Goal: Task Accomplishment & Management: Use online tool/utility

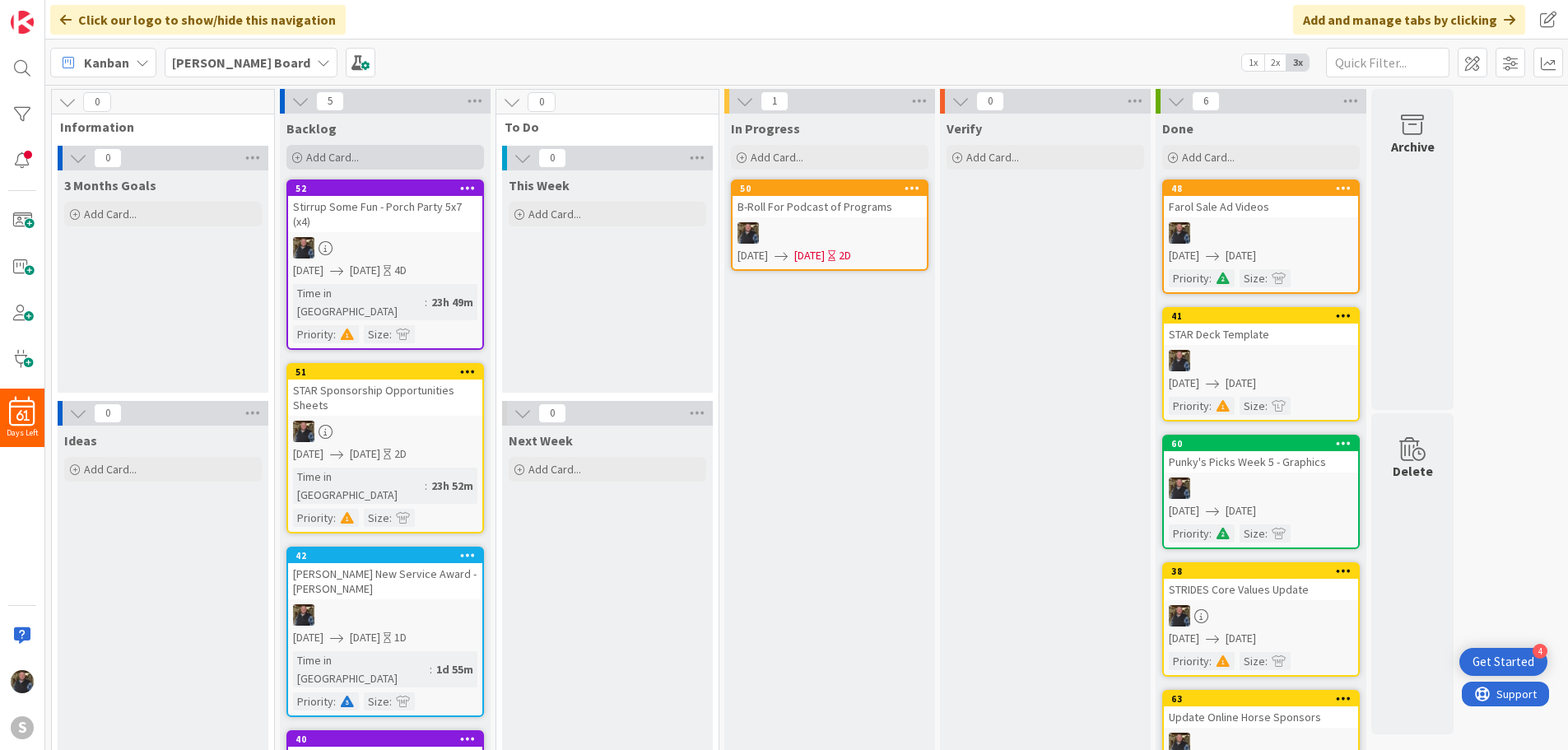
click at [324, 150] on span "Add Card..." at bounding box center [332, 157] width 52 height 15
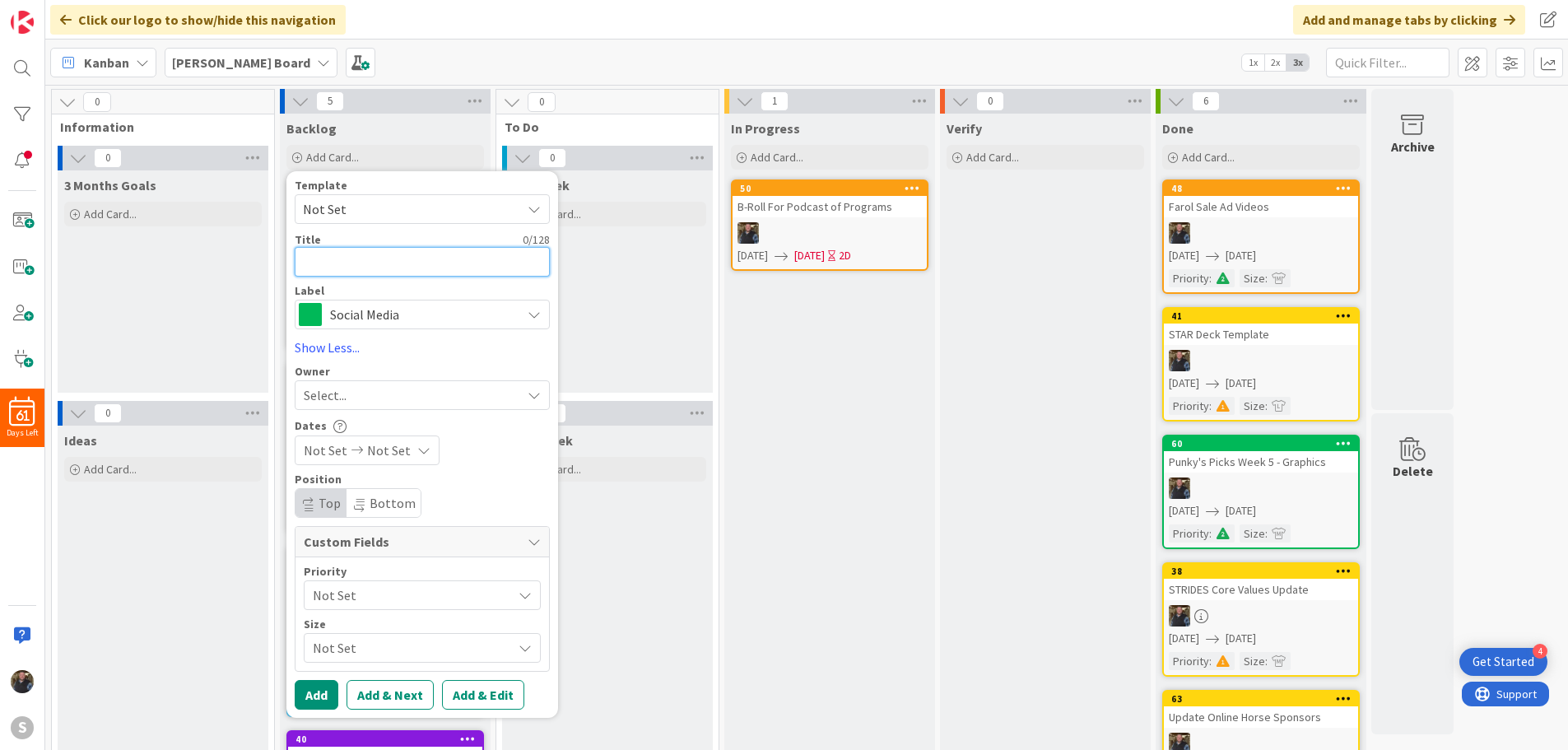
type textarea "U"
type textarea "x"
type textarea "Up"
type textarea "x"
type textarea "Upd"
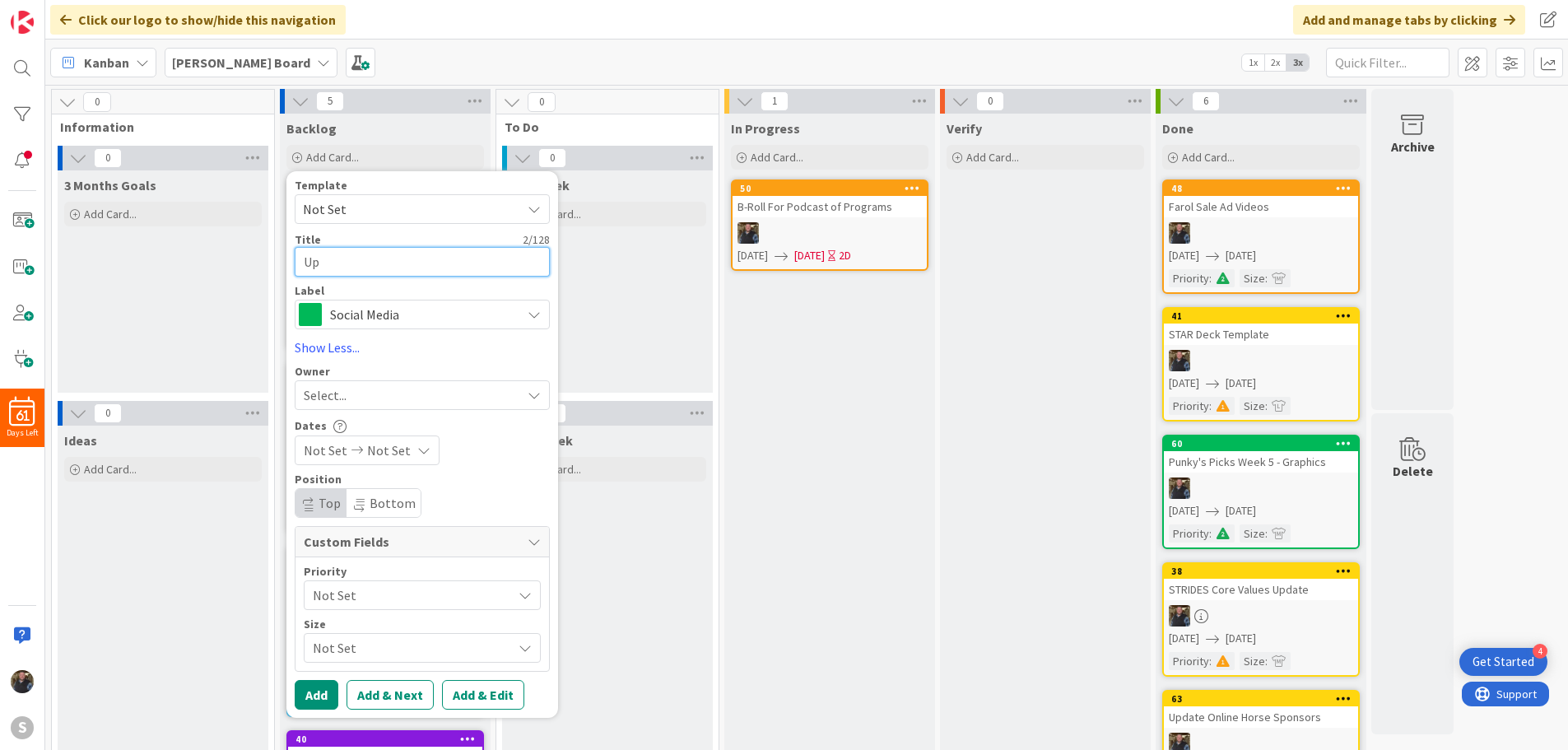
type textarea "x"
type textarea "Upda"
type textarea "x"
type textarea "Updat"
type textarea "x"
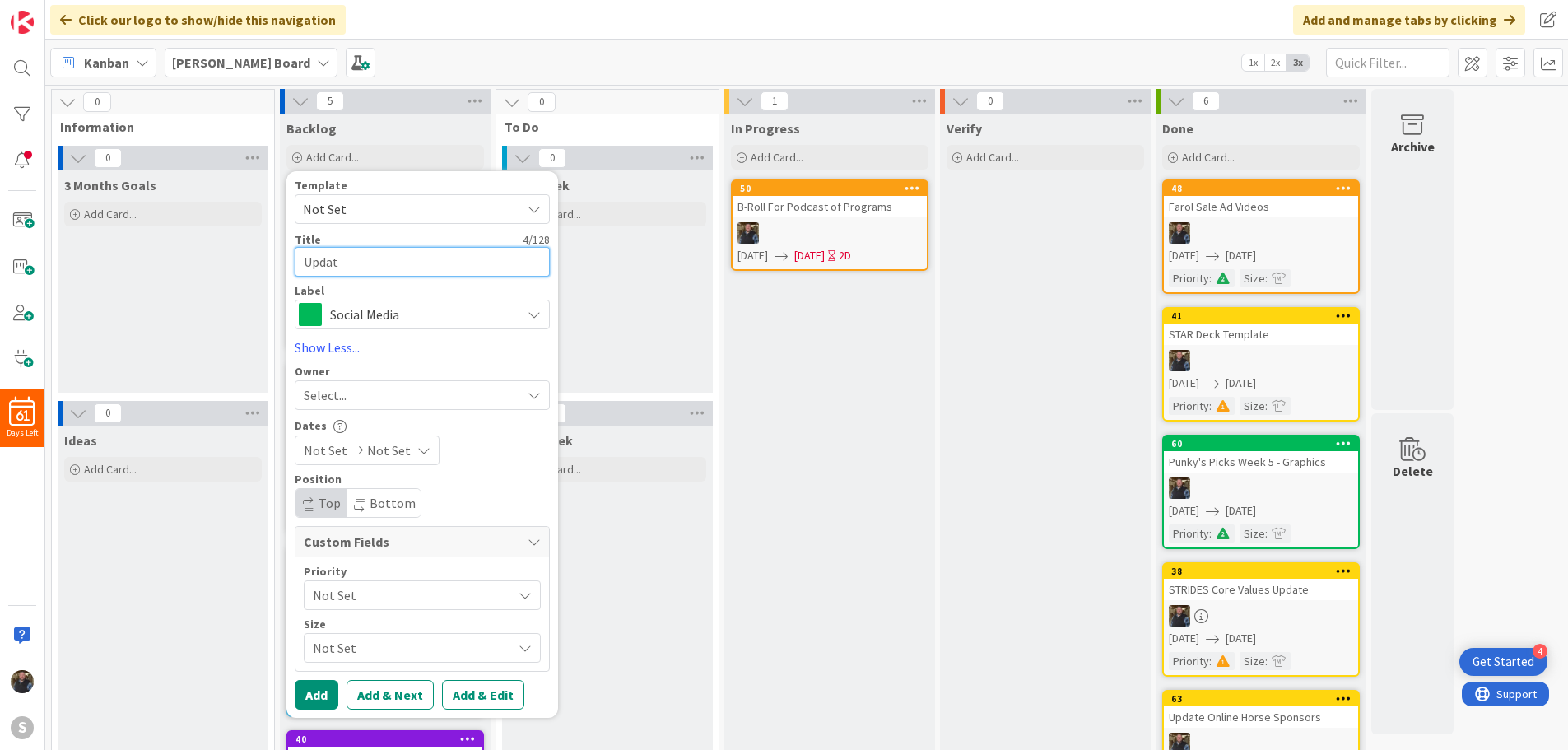
type textarea "Update"
type textarea "x"
type textarea "Update"
type textarea "x"
type textarea "Update Y"
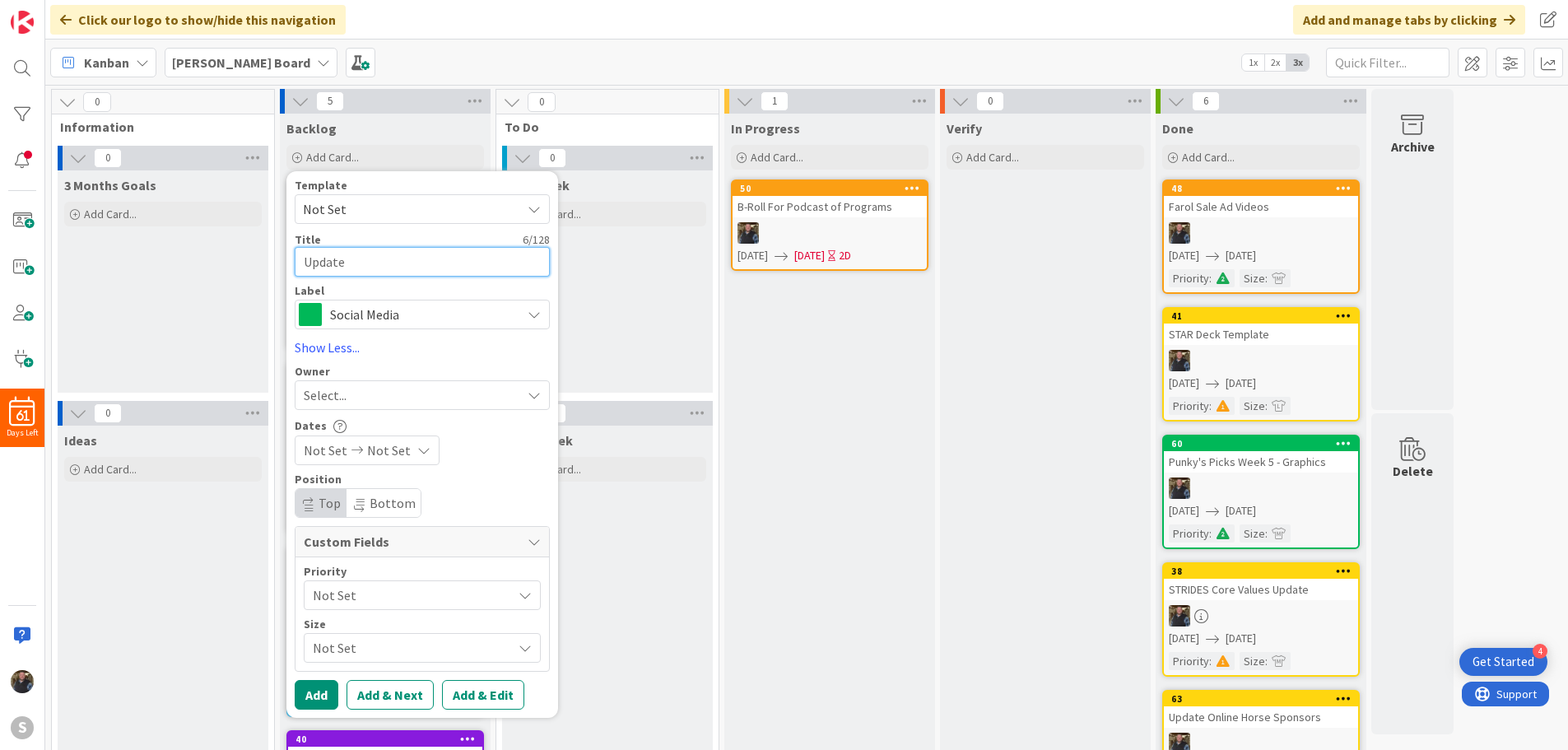
type textarea "x"
type textarea "Update Yo"
type textarea "x"
type textarea "Update You"
type textarea "x"
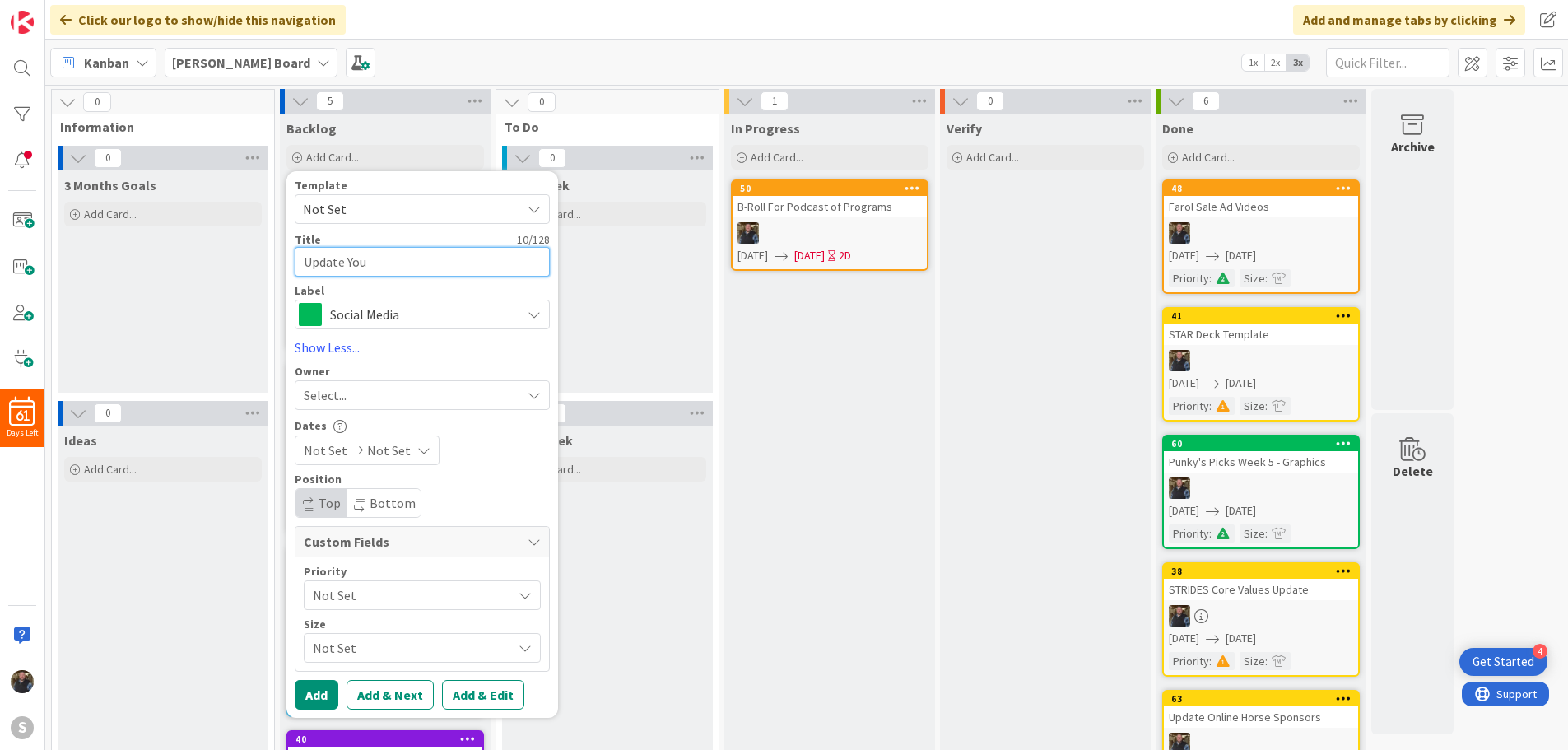
type textarea "Update Yout"
type textarea "x"
type textarea "Update Youtu"
type textarea "x"
type textarea "Update Youtub"
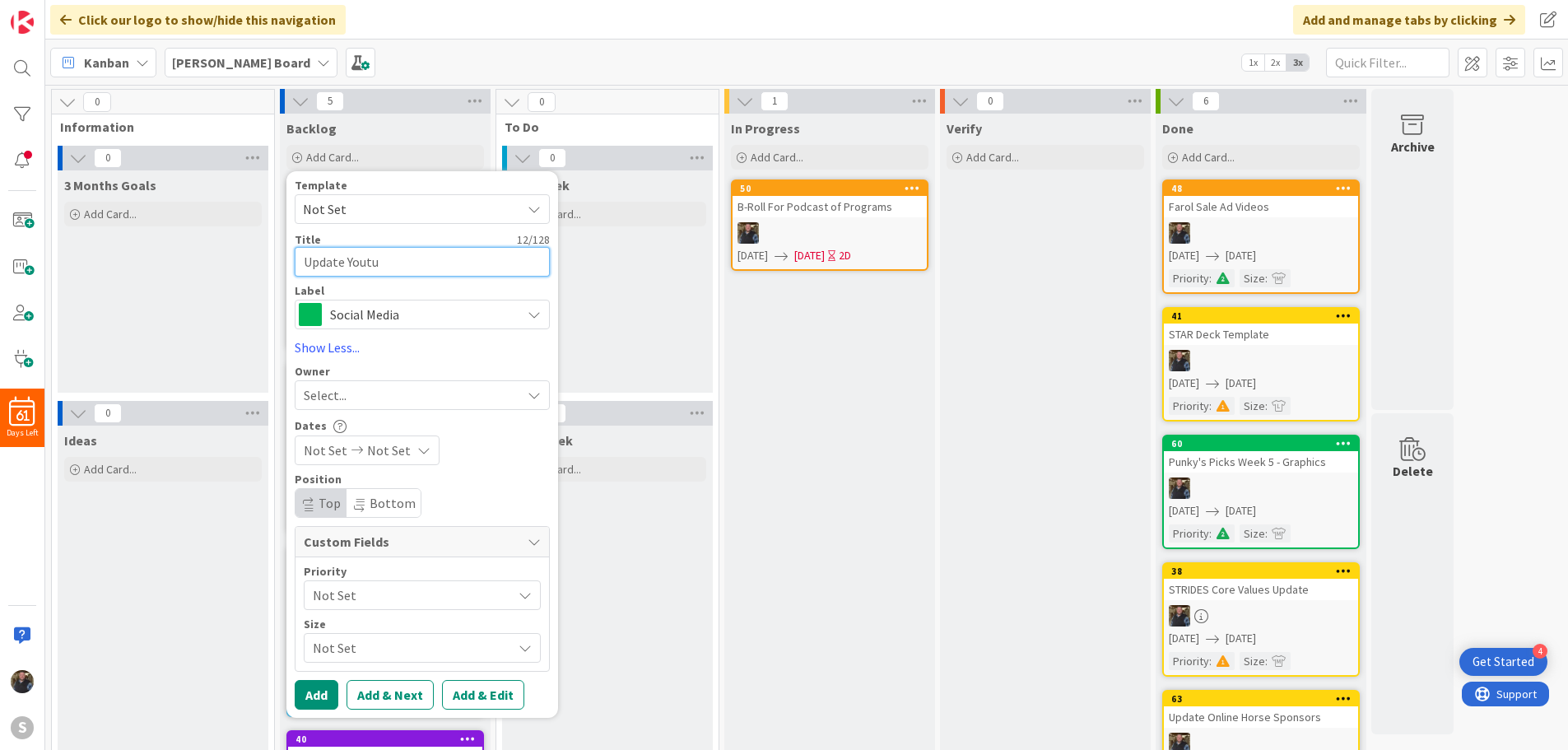
type textarea "x"
type textarea "Update Youtube"
type textarea "x"
type textarea "Update Youtub"
type textarea "x"
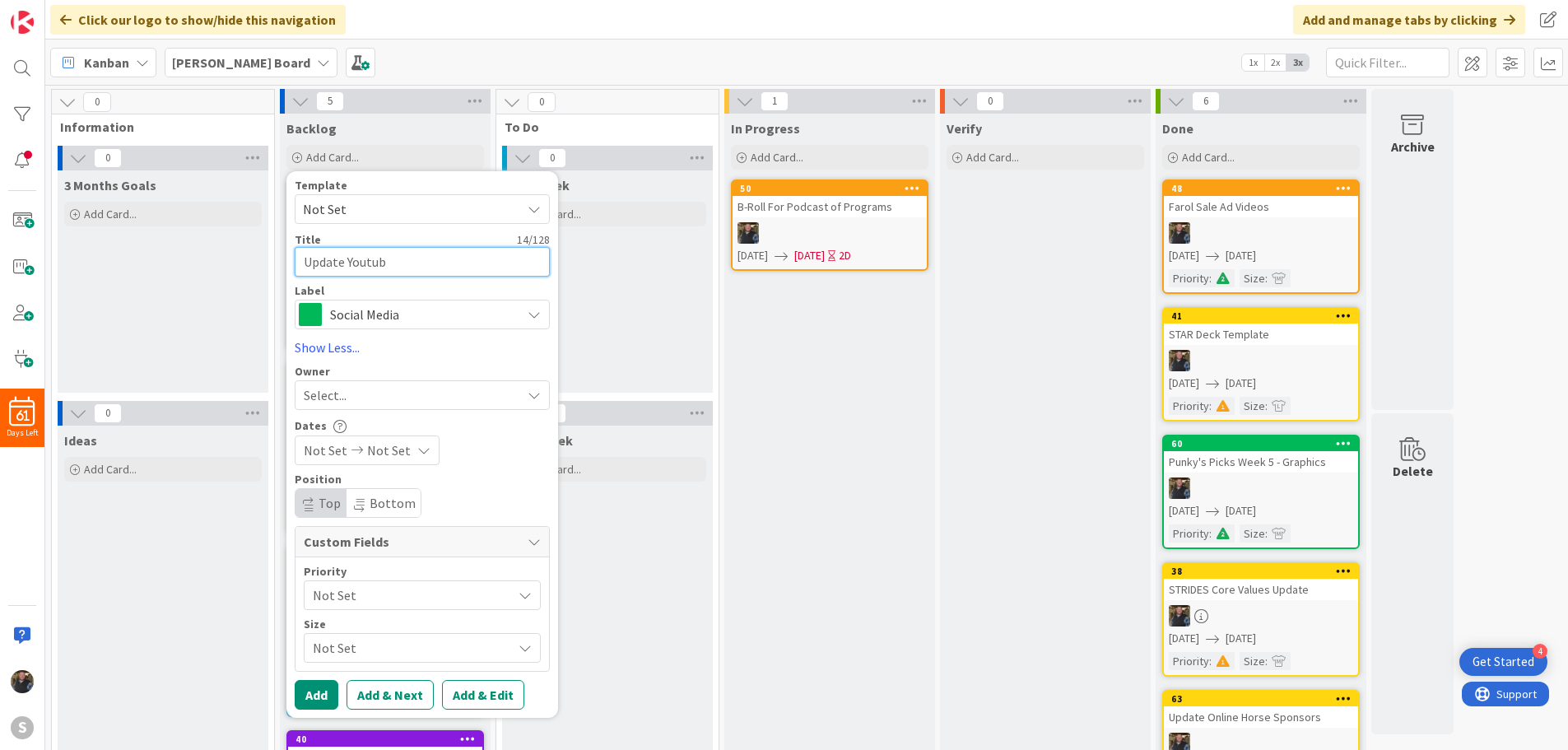
type textarea "Update Youtu"
type textarea "x"
type textarea "Update Yout"
type textarea "x"
type textarea "Update You"
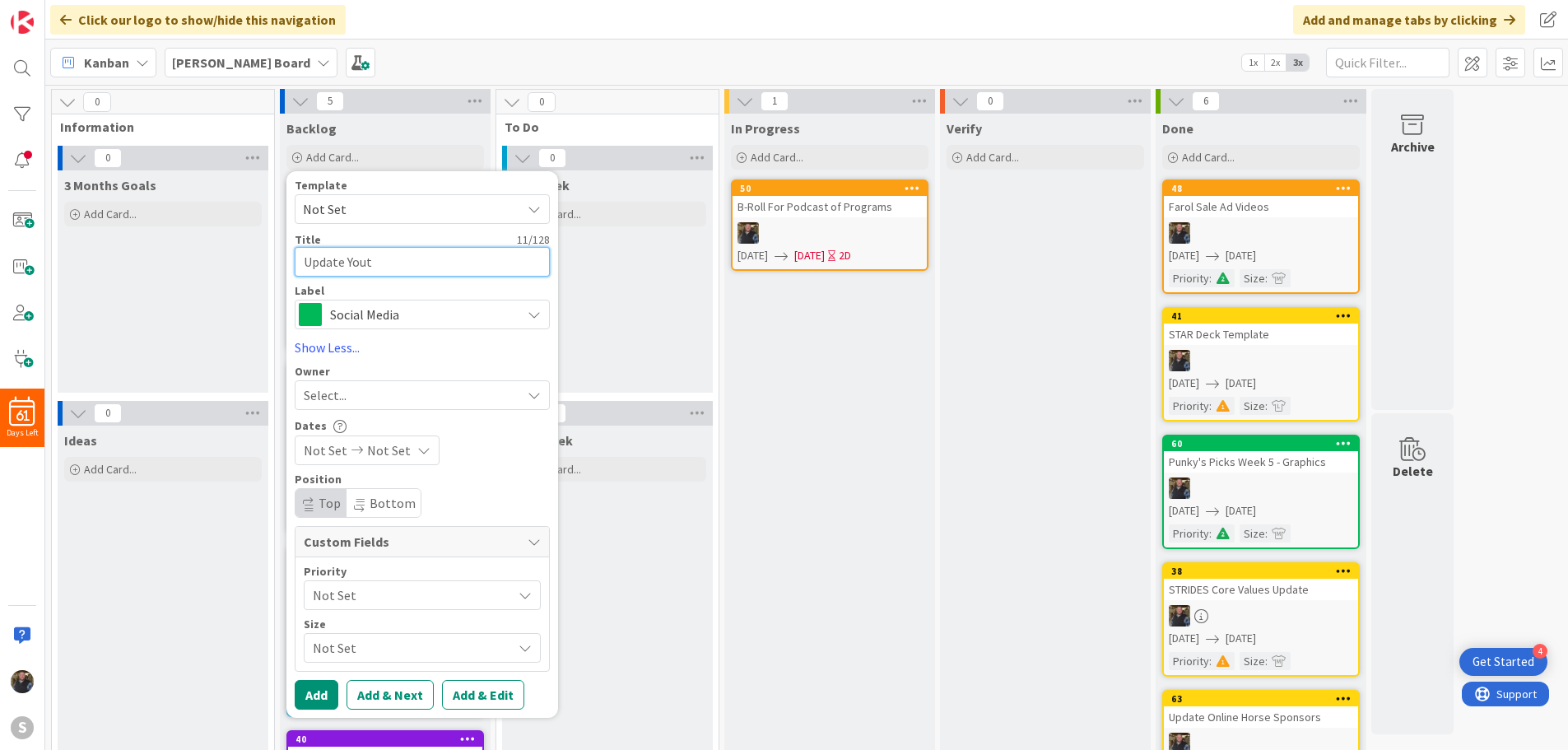
type textarea "x"
type textarea "Update YouT"
type textarea "x"
type textarea "Update YouTu"
type textarea "x"
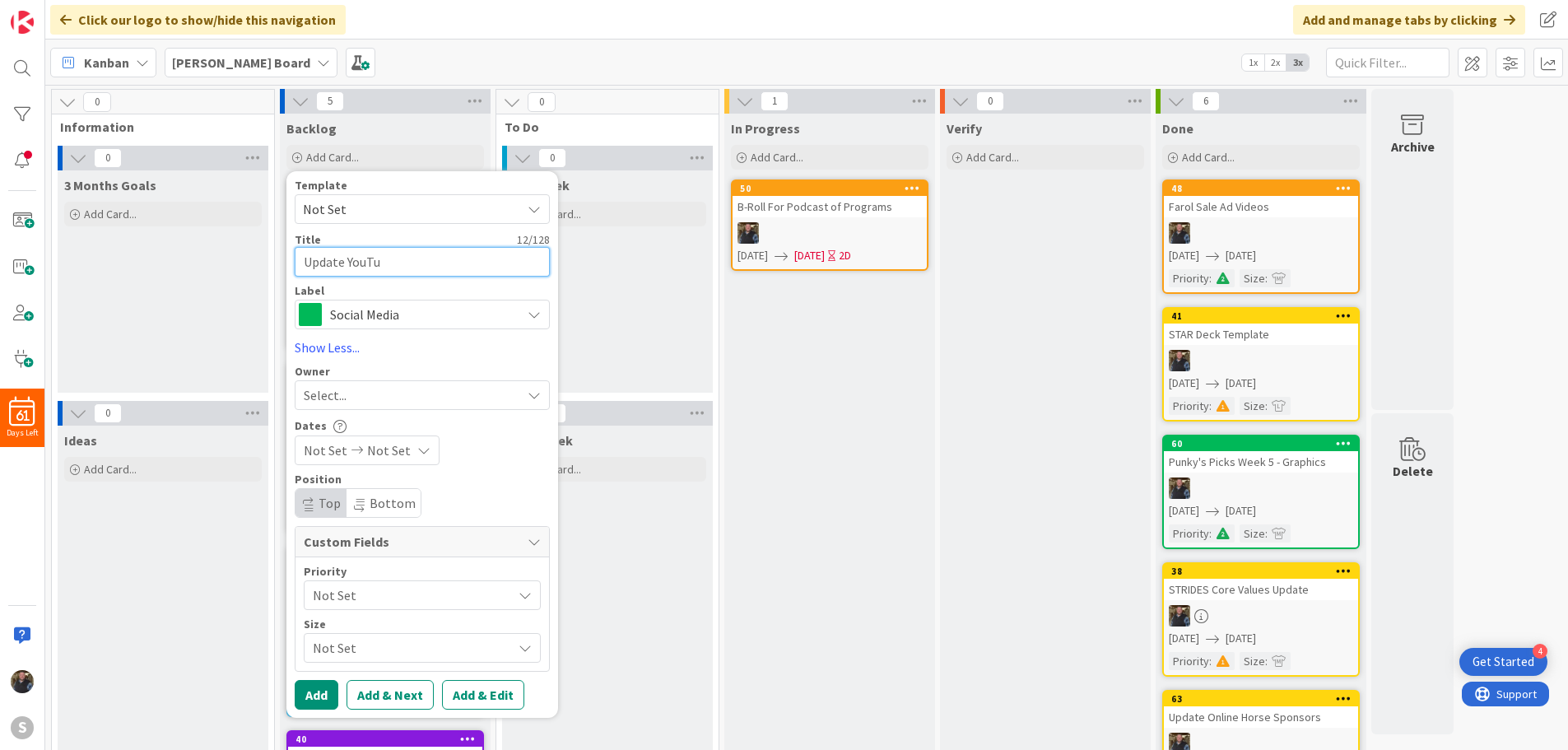
type textarea "Update YouTub"
type textarea "x"
type textarea "Update YouTube"
type textarea "x"
type textarea "Update YouTube"
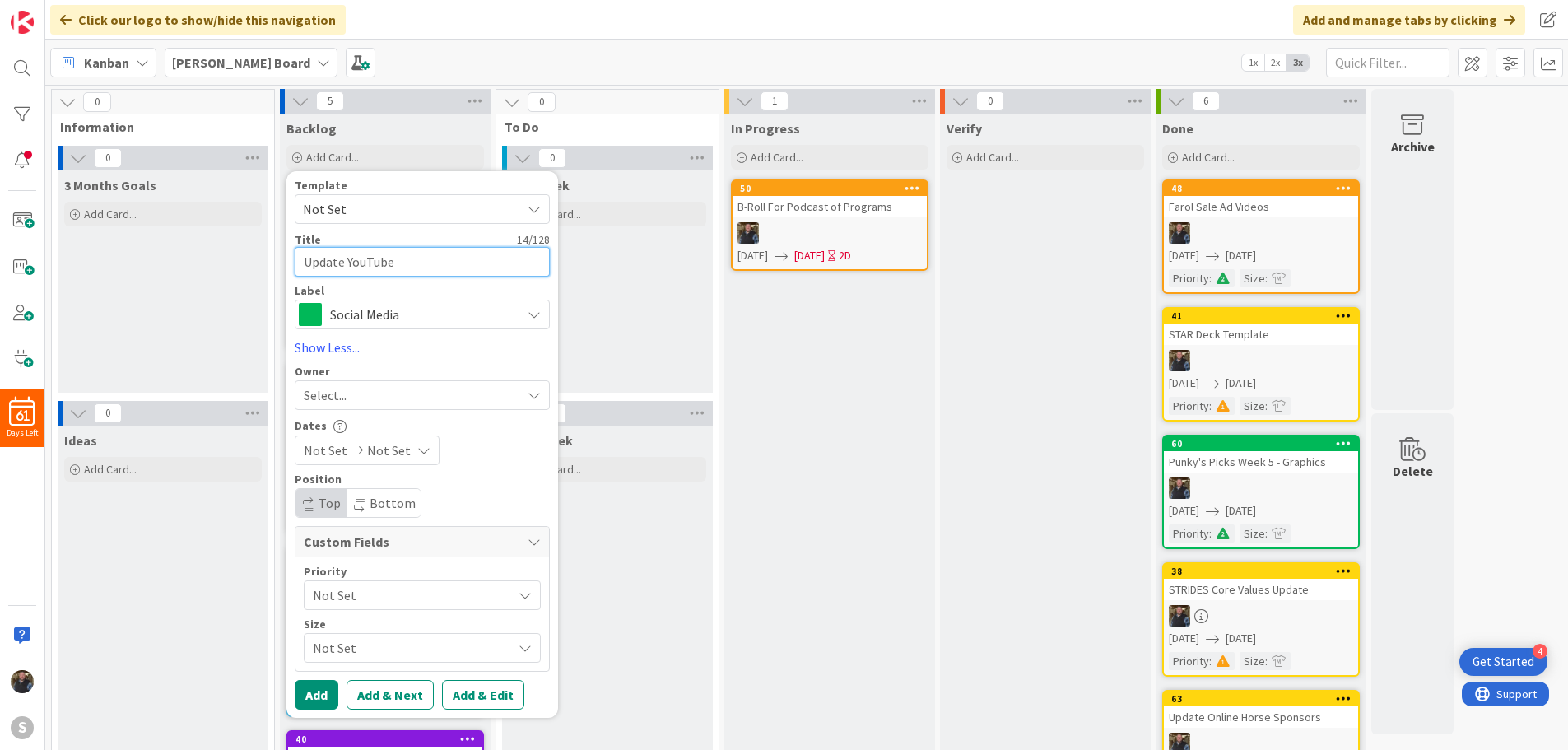
type textarea "x"
type textarea "Update YouTube A"
type textarea "x"
type textarea "Update YouTube Ac"
type textarea "x"
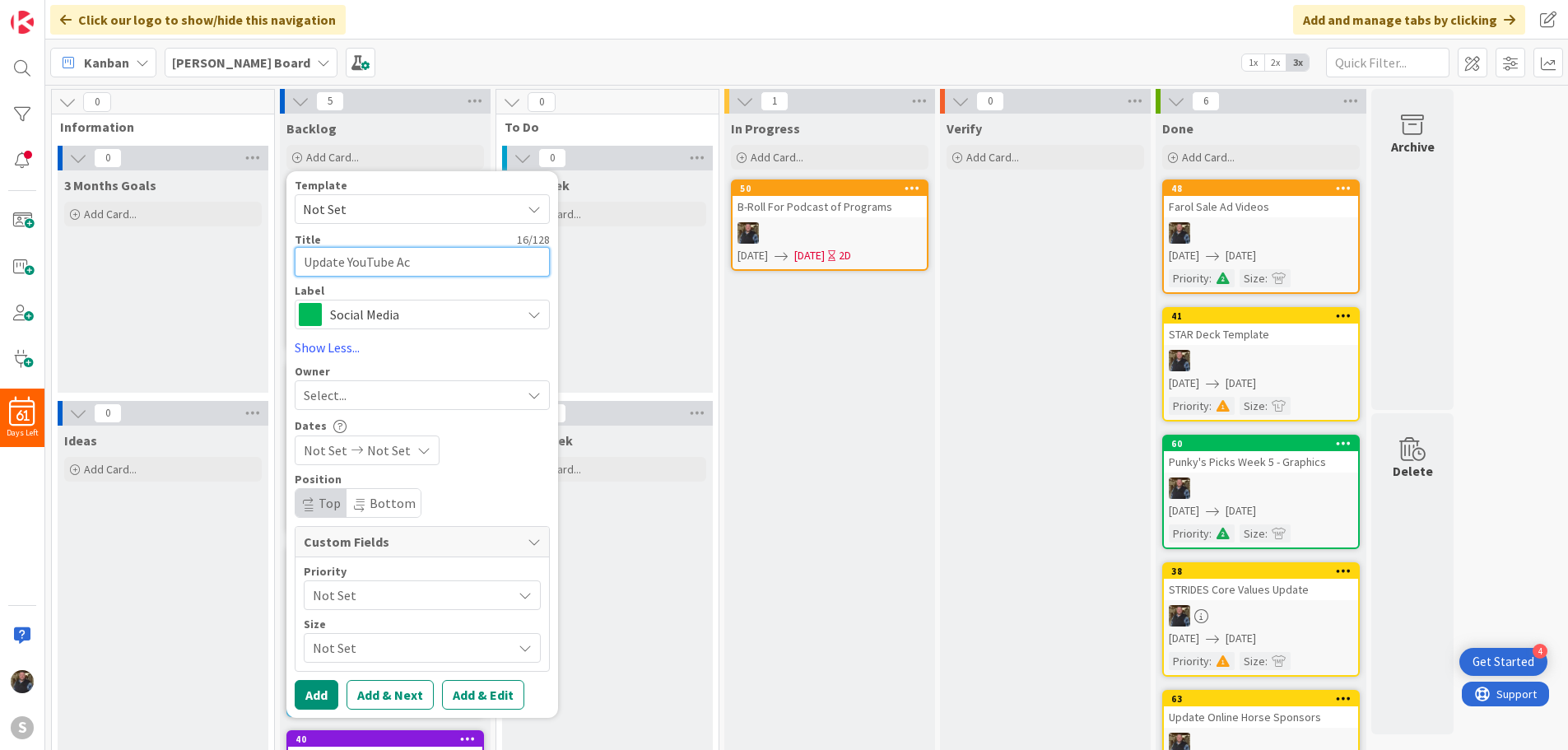
type textarea "Update YouTube Acc"
type textarea "x"
type textarea "Update YouTube Acco"
type textarea "x"
type textarea "Update YouTube Accou"
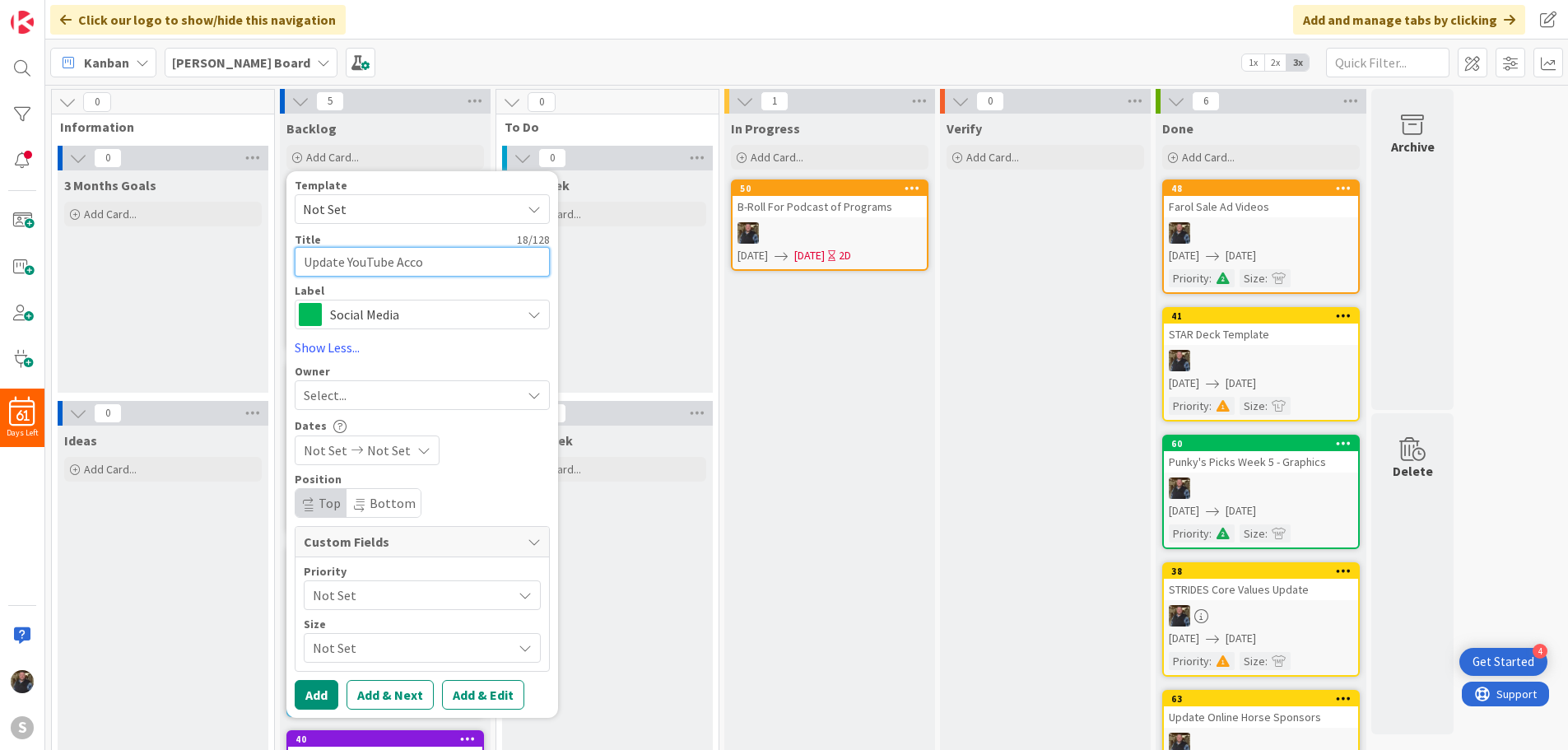
type textarea "x"
type textarea "Update YouTube Accoun"
type textarea "x"
type textarea "Update YouTube Account"
type textarea "x"
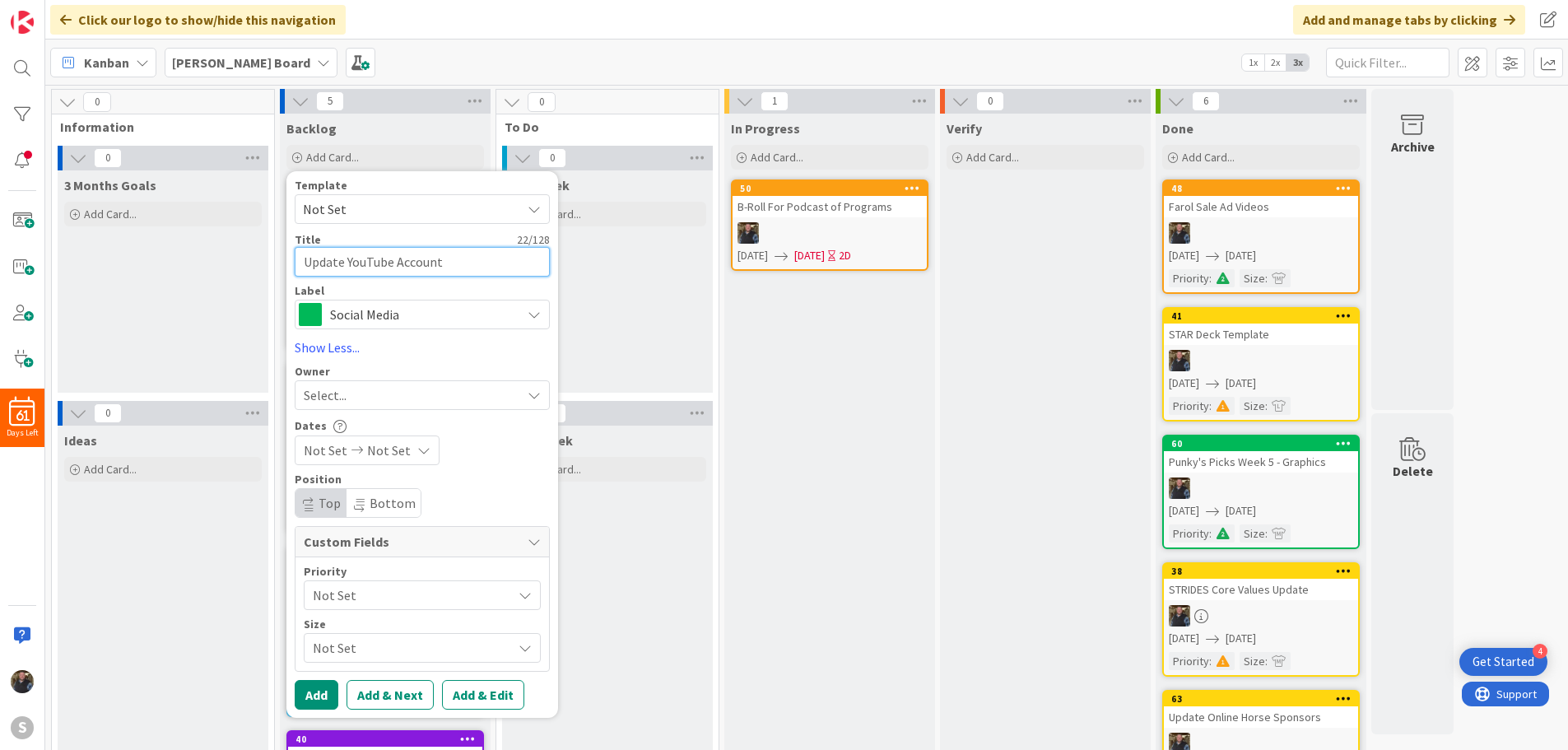
type textarea "Update YouTube Account"
type textarea "x"
type textarea "Update YouTube Account t"
type textarea "x"
type textarea "Update YouTube Account to"
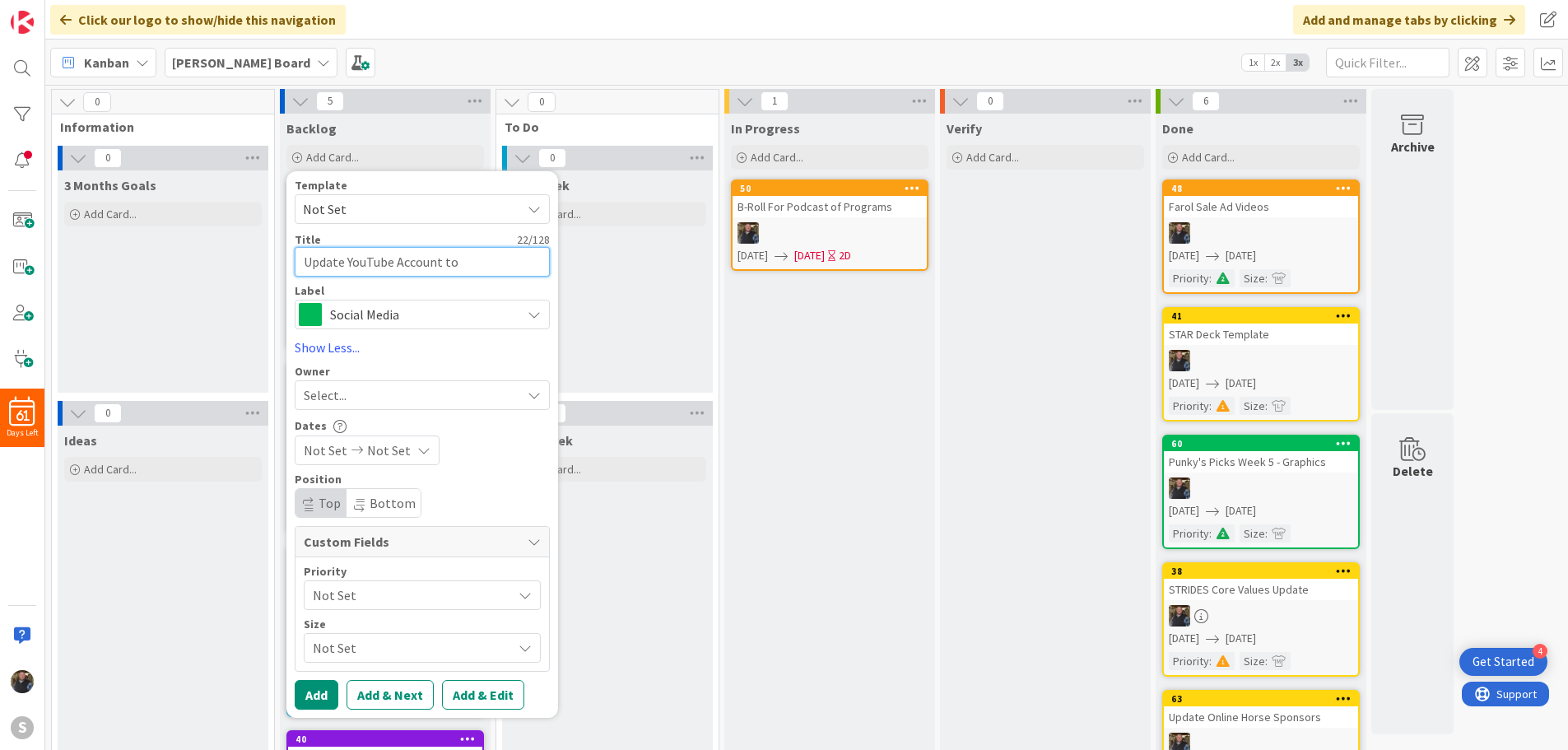
type textarea "x"
type textarea "Update YouTube Account to"
type textarea "x"
type textarea "Update YouTube Account to M"
type textarea "x"
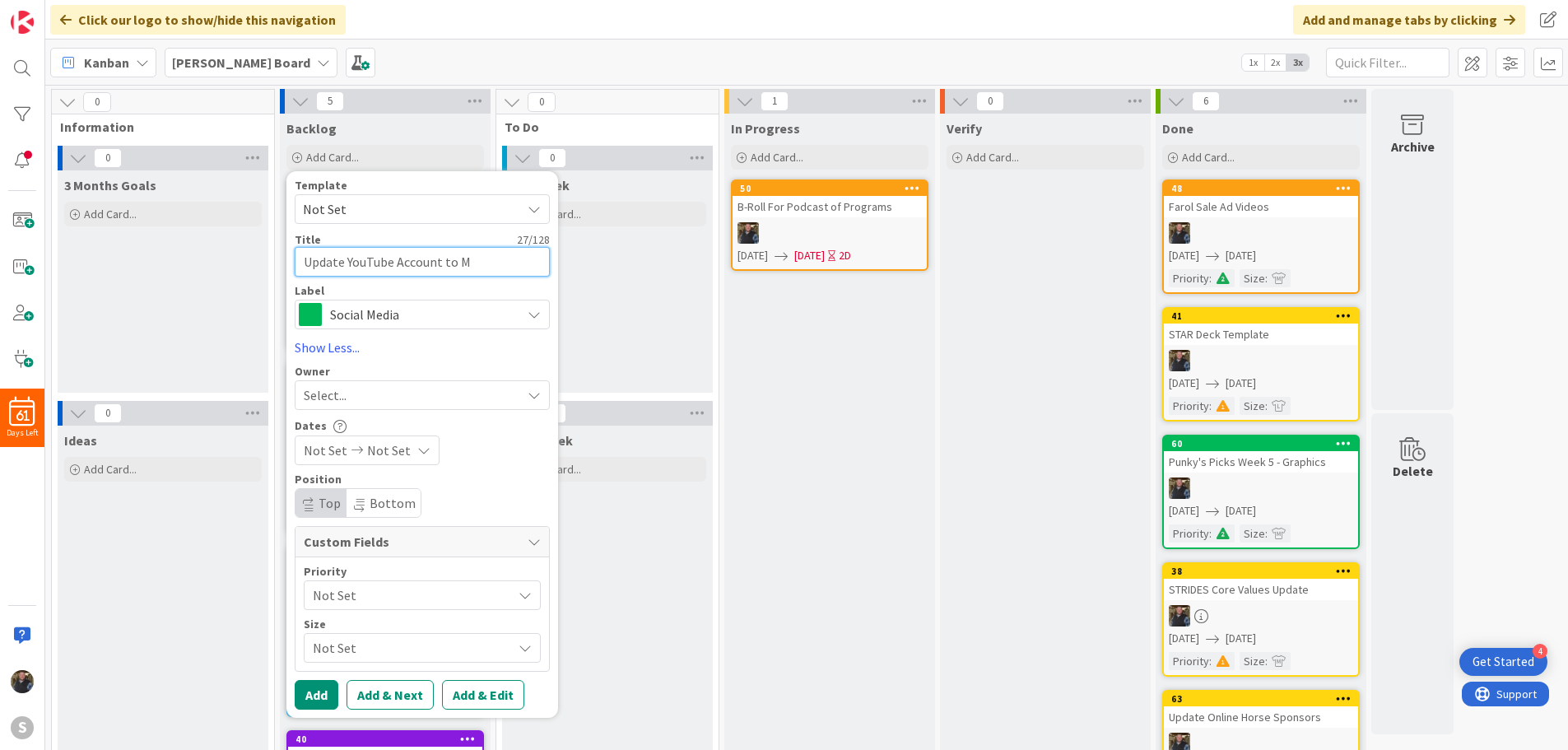
type textarea "Update YouTube Account to [PERSON_NAME]"
type textarea "x"
type textarea "Update YouTube Account to Mar"
type textarea "x"
type textarea "Update YouTube Account to [PERSON_NAME]"
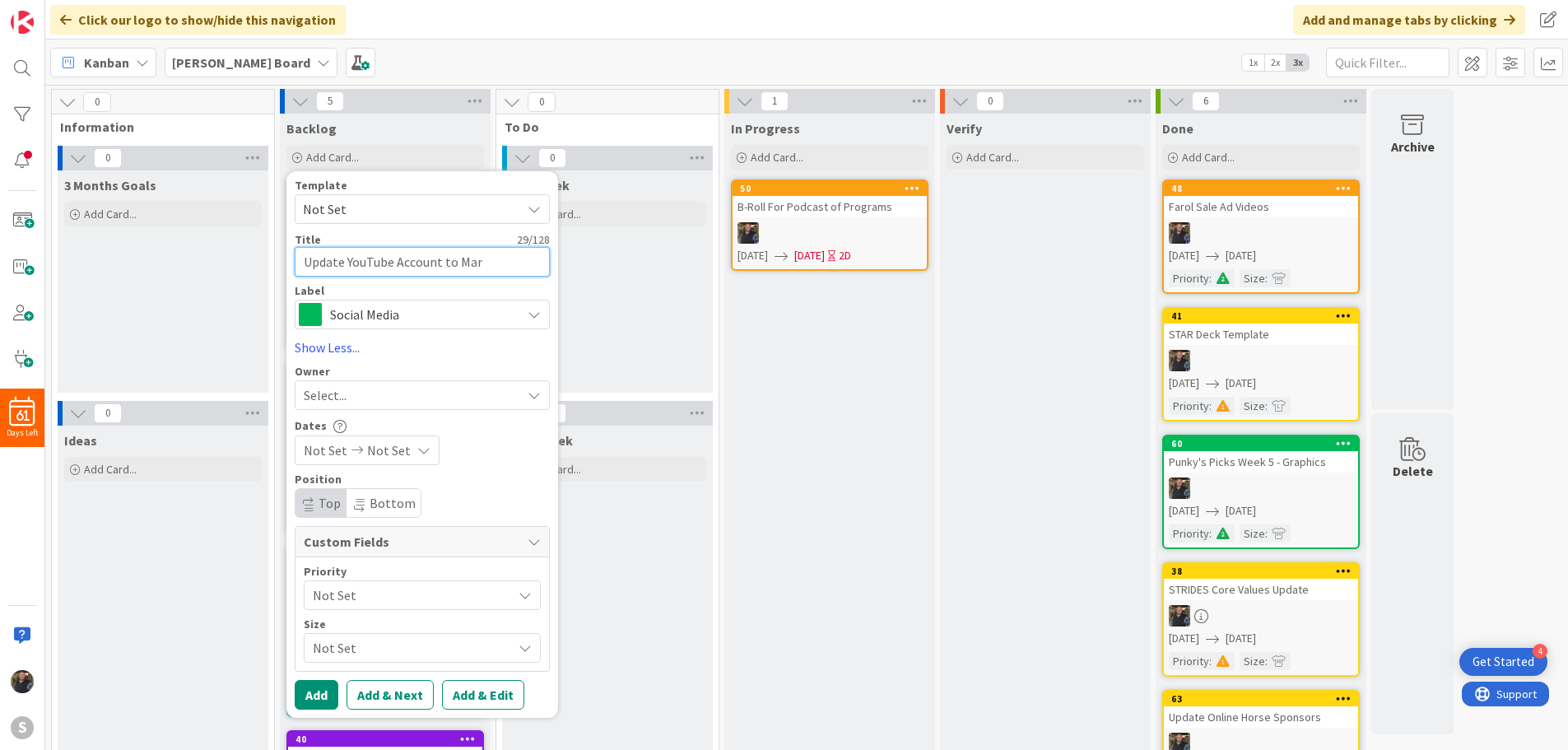
type textarea "x"
type textarea "Update YouTube Account to Marke"
type textarea "x"
type textarea "Update YouTube Account to Market"
type textarea "x"
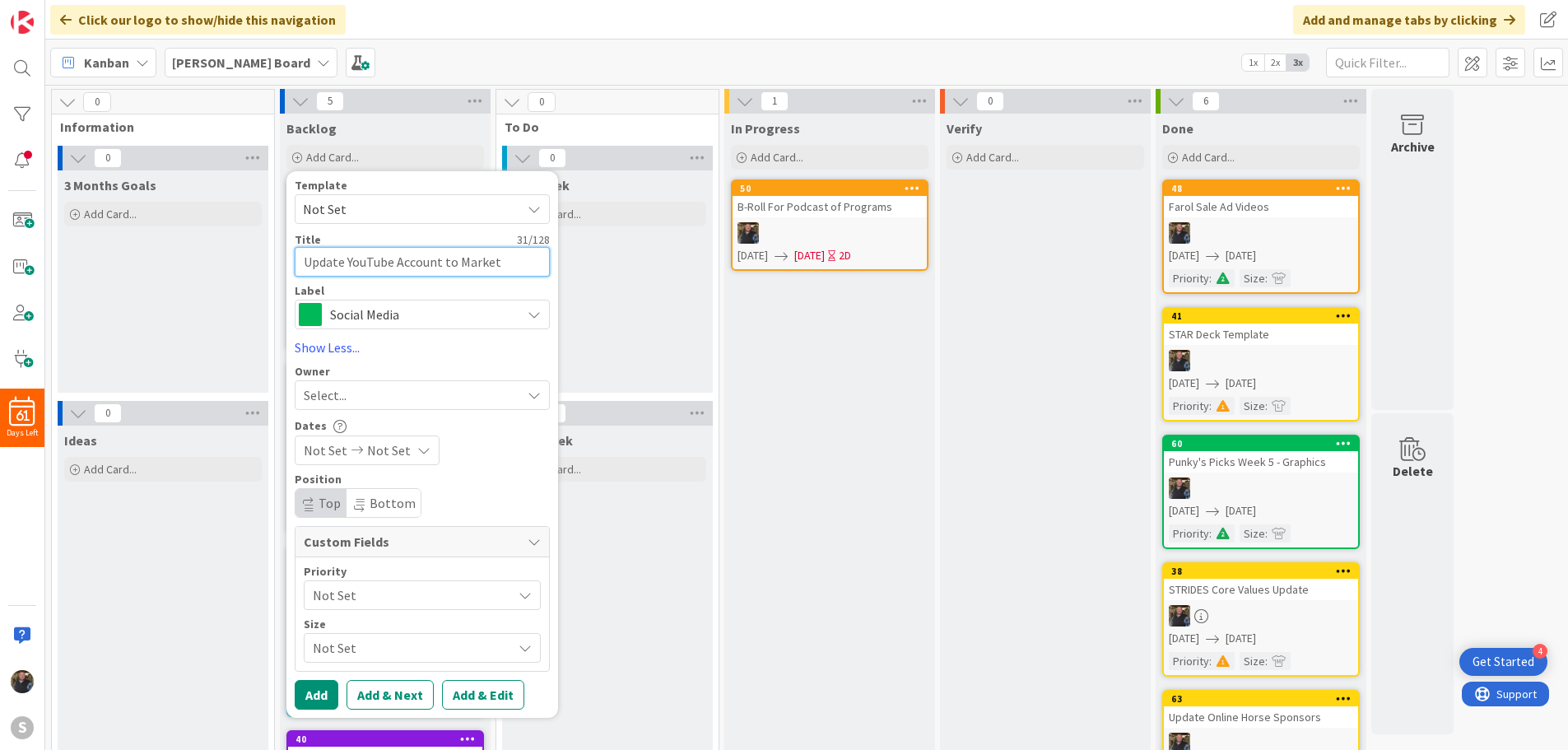
type textarea "Update YouTube Account to Marketi"
type textarea "x"
type textarea "Update YouTube Account to Marketin"
type textarea "x"
type textarea "Update YouTube Account to Marketing"
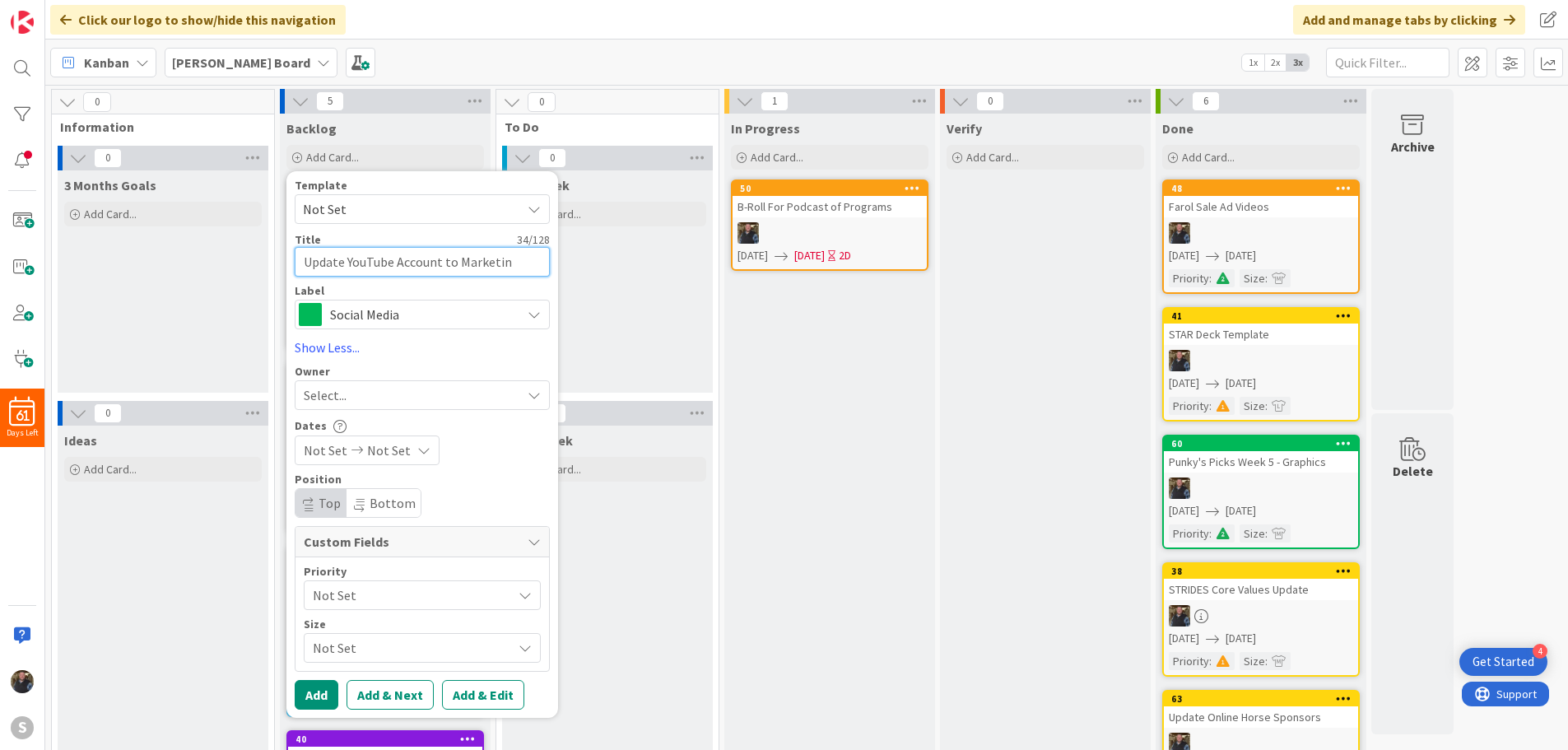
type textarea "x"
type textarea "Update YouTube Account to Marketing"
type textarea "x"
type textarea "Update YouTube Account to Marketing E"
type textarea "x"
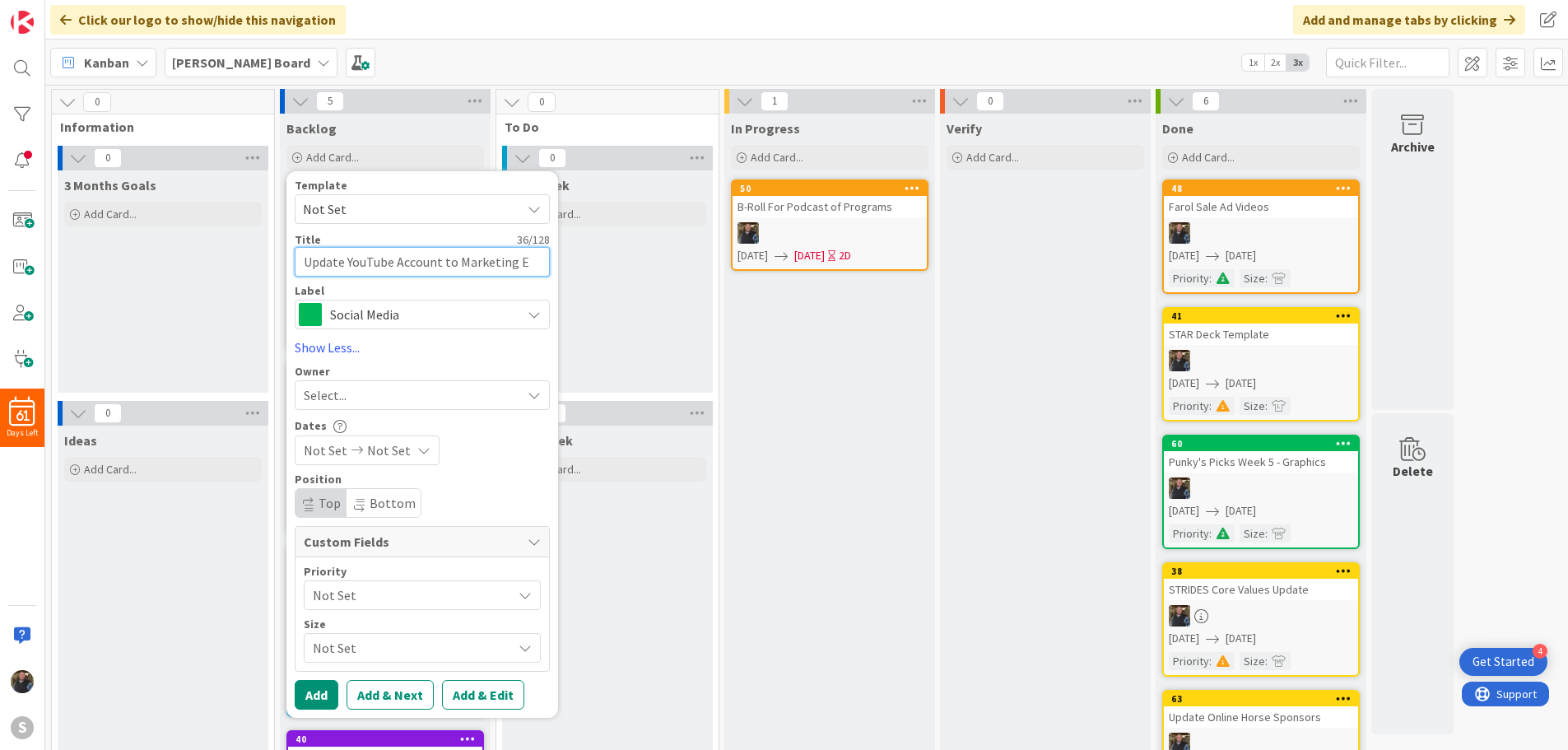
type textarea "Update YouTube Account to Marketing Em"
type textarea "x"
type textarea "Update YouTube Account to Marketing Ema"
type textarea "x"
type textarea "Update YouTube Account to Marketing Emai"
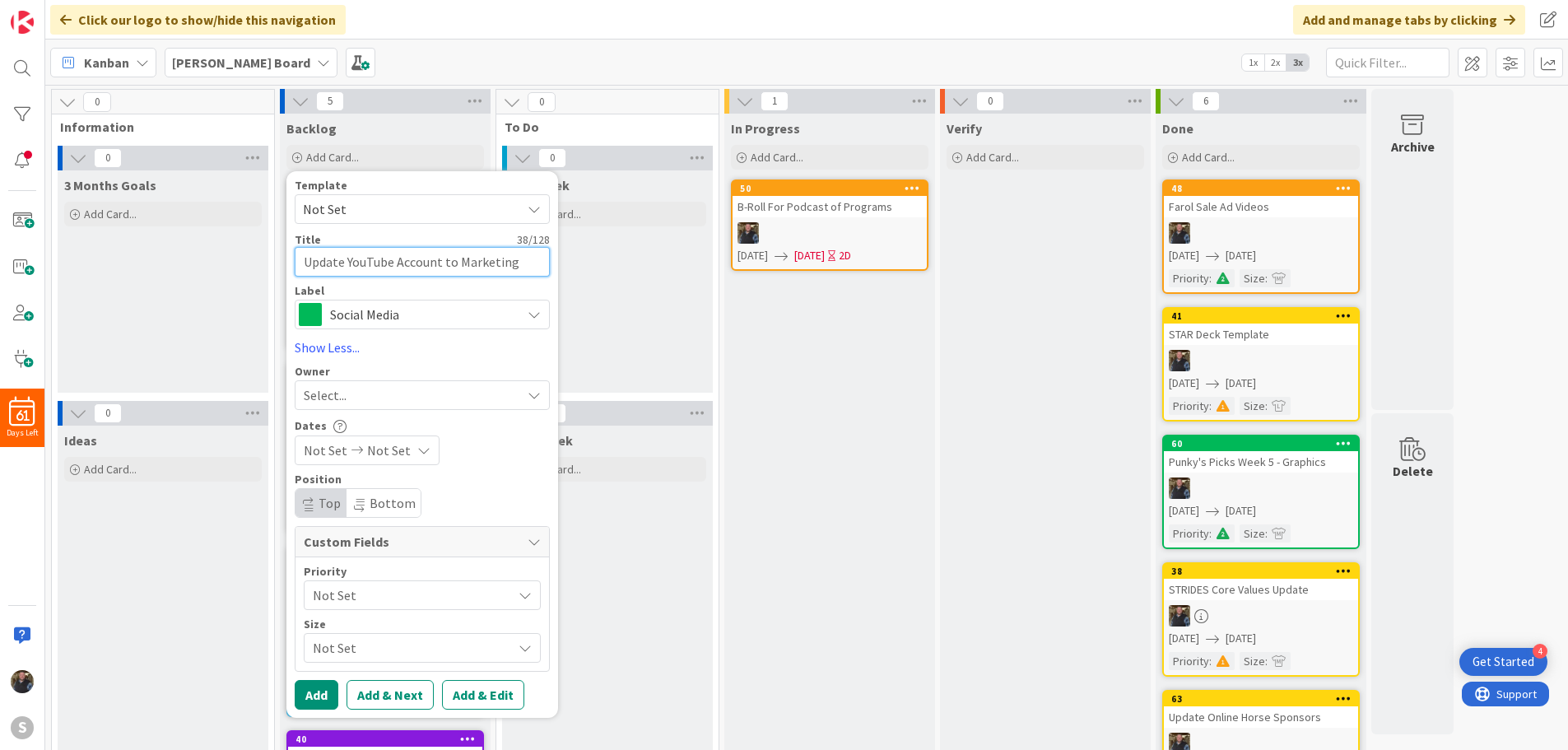
type textarea "x"
type textarea "Update YouTube Account to Marketing Email"
type textarea "x"
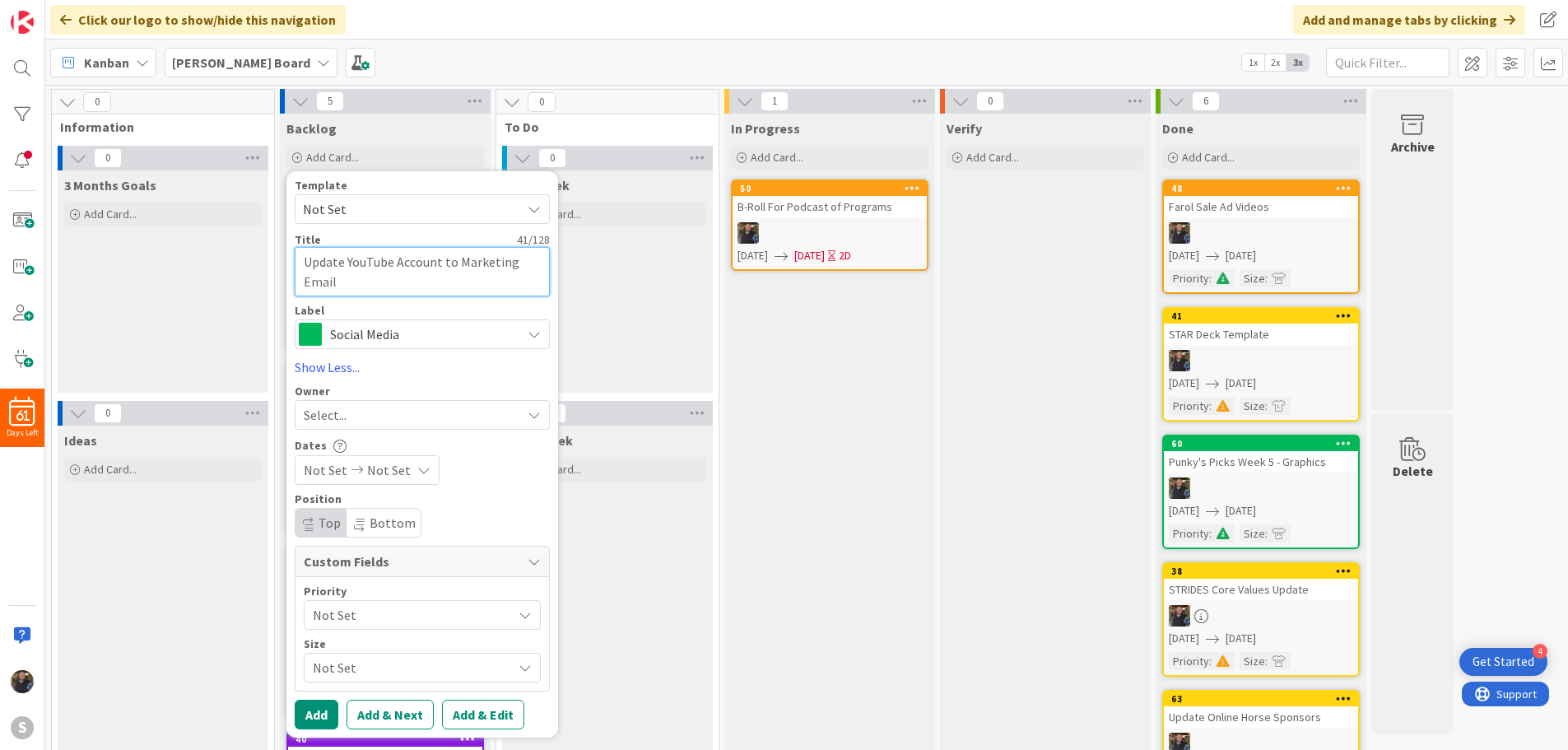
type textarea "Update YouTube Account to Marketing Email"
click at [357, 402] on div "Select..." at bounding box center [423, 414] width 255 height 30
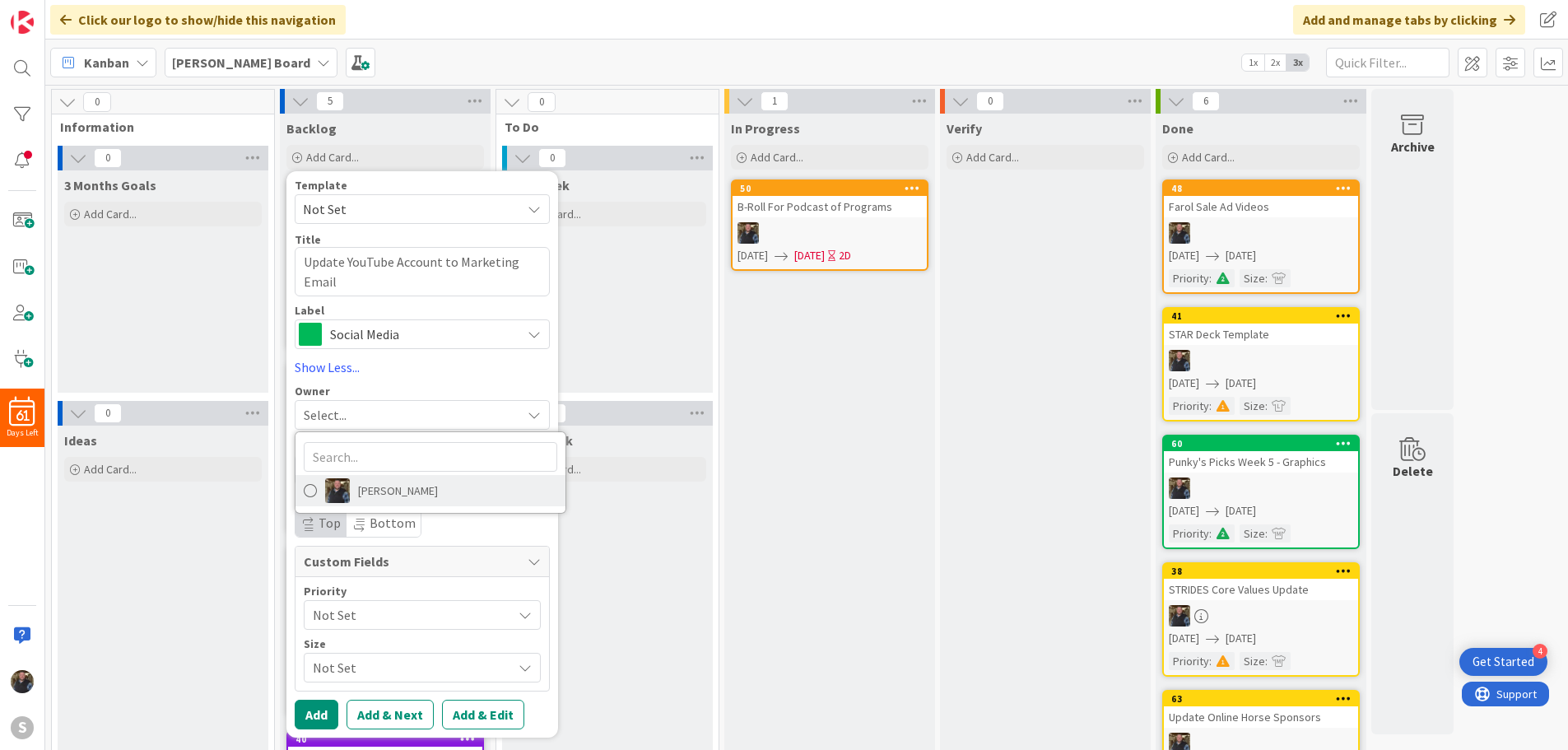
click at [312, 486] on span at bounding box center [310, 490] width 14 height 25
type textarea "x"
click at [389, 470] on span "Not Set" at bounding box center [389, 469] width 44 height 19
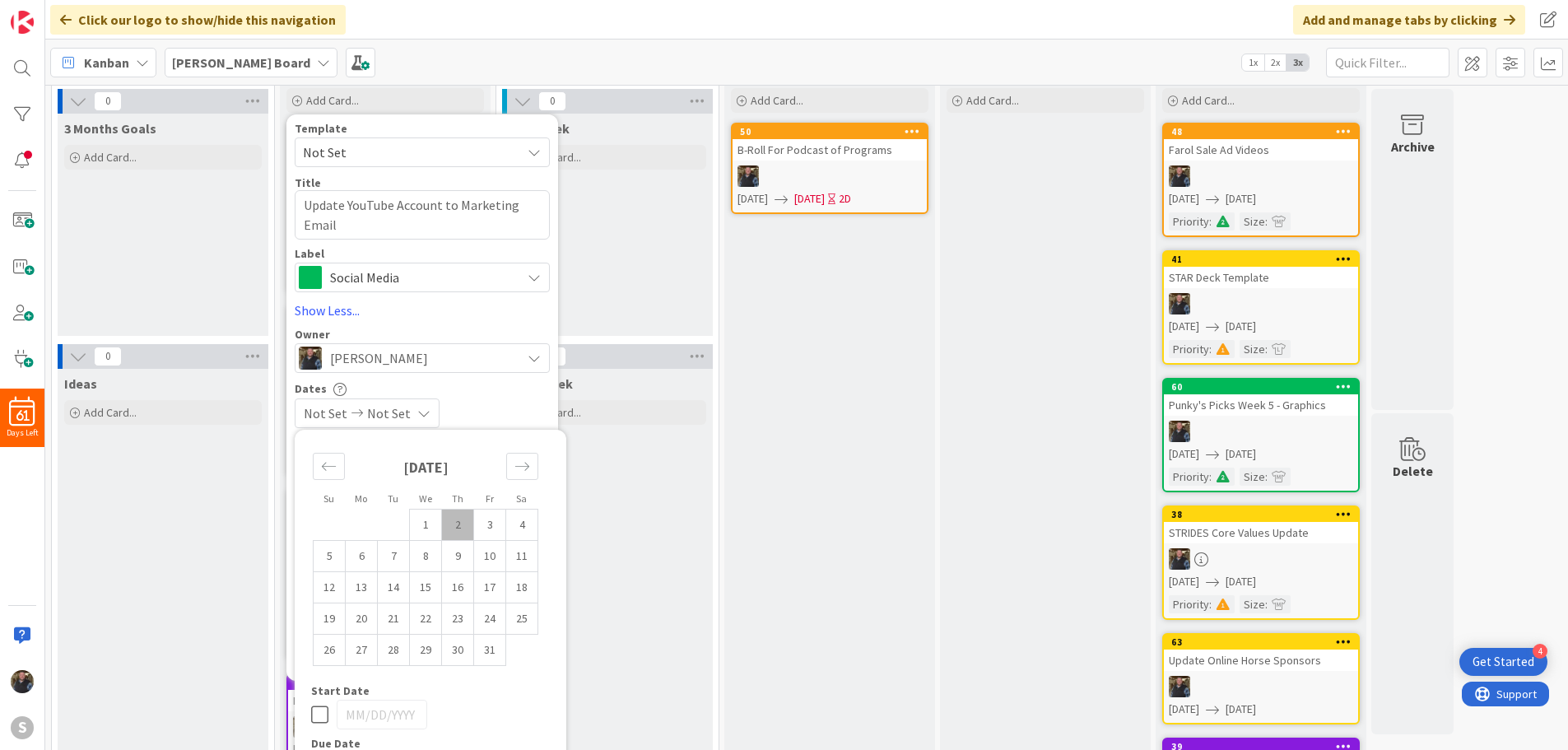
scroll to position [82, 0]
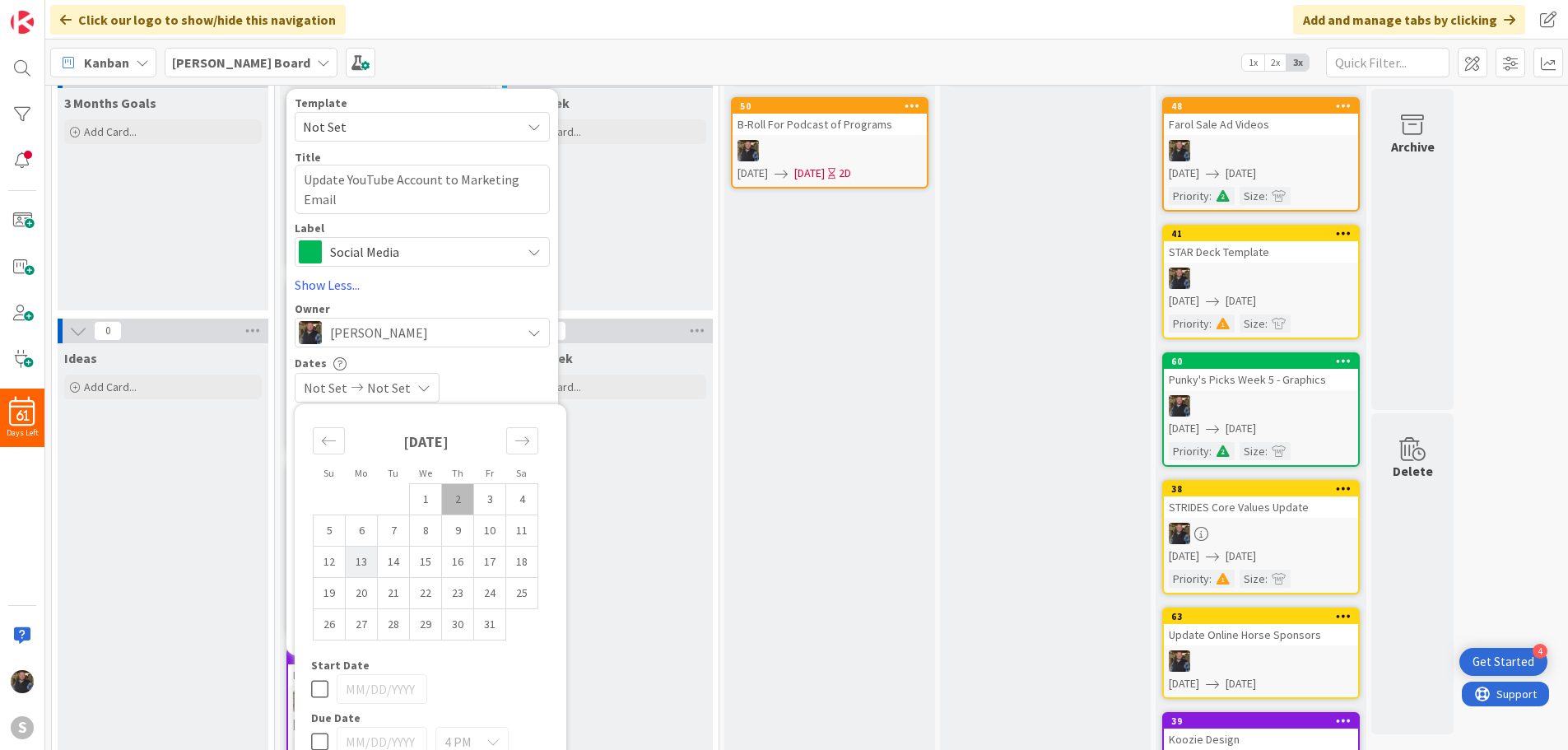
click at [358, 565] on td "13" at bounding box center [362, 562] width 32 height 31
type input "[DATE]"
type textarea "x"
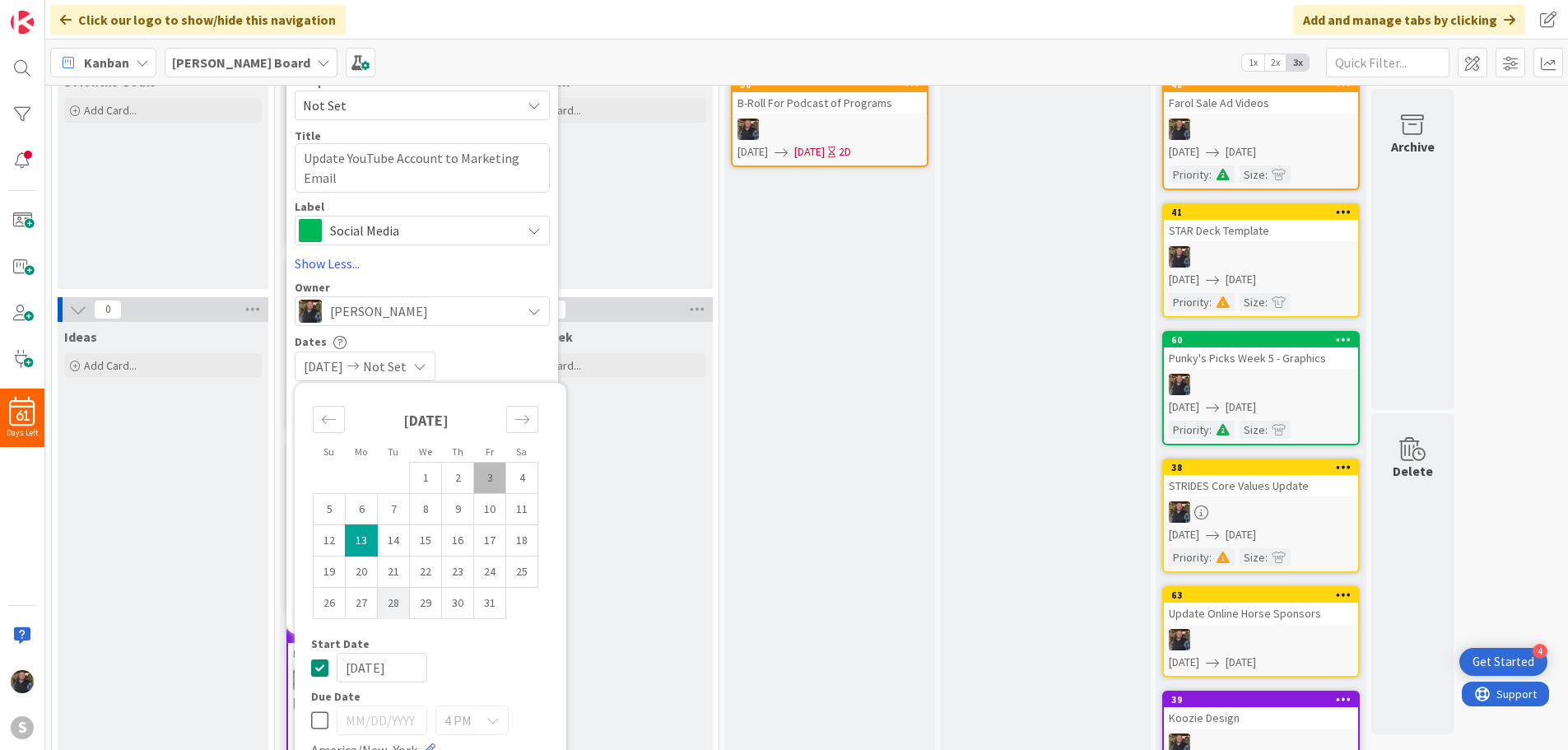
scroll to position [165, 0]
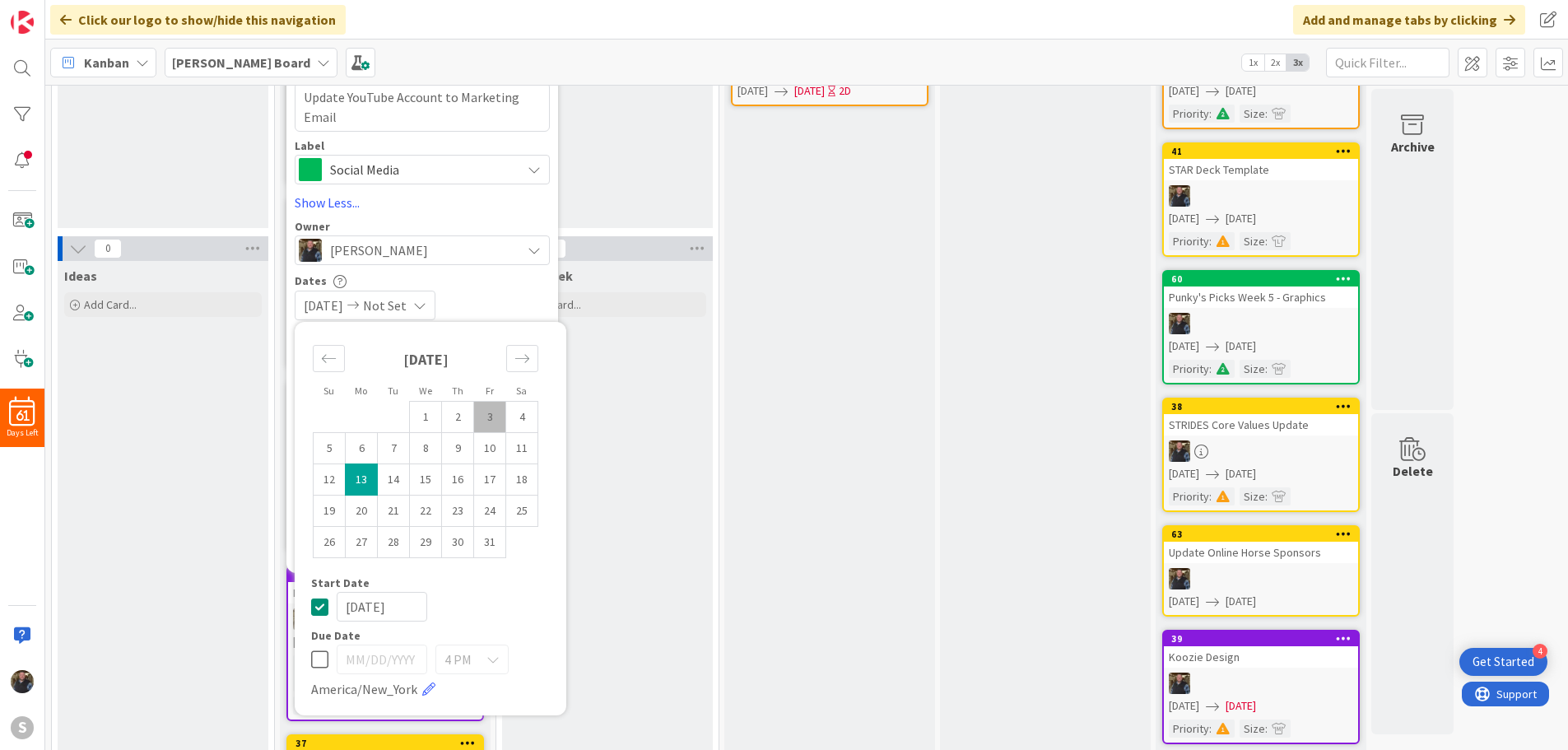
click at [316, 655] on icon at bounding box center [320, 659] width 17 height 19
type input "[DATE]"
type textarea "x"
click at [451, 484] on td "16" at bounding box center [458, 479] width 32 height 31
type input "[DATE]"
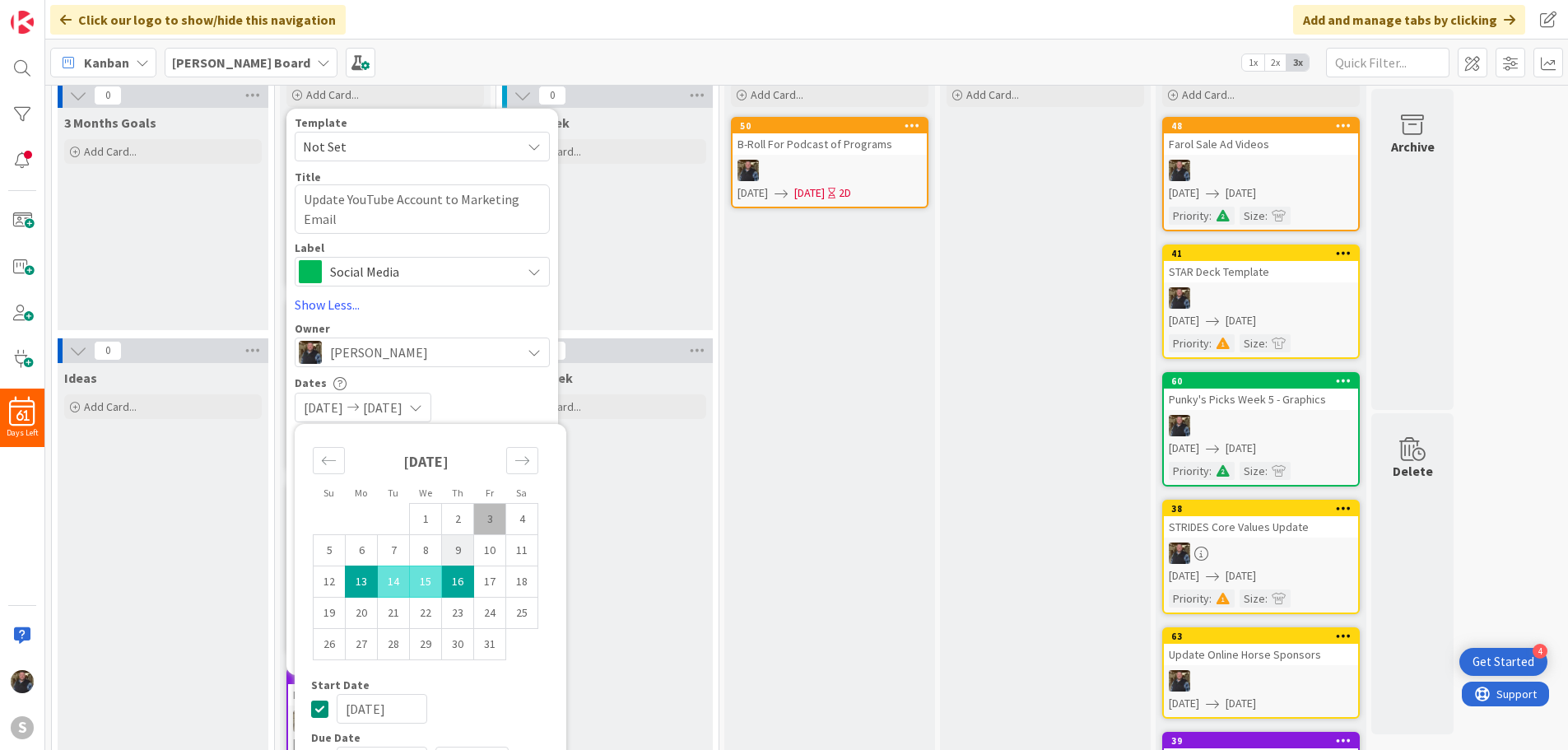
scroll to position [221, 0]
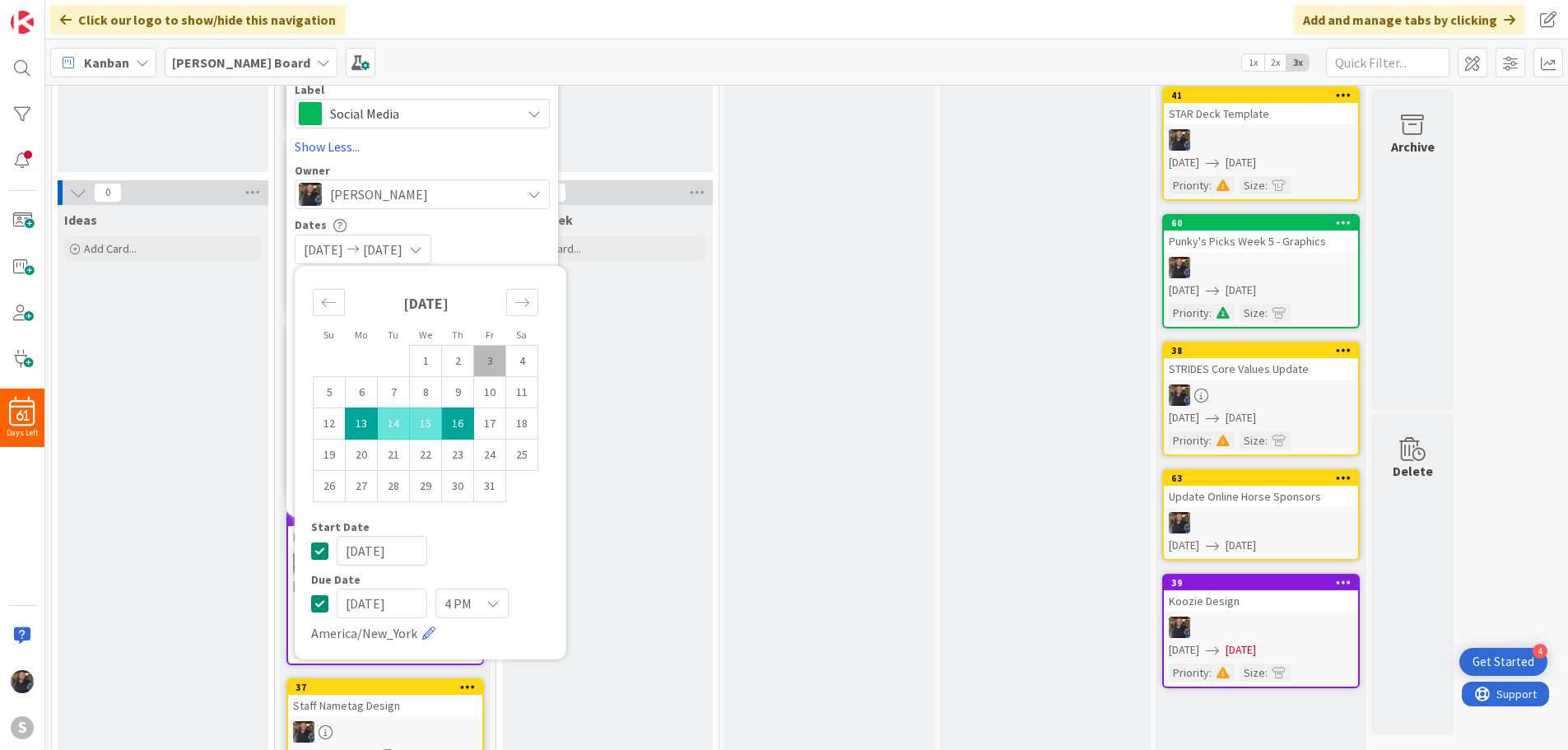
click at [504, 242] on div "[DATE] [DATE]" at bounding box center [423, 249] width 255 height 30
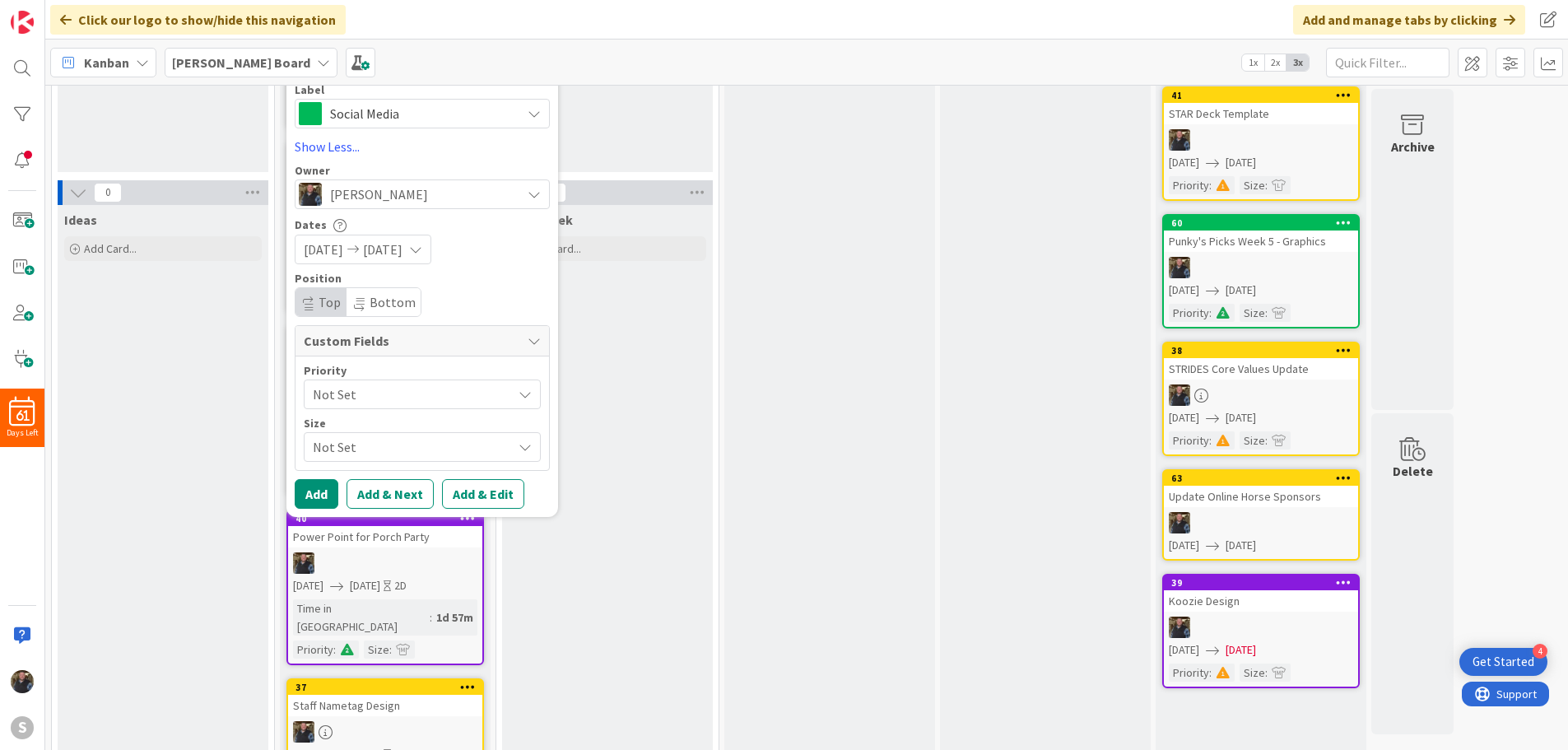
click at [369, 392] on span "Not Set" at bounding box center [408, 394] width 191 height 23
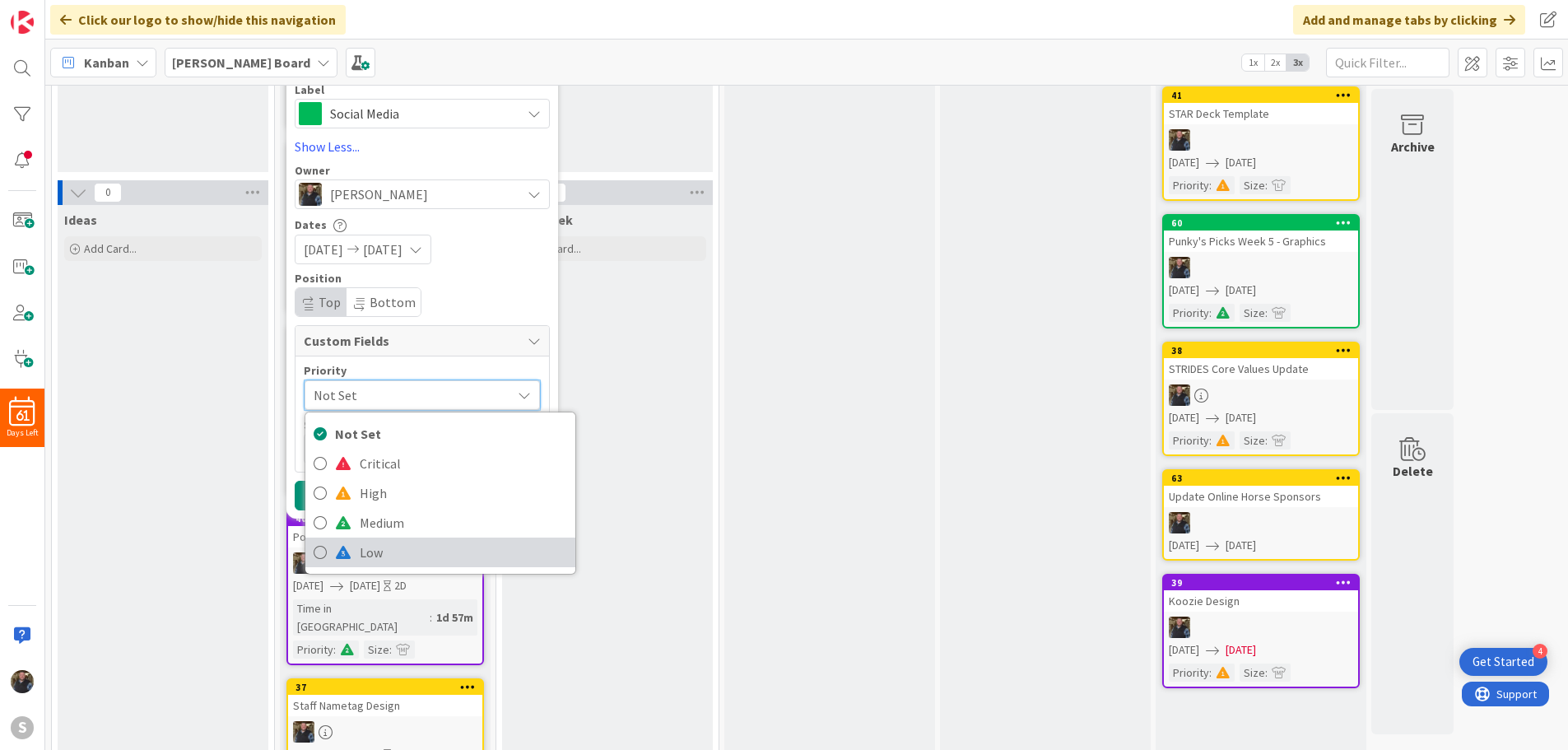
click at [338, 549] on span at bounding box center [342, 553] width 16 height 14
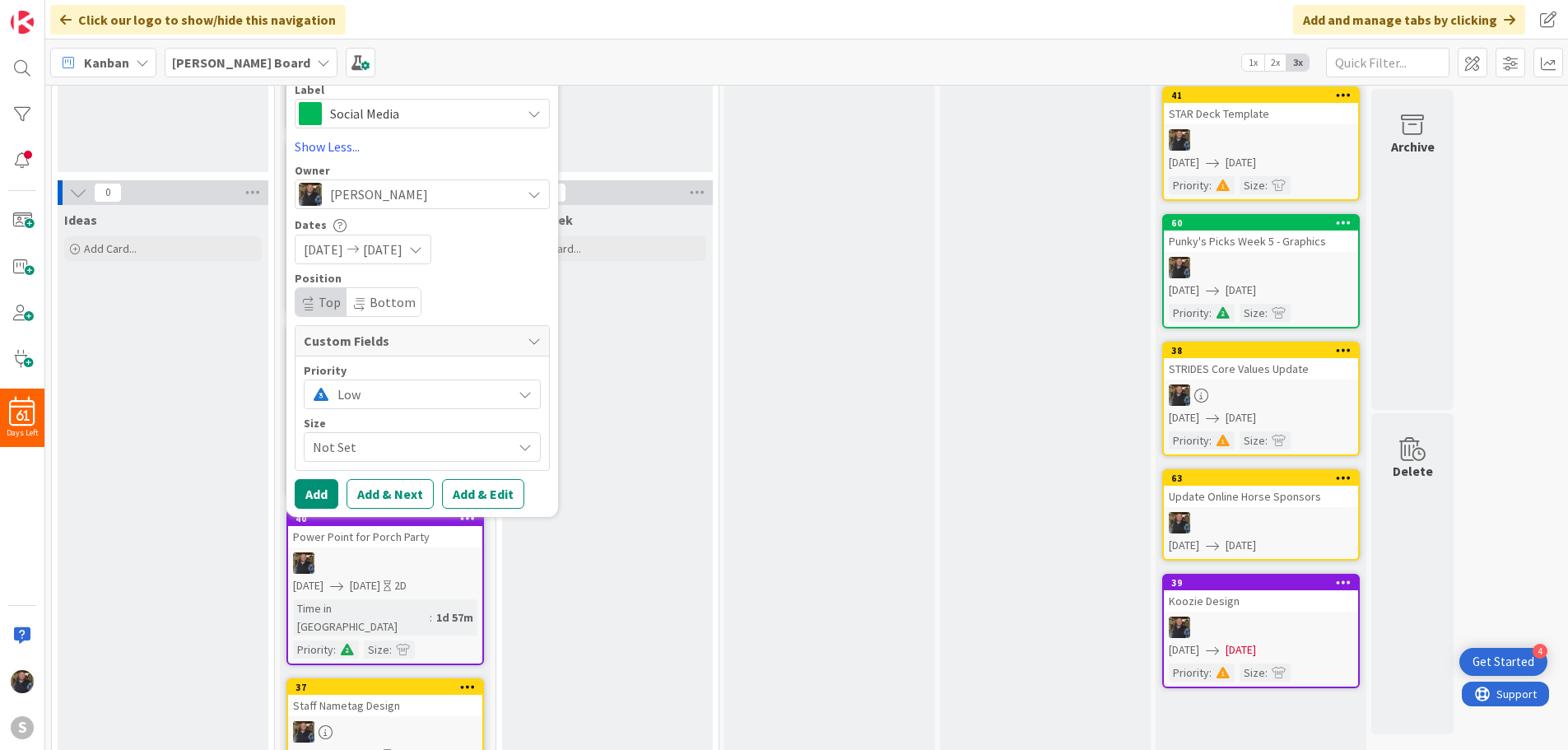
click at [347, 448] on span "Not Set" at bounding box center [408, 446] width 191 height 23
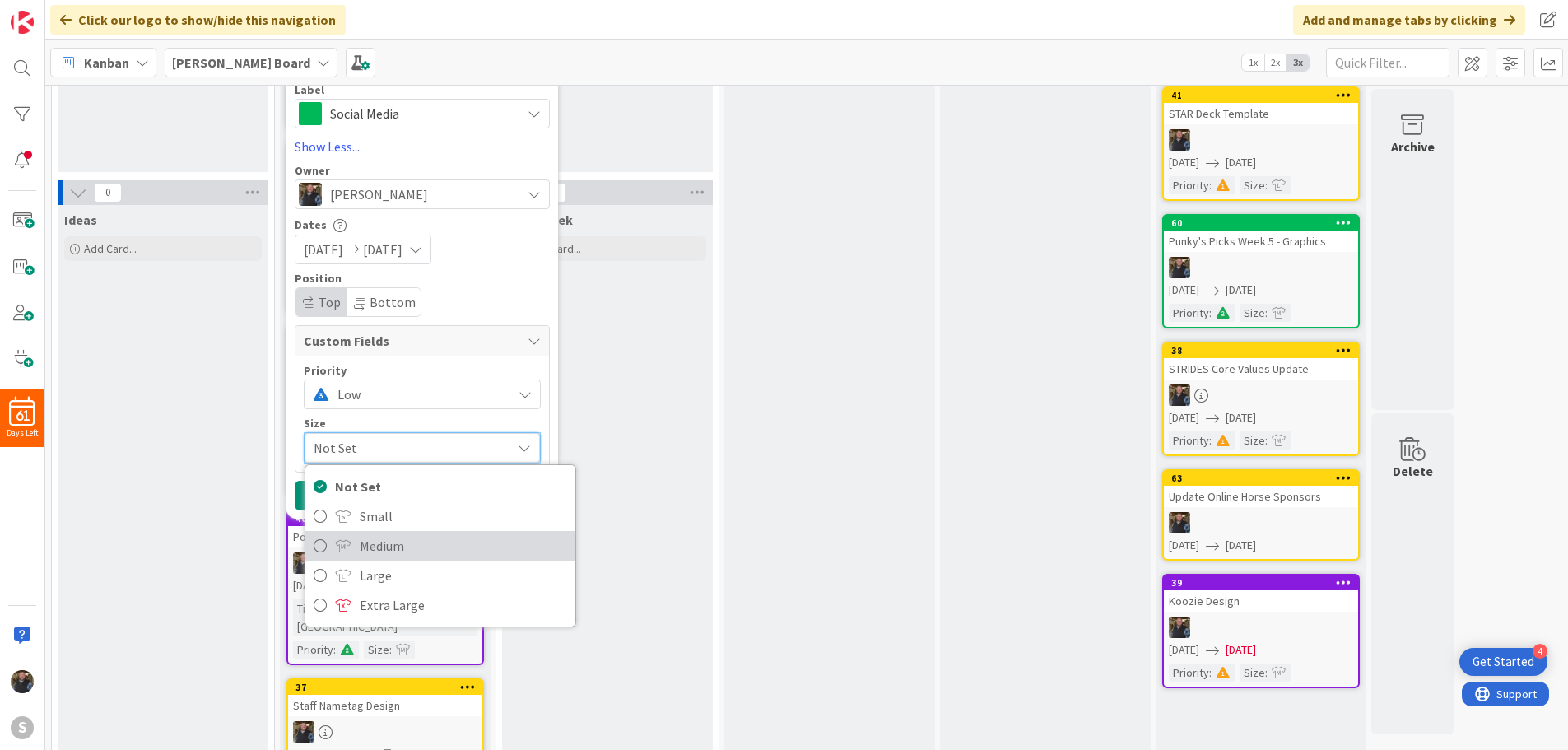
click at [341, 556] on link "Medium" at bounding box center [440, 545] width 270 height 30
type textarea "x"
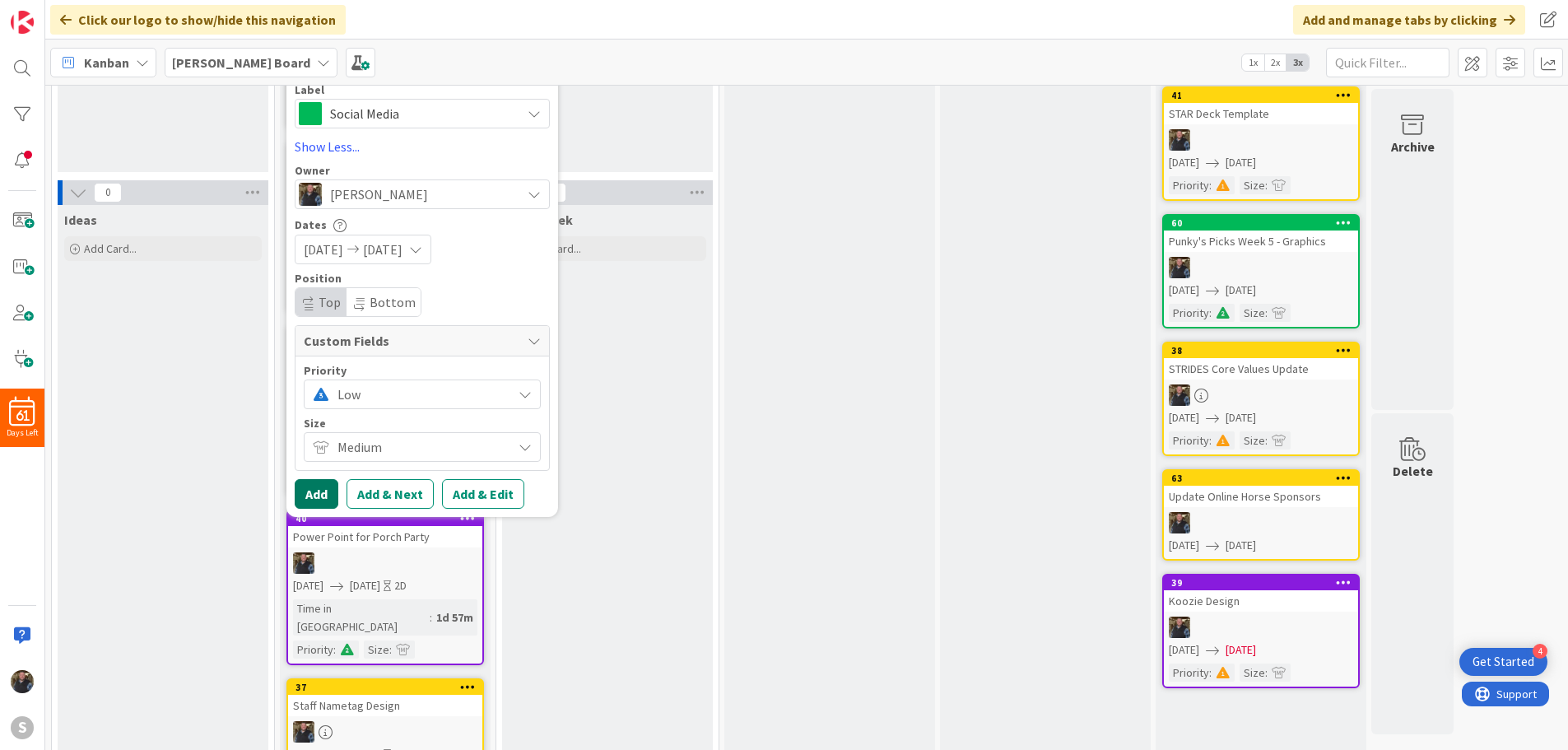
click at [311, 495] on button "Add" at bounding box center [317, 494] width 44 height 30
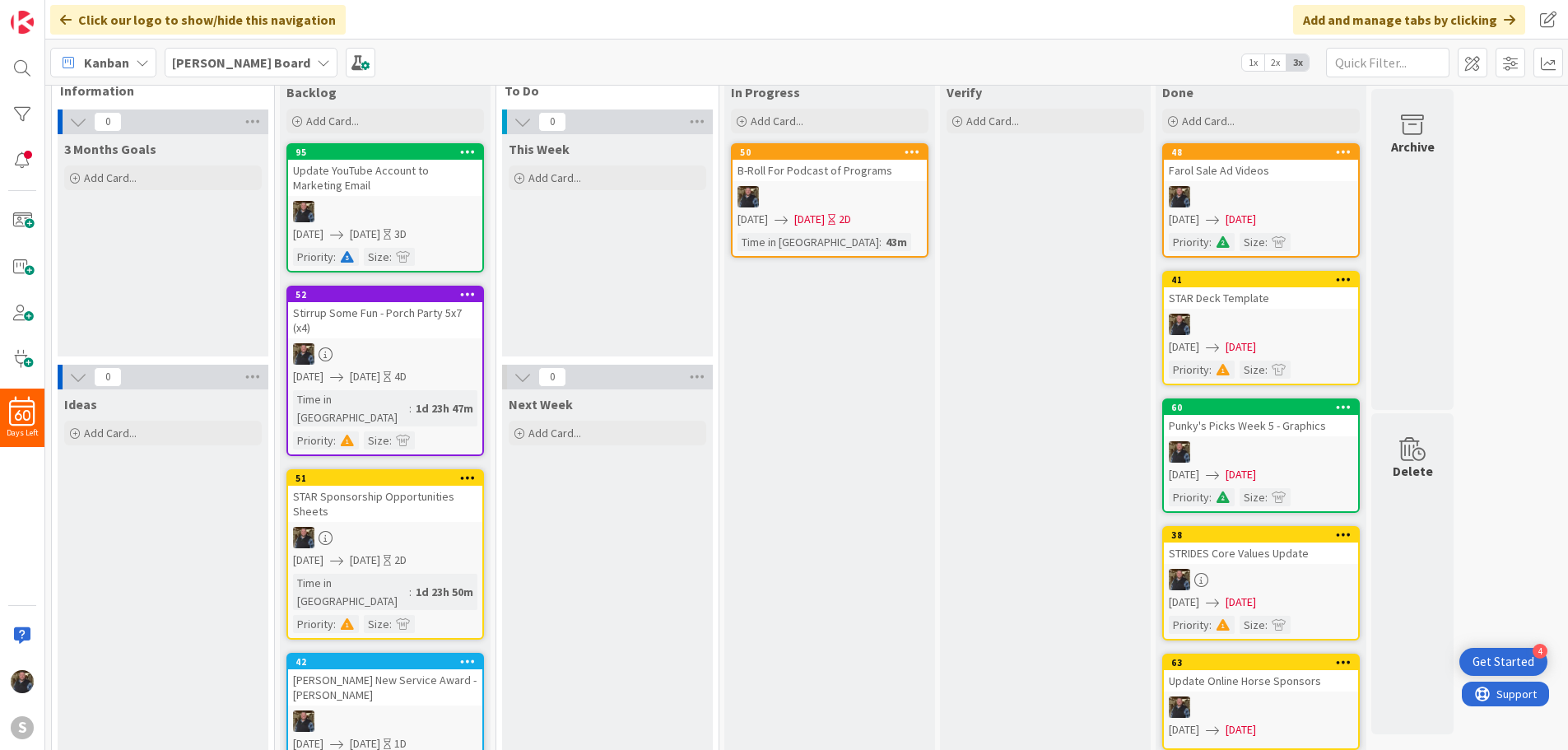
scroll to position [0, 0]
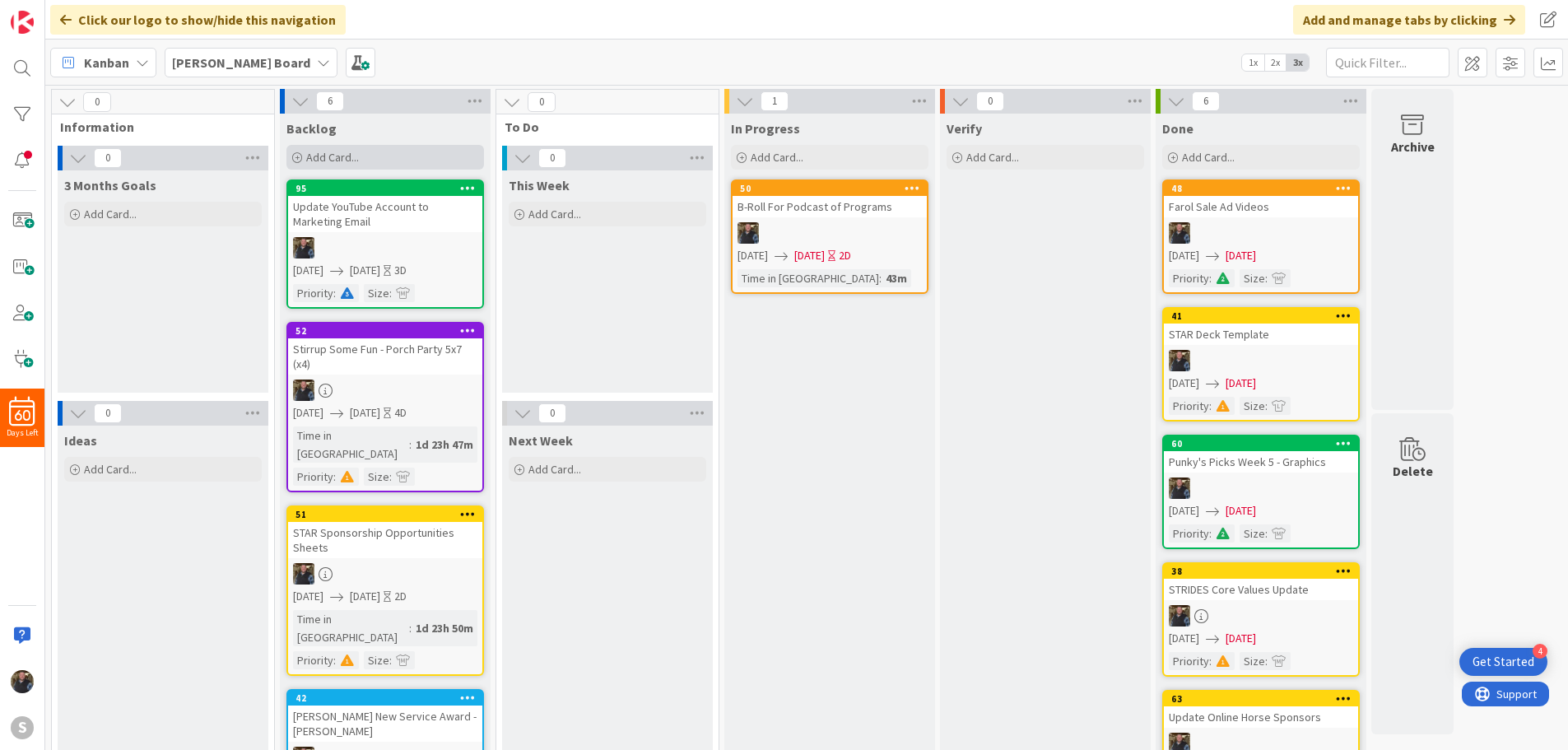
click at [345, 156] on span "Add Card..." at bounding box center [332, 157] width 52 height 15
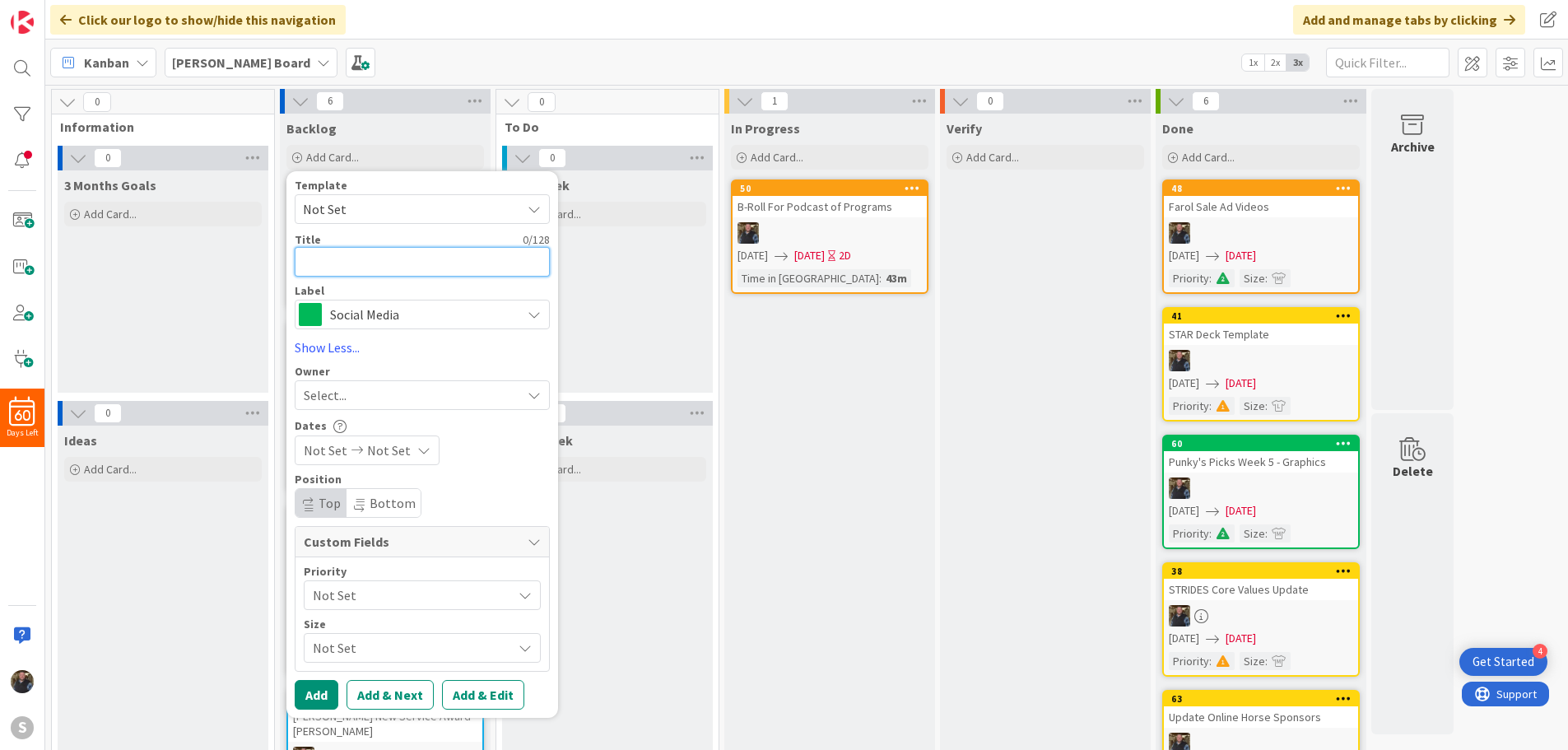
type textarea "U"
type textarea "x"
type textarea "Up"
type textarea "x"
type textarea "Upd"
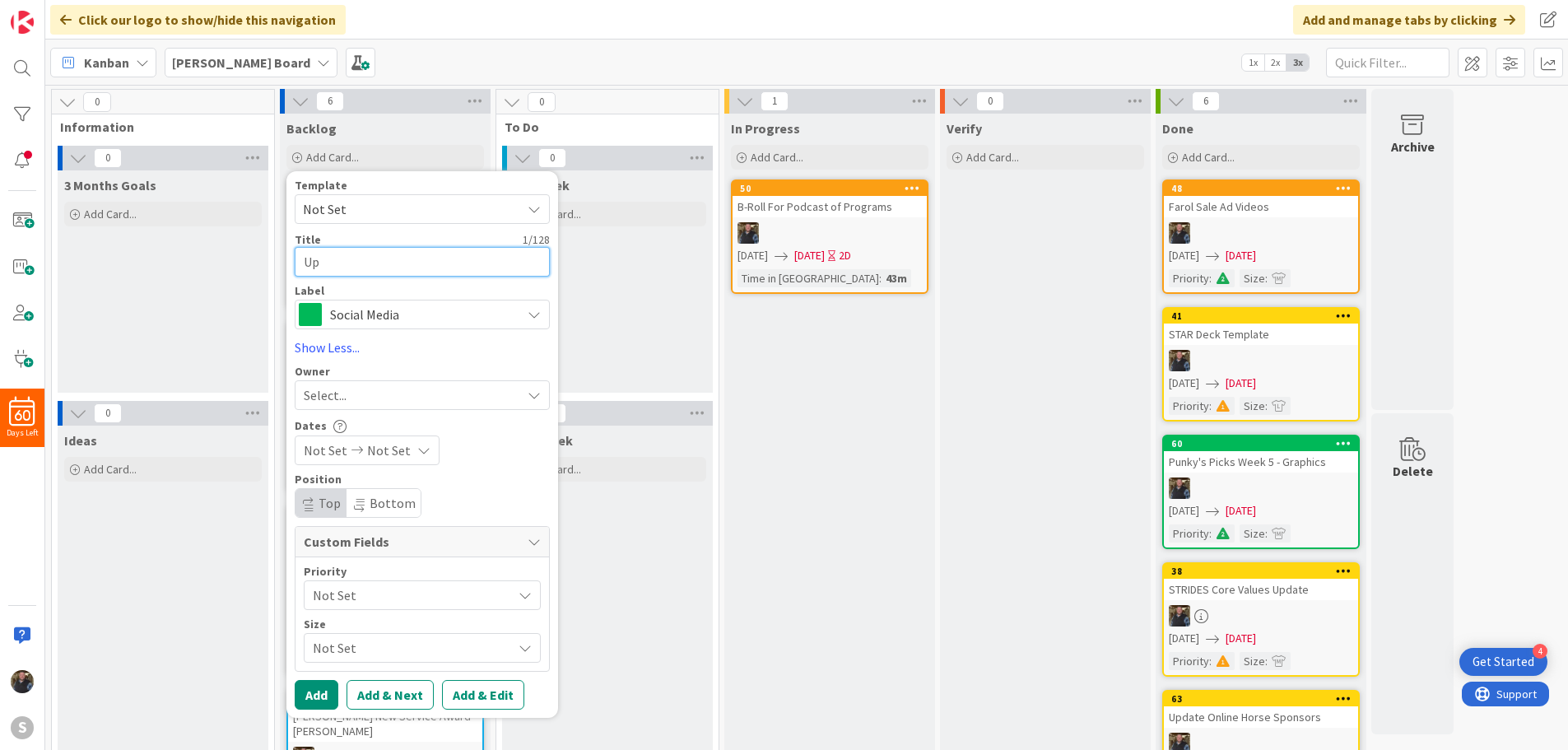
type textarea "x"
type textarea "Upda"
type textarea "x"
type textarea "Updat"
type textarea "x"
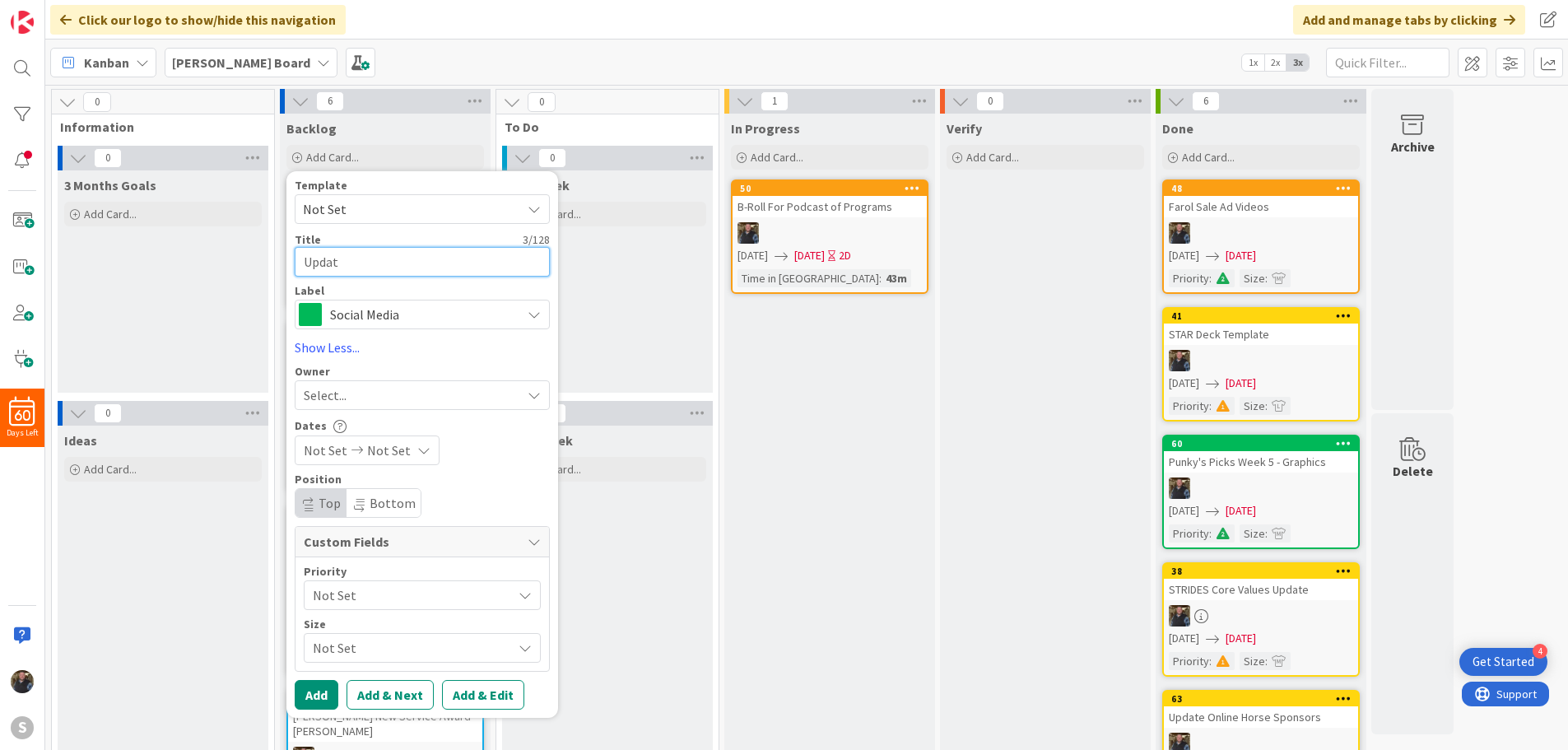
type textarea "Update"
type textarea "x"
type textarea "Update"
type textarea "x"
type textarea "Update E"
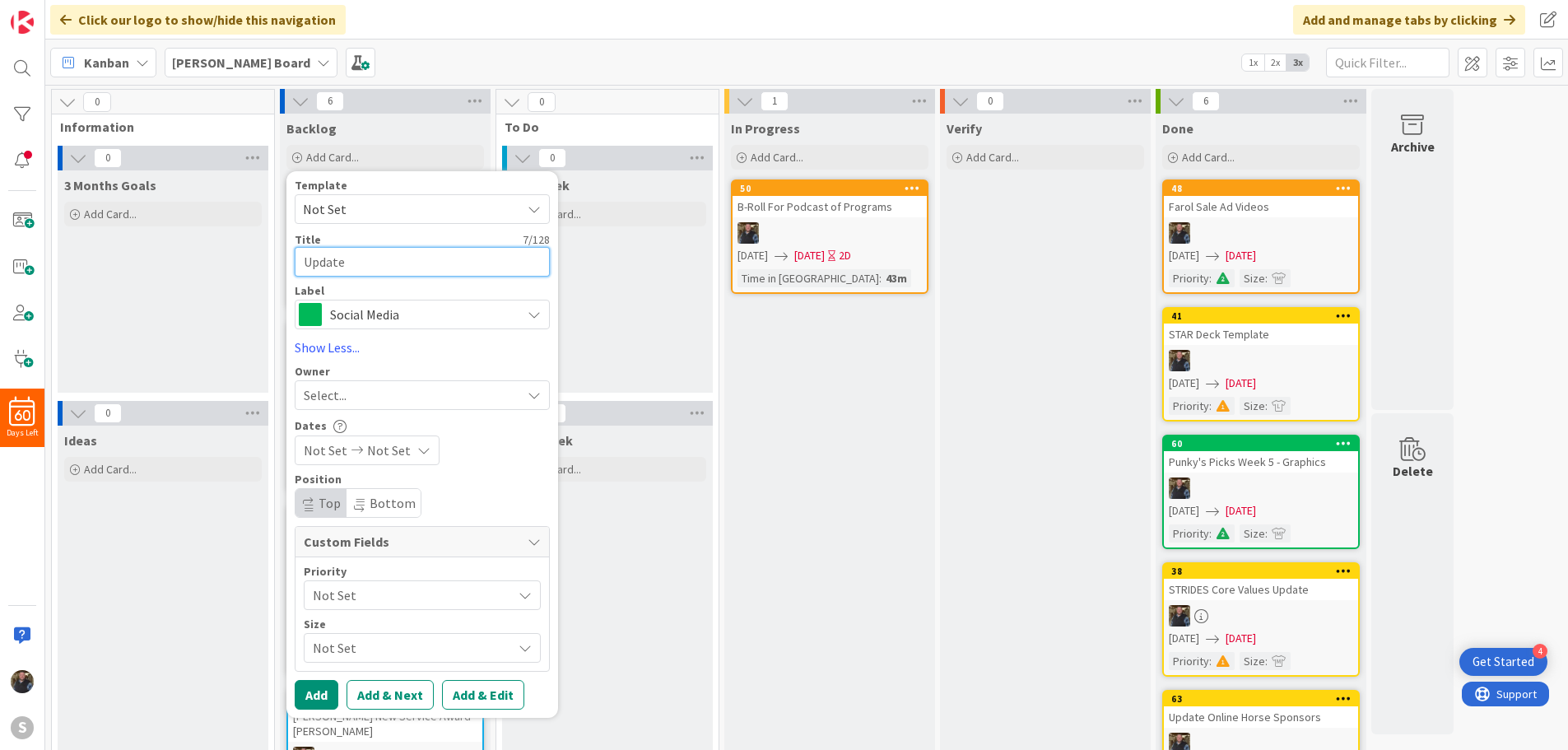
type textarea "x"
type textarea "Update Em"
type textarea "x"
type textarea "Update Emi"
type textarea "x"
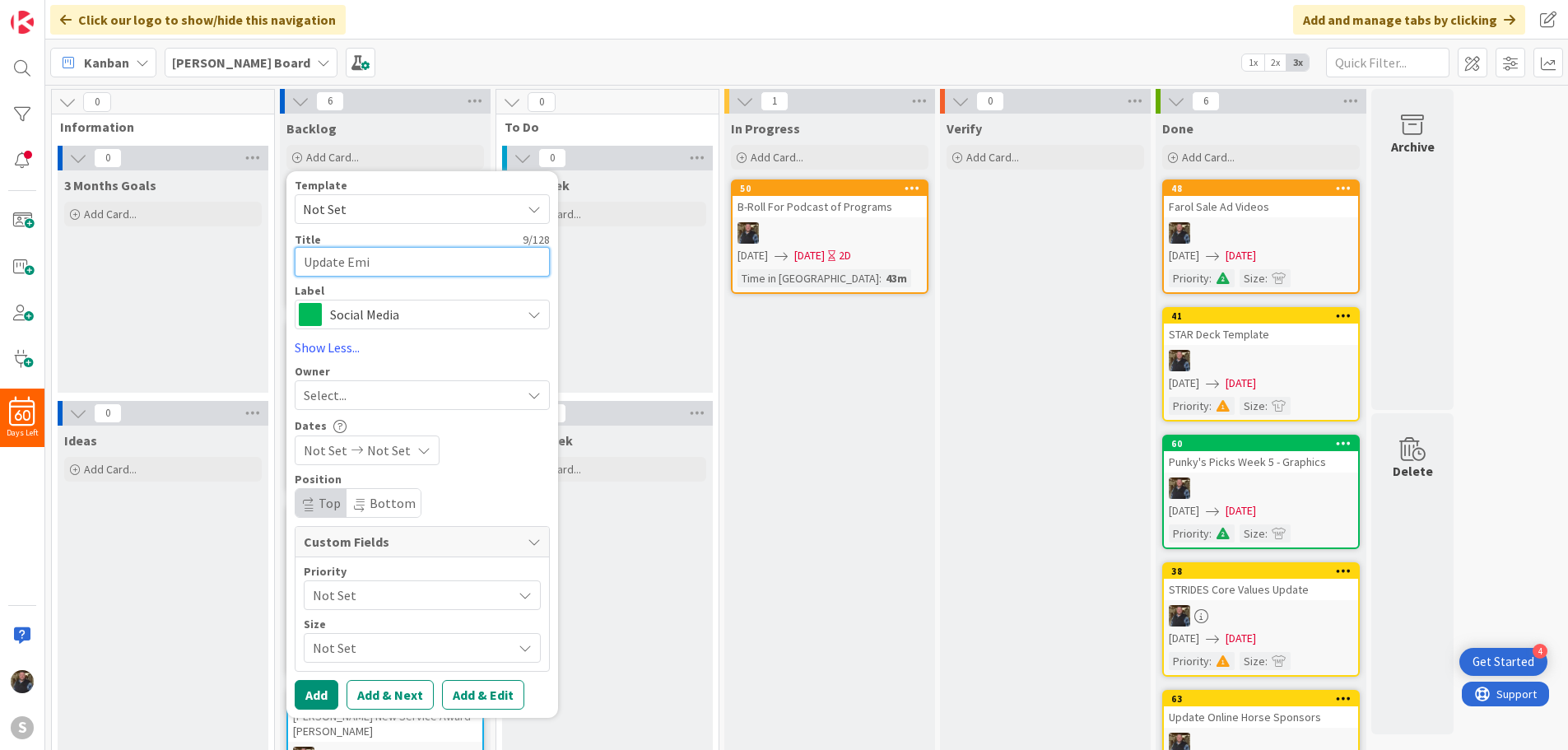
type textarea "Update Emia"
type textarea "x"
type textarea "Update Emi"
type textarea "x"
type textarea "Update Em"
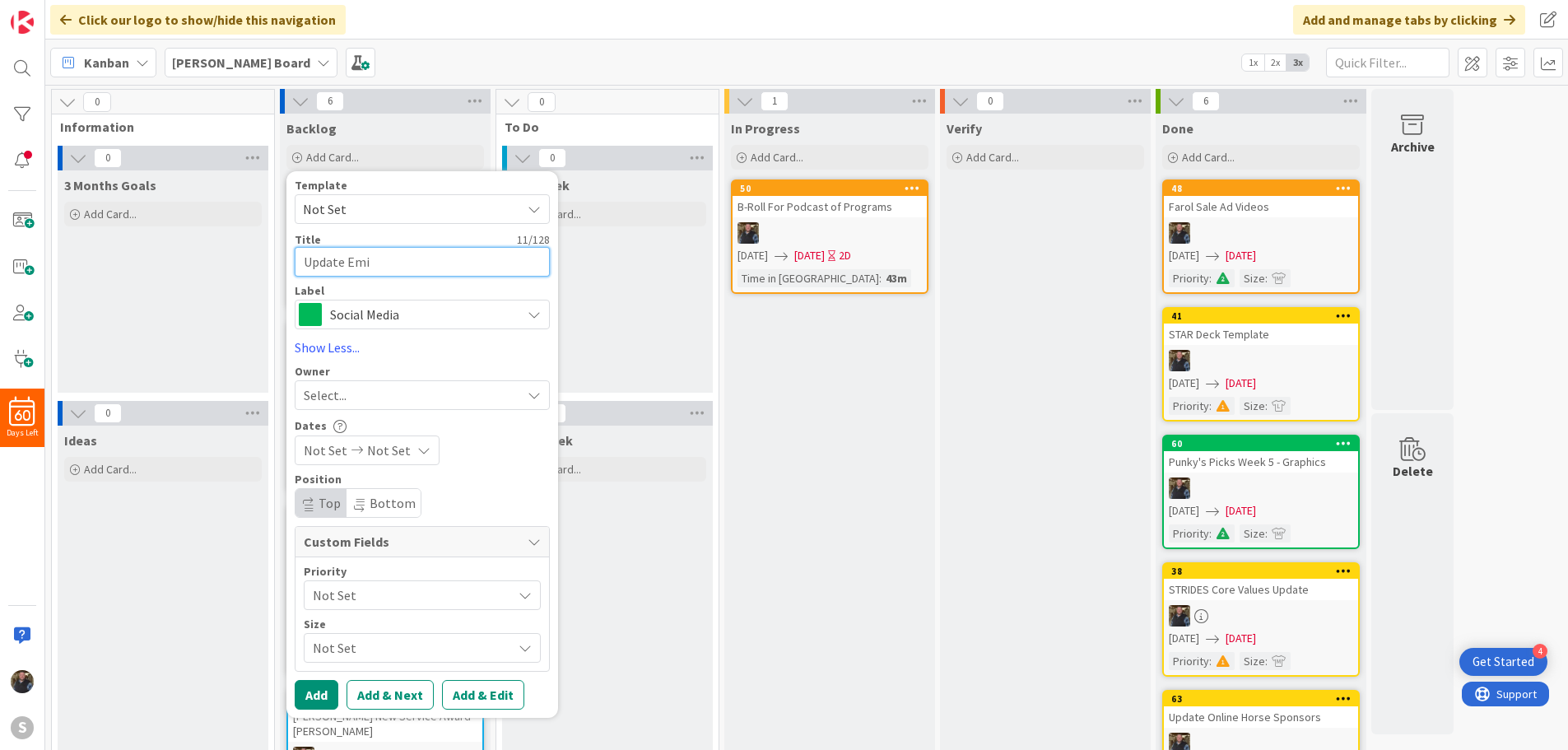
type textarea "x"
type textarea "Update Ema"
type textarea "x"
type textarea "Update Emai"
type textarea "x"
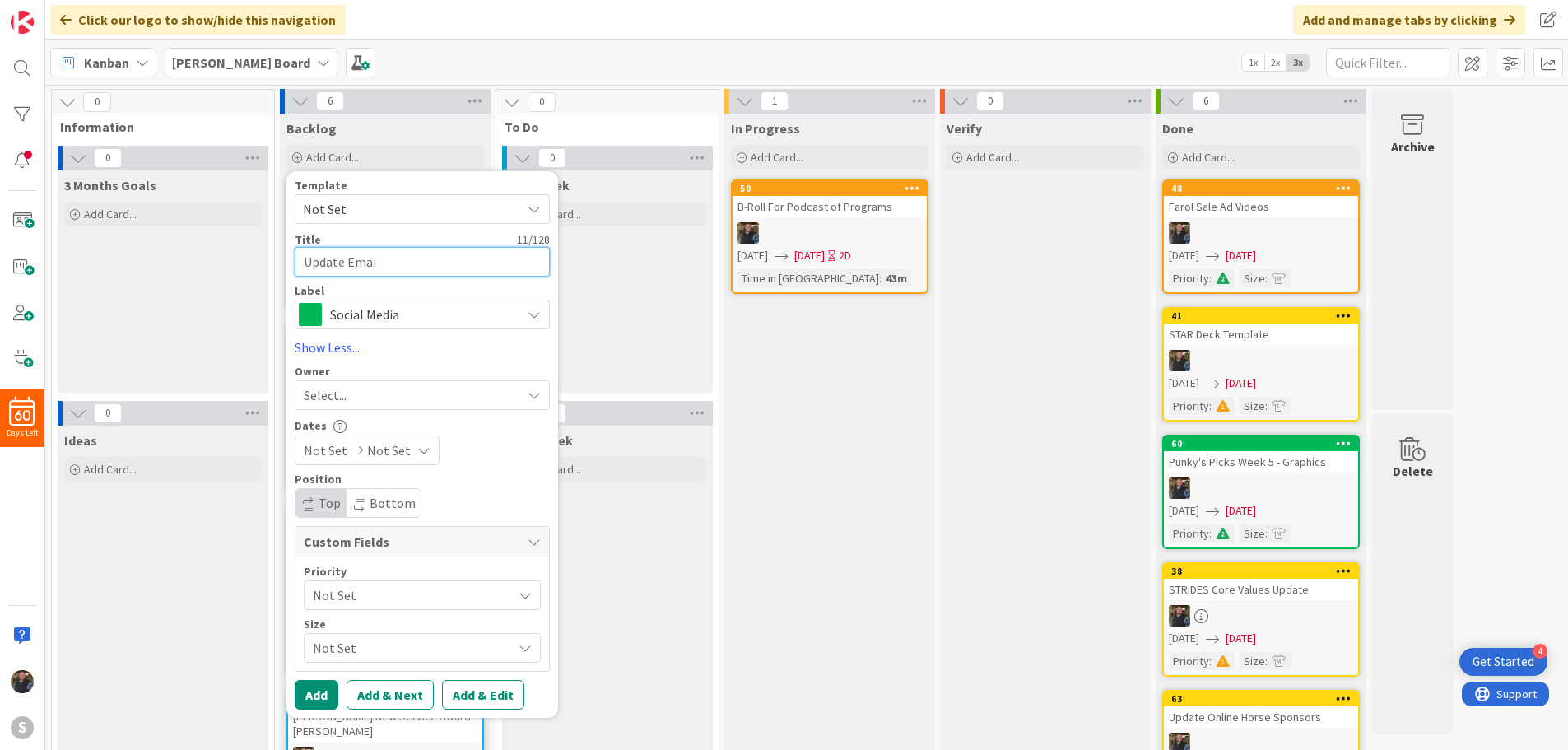
type textarea "Update Email"
type textarea "x"
type textarea "Update Email"
type textarea "x"
type textarea "Update Email f"
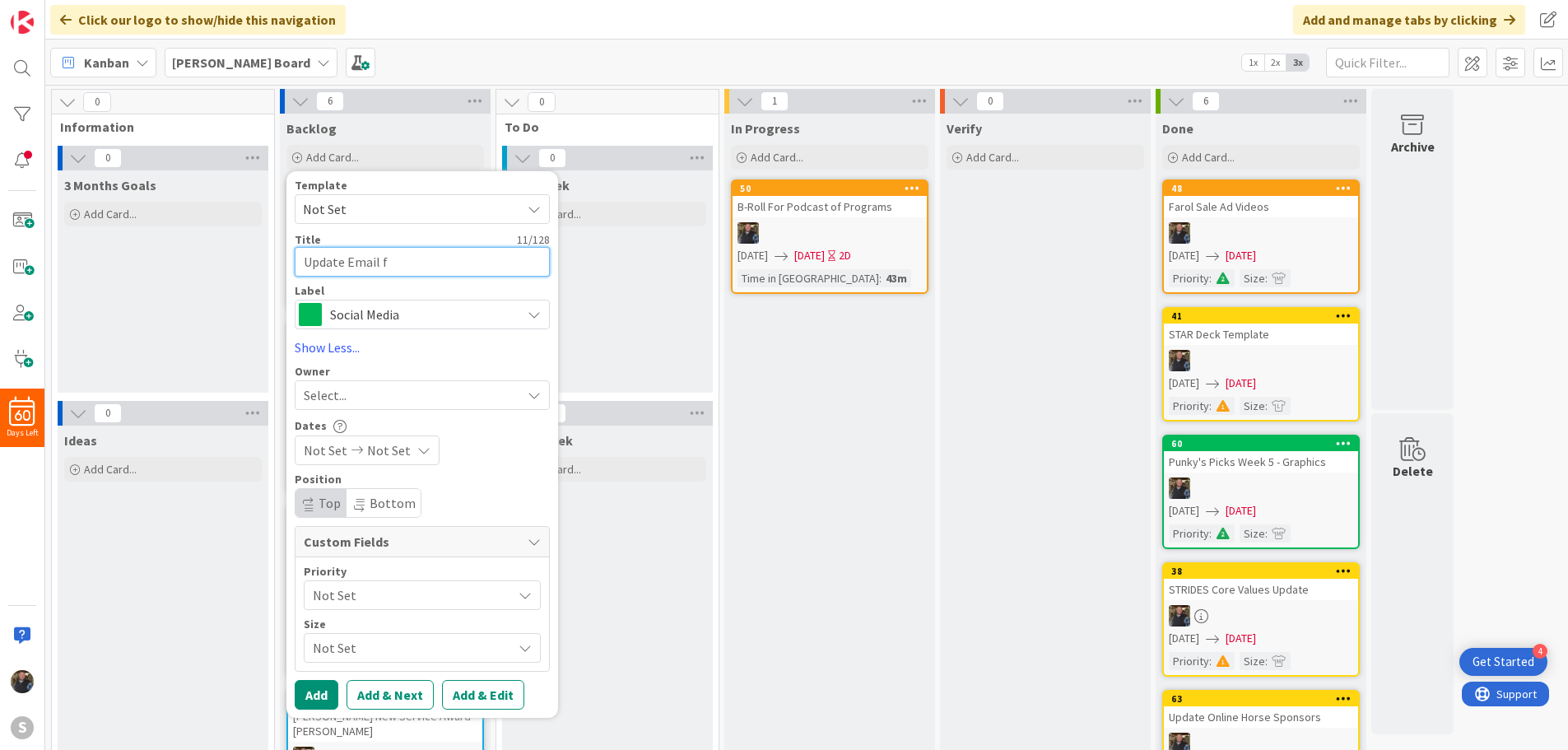
type textarea "x"
type textarea "Update Email fo"
type textarea "x"
type textarea "Update Email for"
type textarea "x"
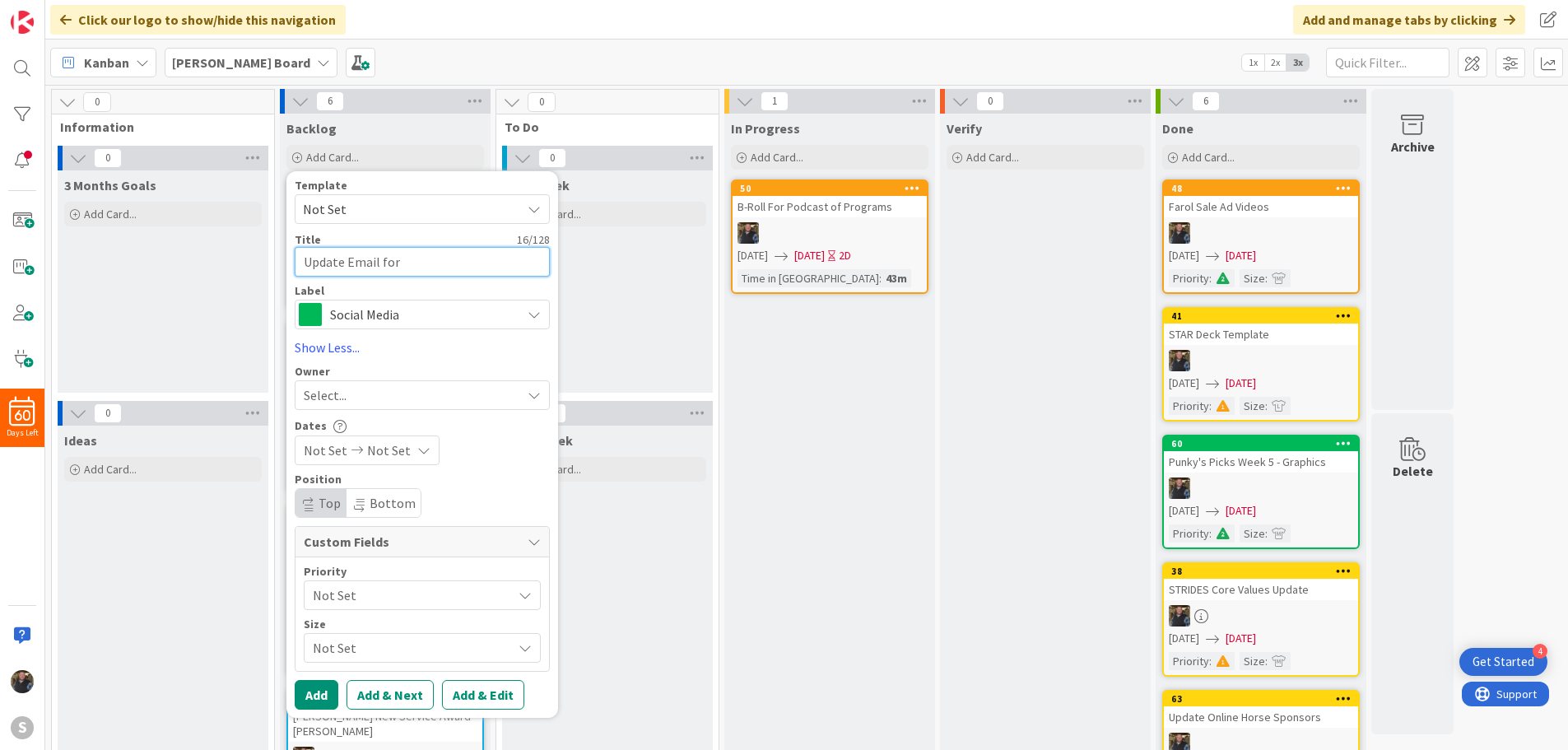
type textarea "Update Email for"
type textarea "x"
type textarea "Update Email for T"
type textarea "x"
type textarea "Update Email for Ti"
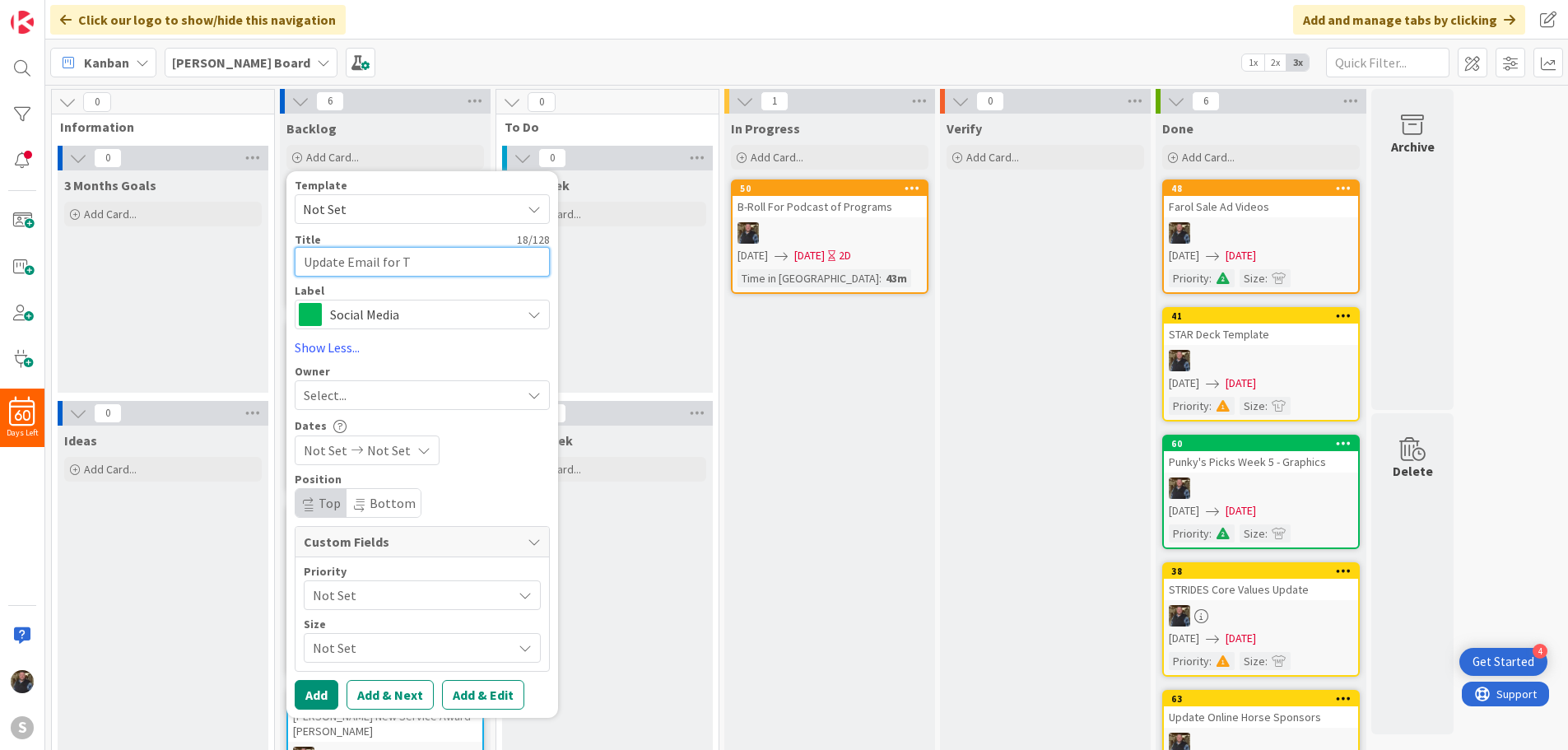
type textarea "x"
type textarea "Update Email for Tik"
type textarea "x"
type textarea "Update Email for TikT"
type textarea "x"
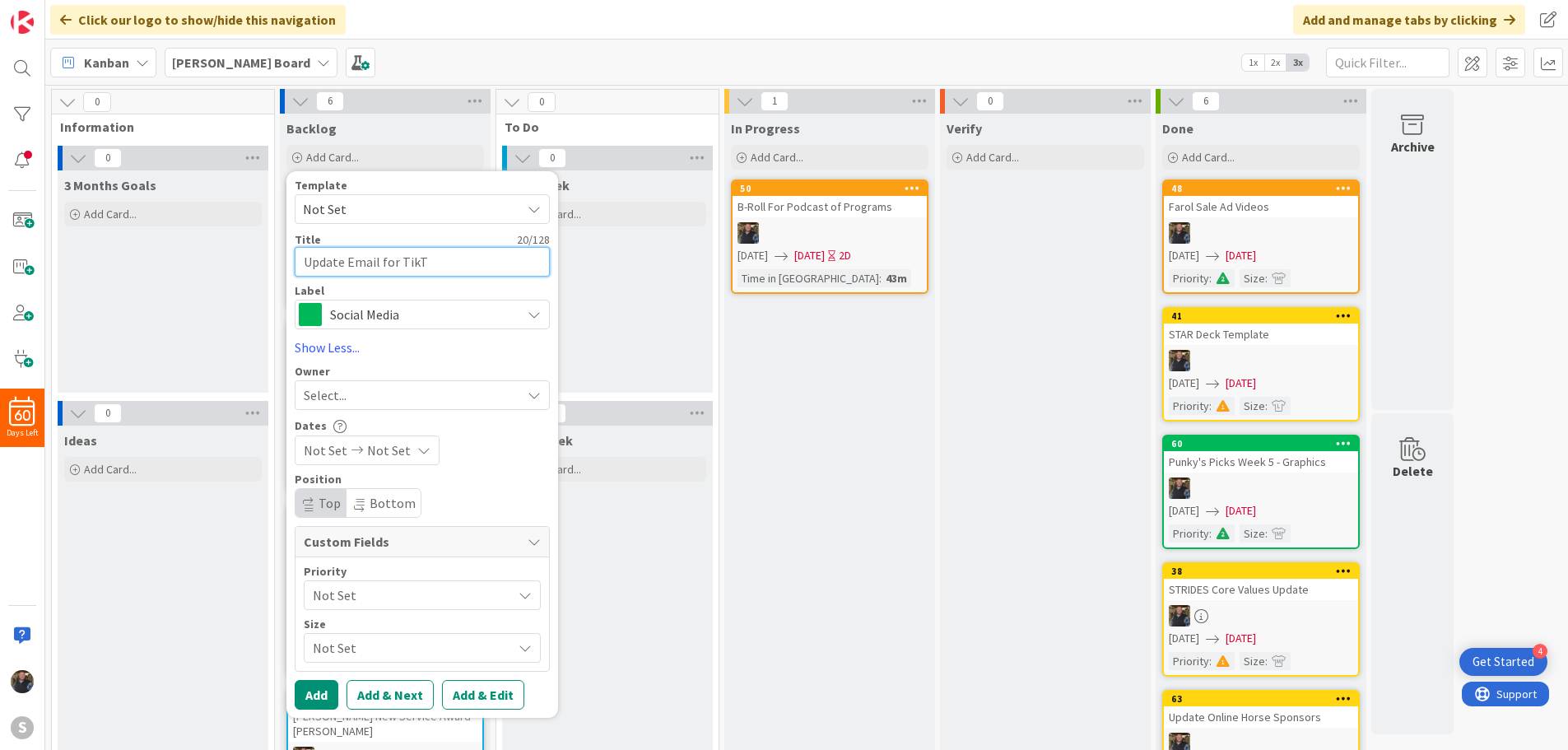
type textarea "Update Email for TikTo"
type textarea "x"
type textarea "Update Email for TikTok"
type textarea "x"
type textarea "Update Email for TikTok"
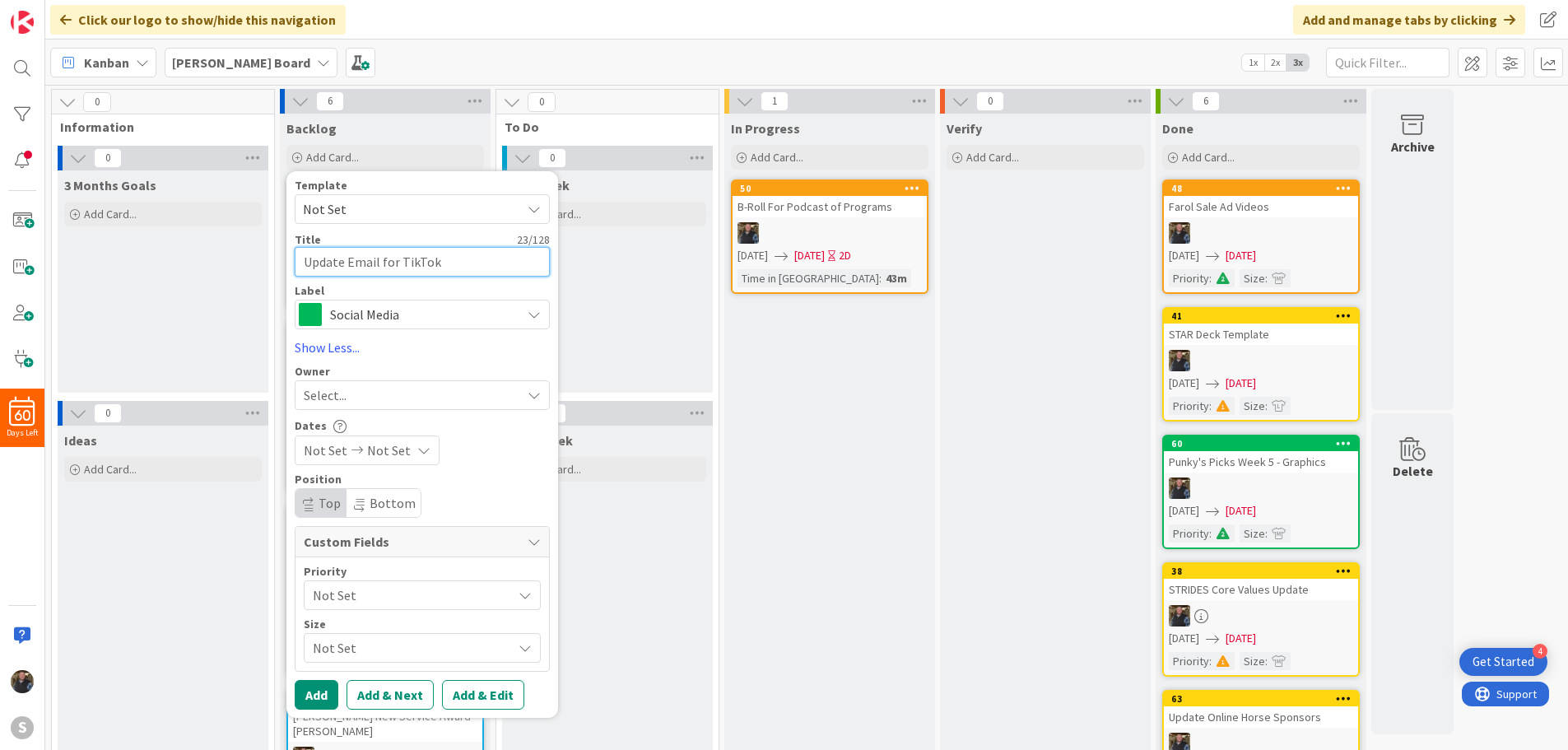
type textarea "x"
type textarea "Update Email for TikTok t"
type textarea "x"
type textarea "Update Email for TikTok to"
type textarea "x"
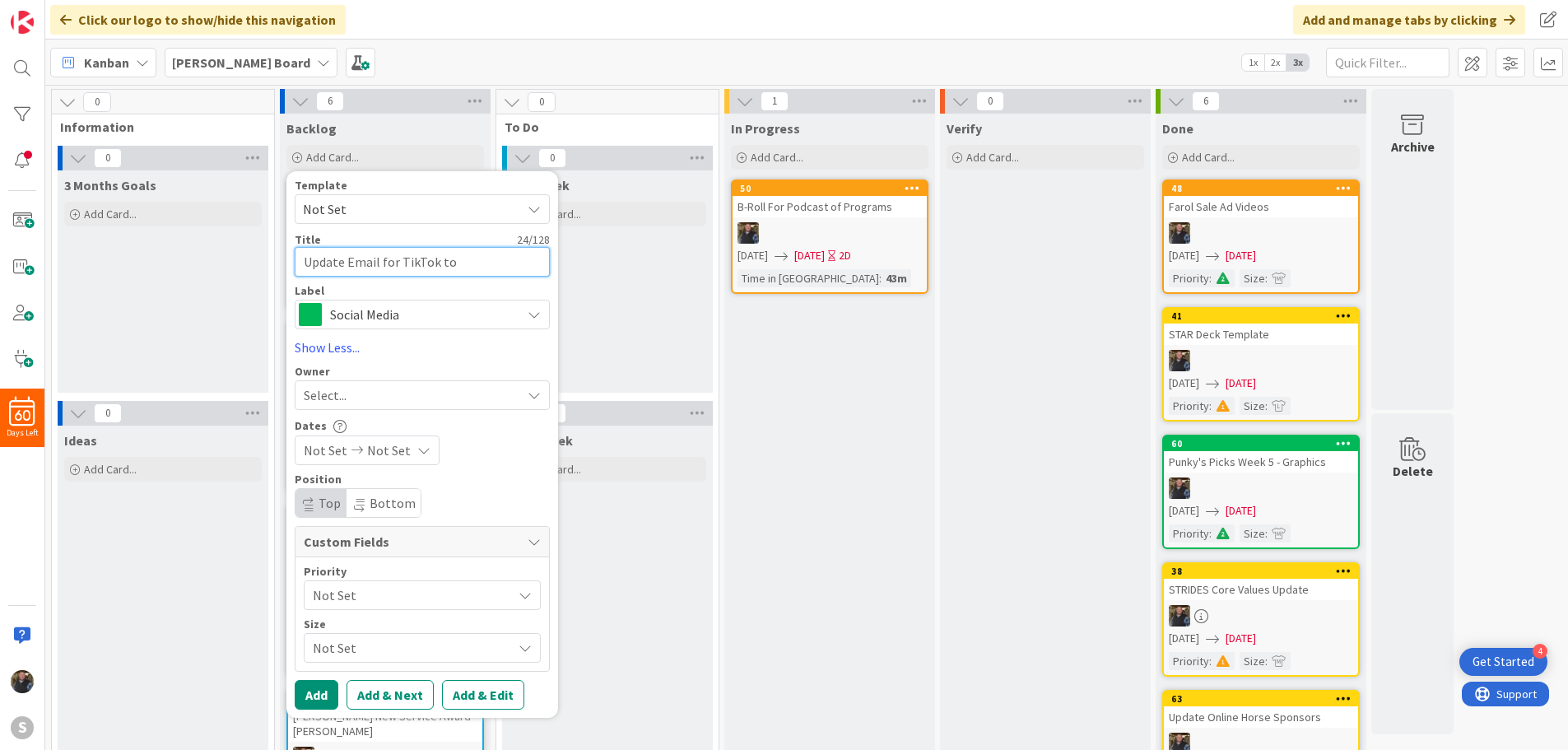
type textarea "Update Email for TikTok to"
type textarea "x"
type textarea "Update Email for TikTok to M"
type textarea "x"
type textarea "Update Email for TikTok to Ma"
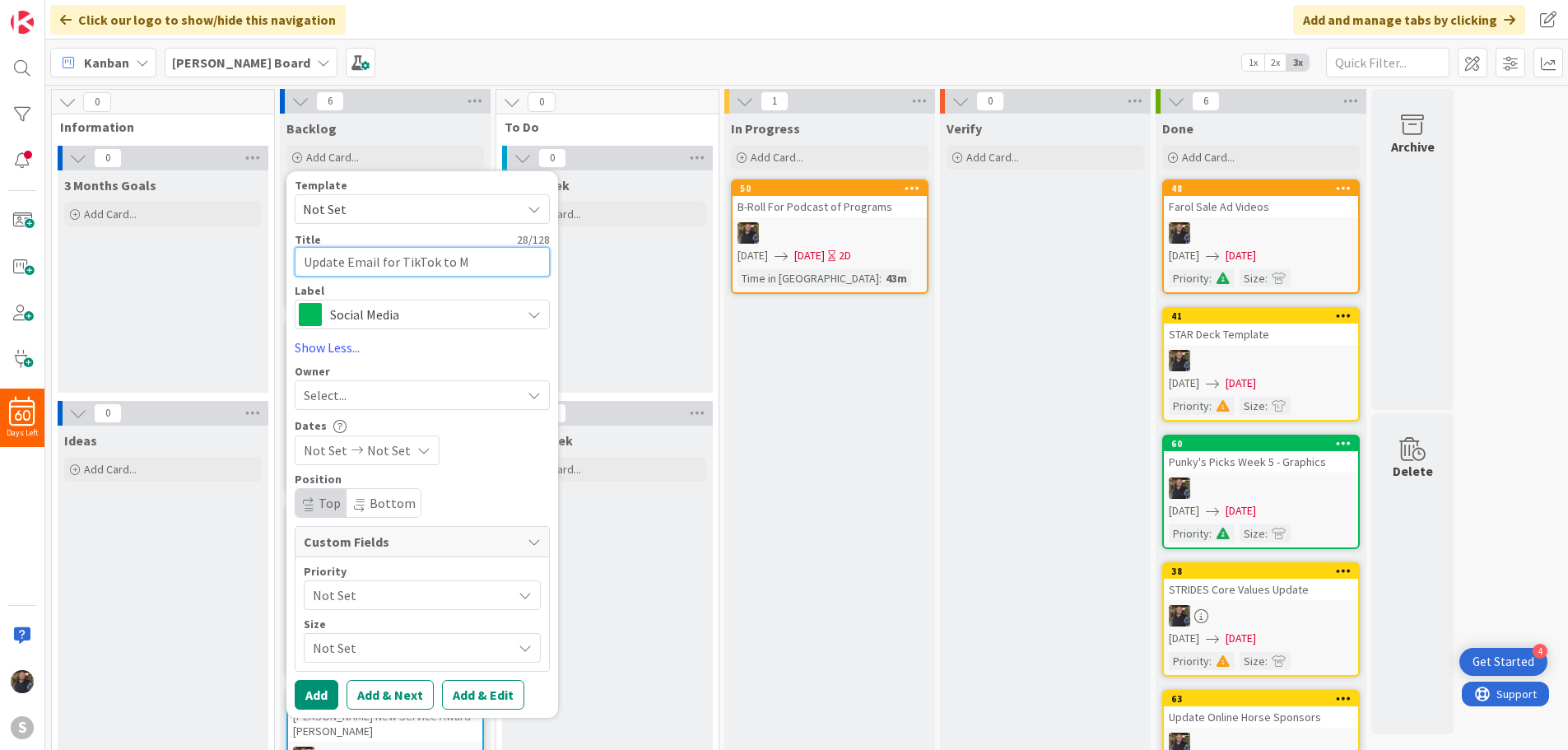
type textarea "x"
type textarea "Update Email for TikTok to Mar"
type textarea "x"
type textarea "Update Email for TikTok to Mark"
type textarea "x"
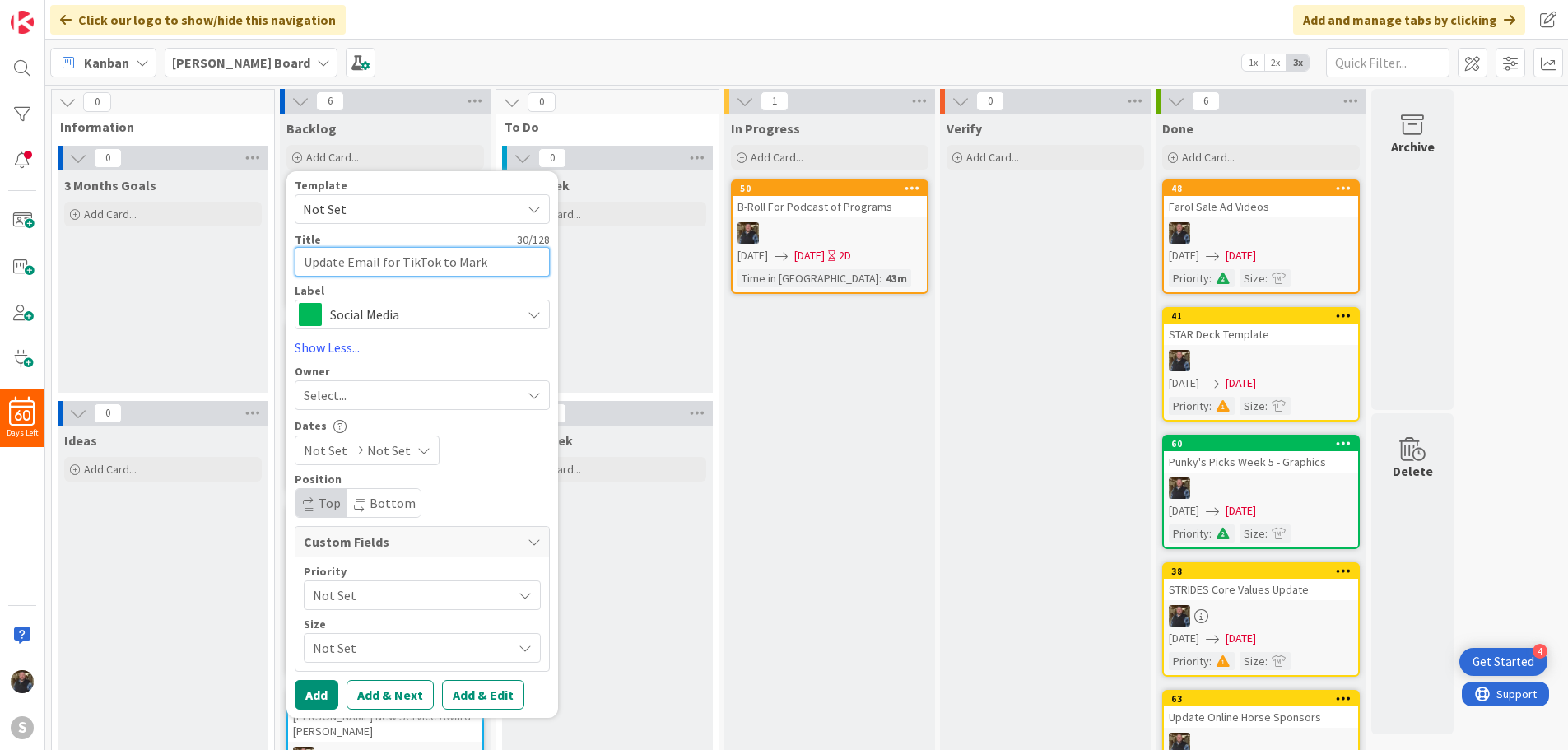
type textarea "Update Email for TikTok to Marke"
type textarea "x"
type textarea "Update Email for TikTok to Market"
type textarea "x"
type textarea "Update Email for TikTok to Marketi"
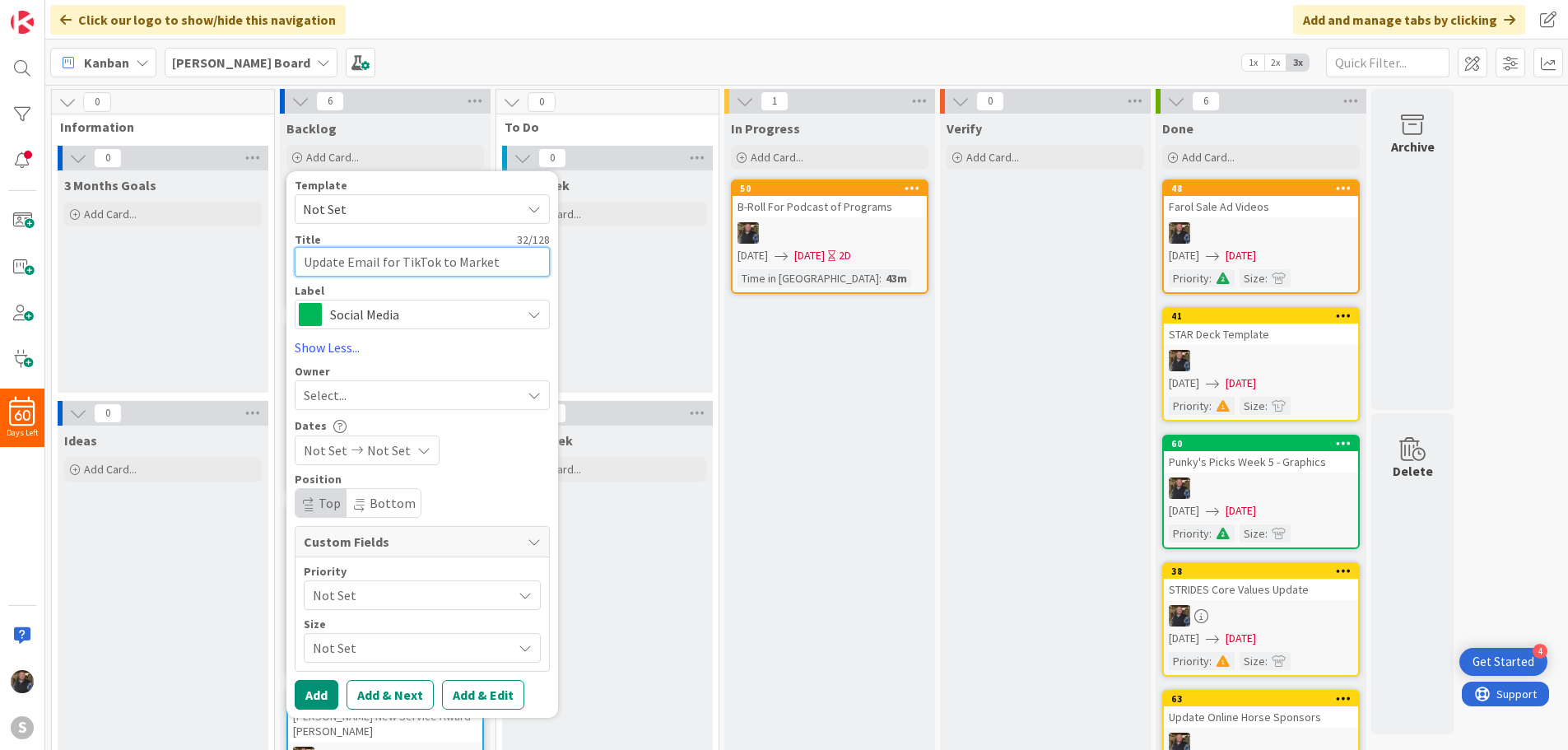
type textarea "x"
type textarea "Update Email for TikTok to Marketin"
type textarea "x"
type textarea "Update Email for TikTok to Marketing"
type textarea "x"
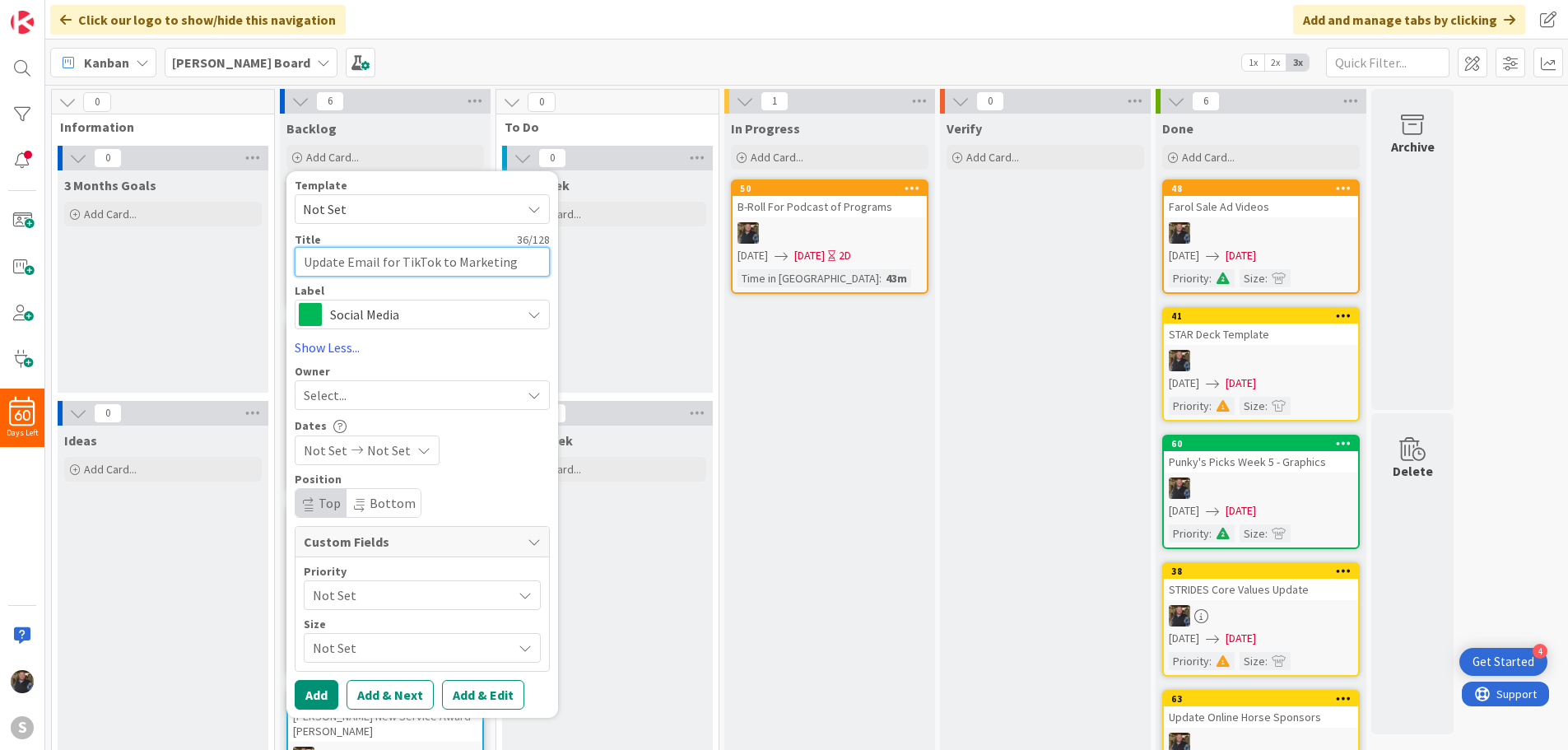
type textarea "Update Email for TikTok to Marketing"
click at [327, 391] on span "Select..." at bounding box center [325, 395] width 43 height 19
click at [316, 474] on span at bounding box center [310, 470] width 14 height 25
type textarea "x"
click at [324, 451] on span "Not Set" at bounding box center [325, 450] width 44 height 19
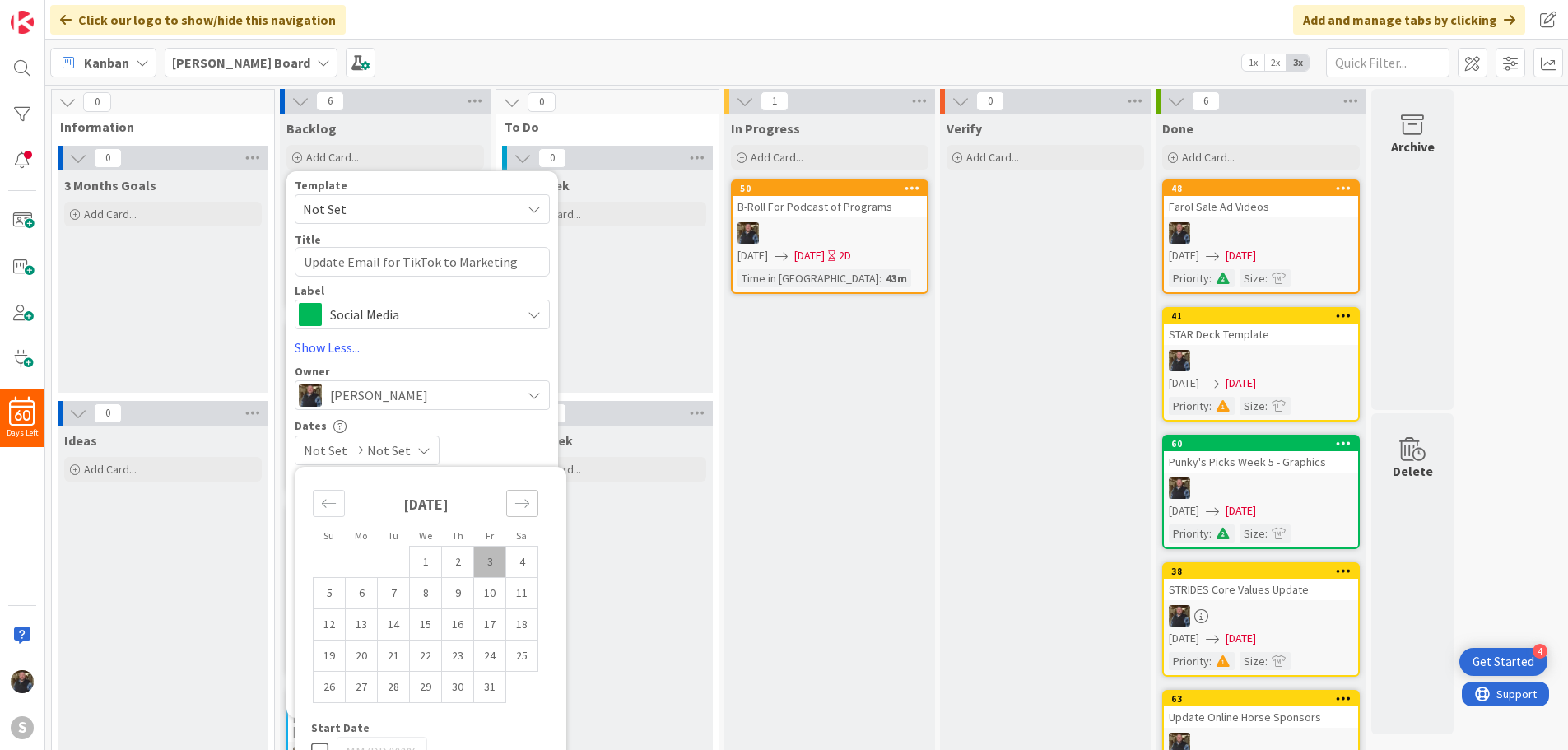
click at [526, 492] on div "Move forward to switch to the next month." at bounding box center [522, 503] width 32 height 27
click at [362, 597] on td "3" at bounding box center [362, 594] width 32 height 31
type input "[DATE]"
type textarea "x"
click at [484, 594] on td "7" at bounding box center [490, 594] width 32 height 31
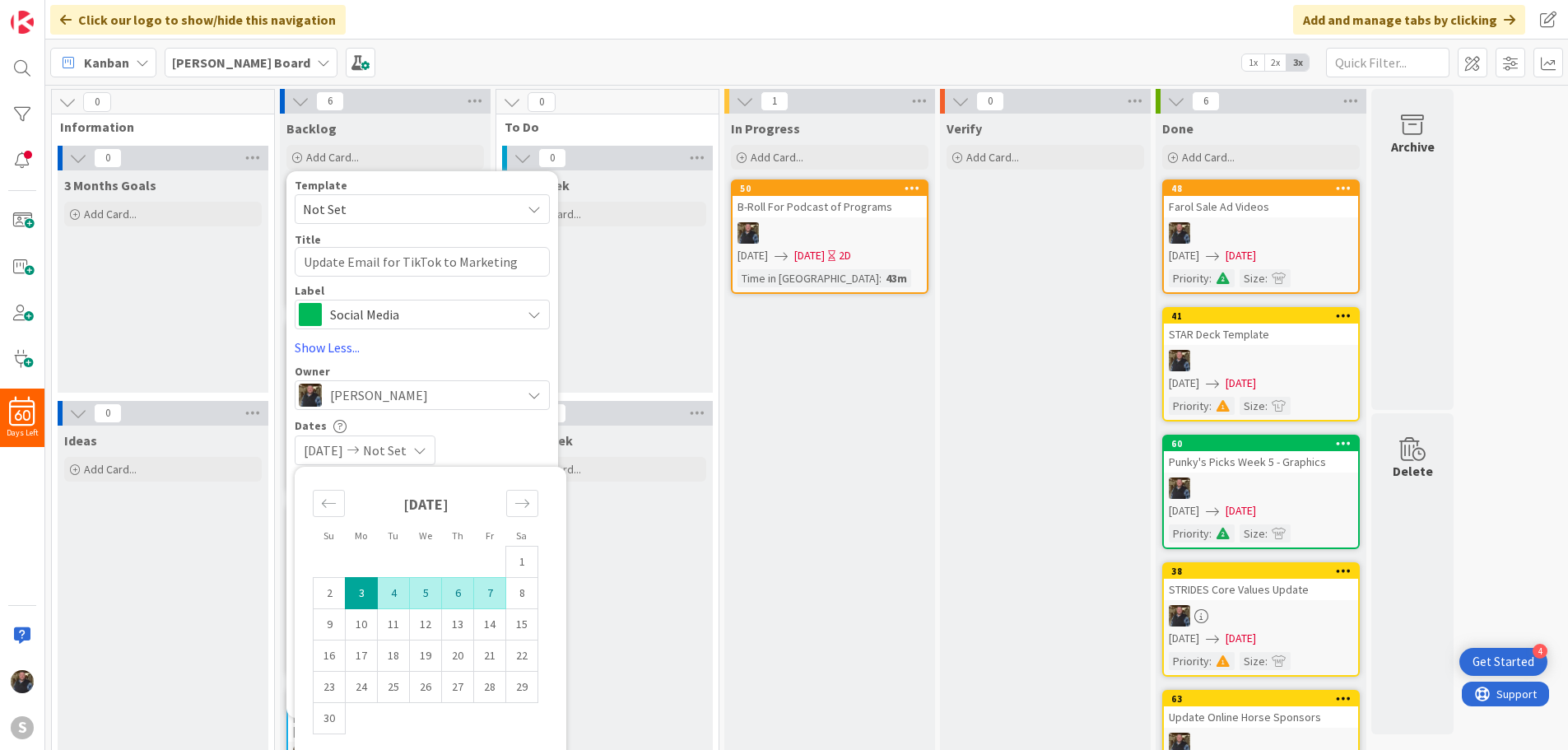
type input "[DATE]"
click at [505, 442] on div "[DATE] [DATE]" at bounding box center [423, 450] width 255 height 30
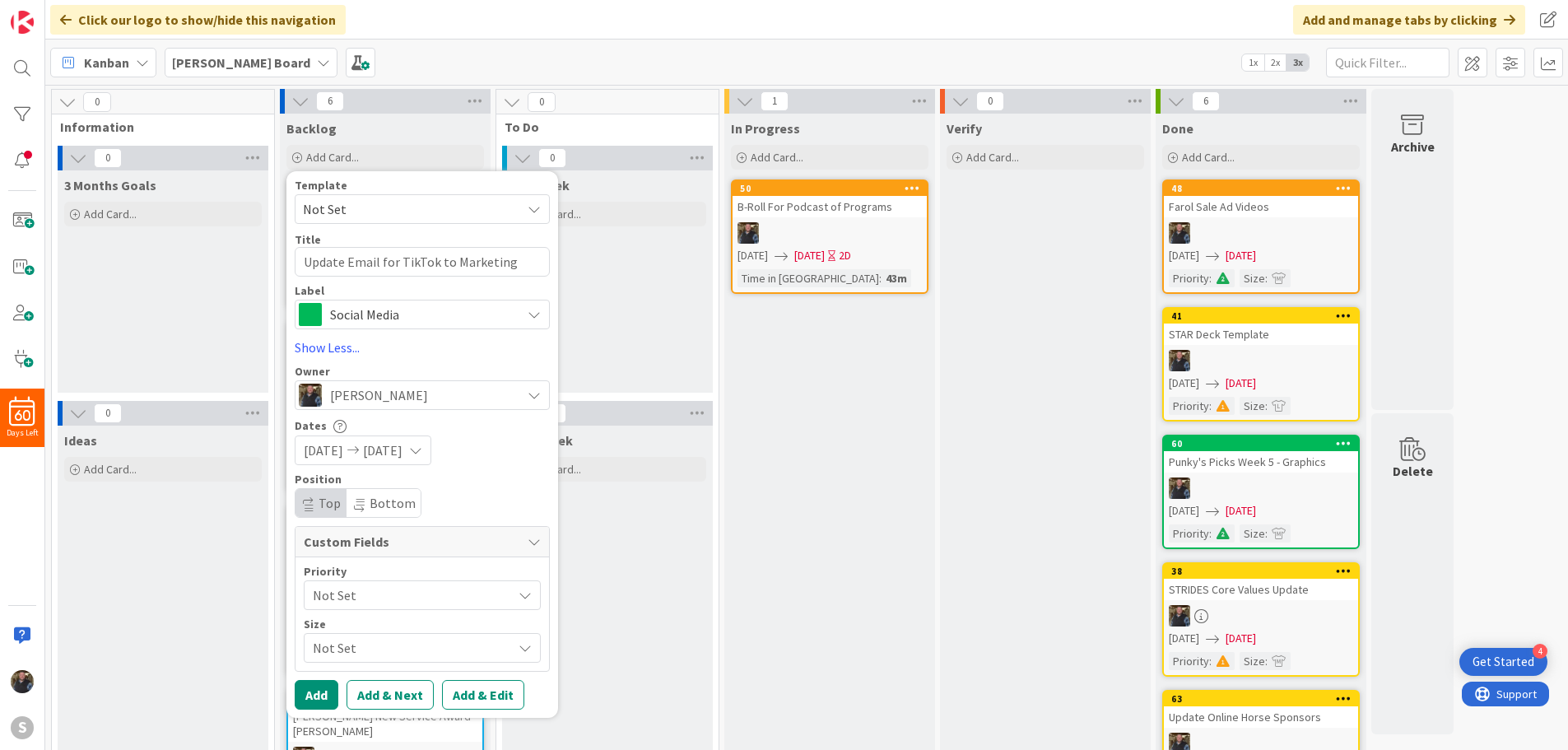
click at [384, 599] on span "Not Set" at bounding box center [408, 594] width 191 height 23
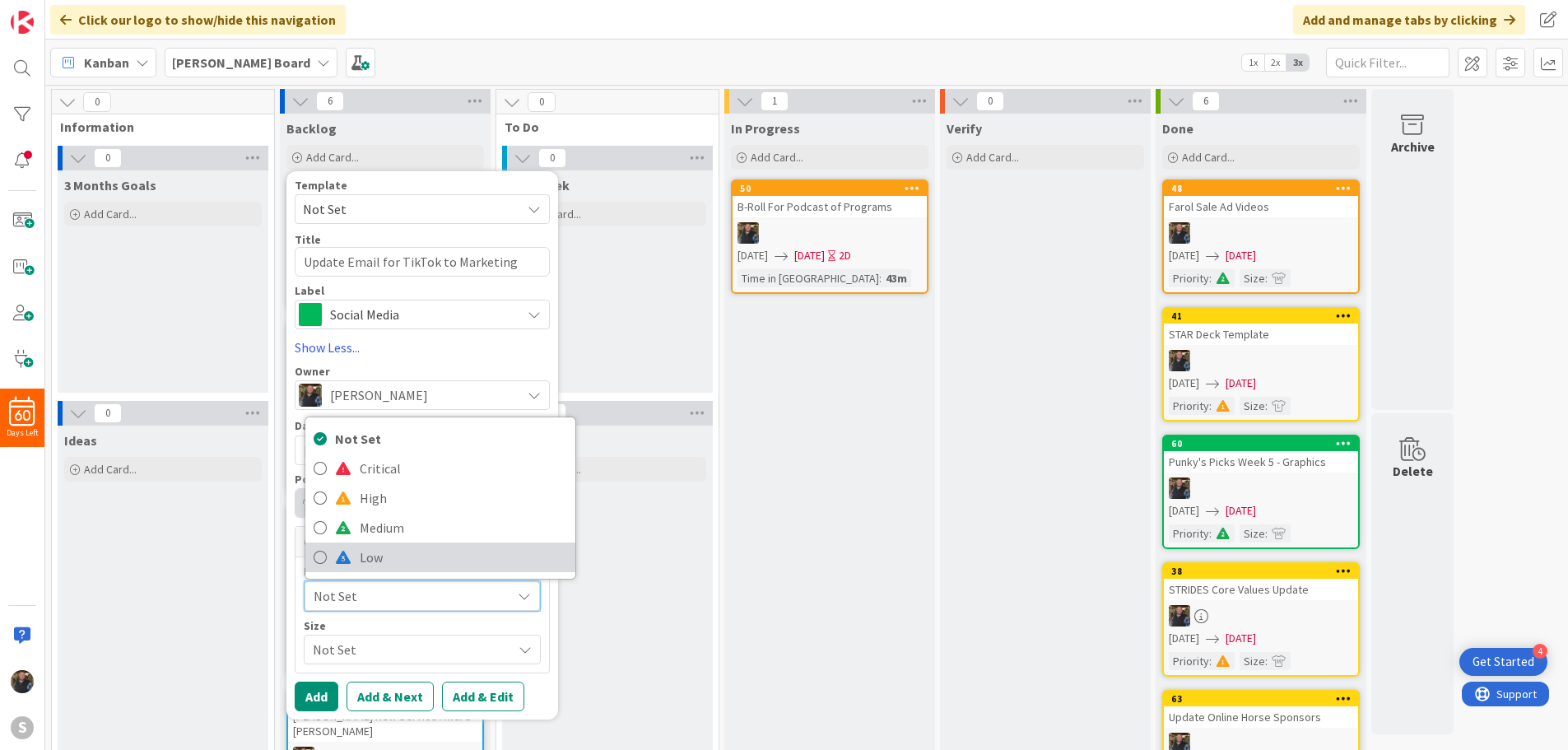
click at [352, 555] on link "Low" at bounding box center [440, 557] width 270 height 30
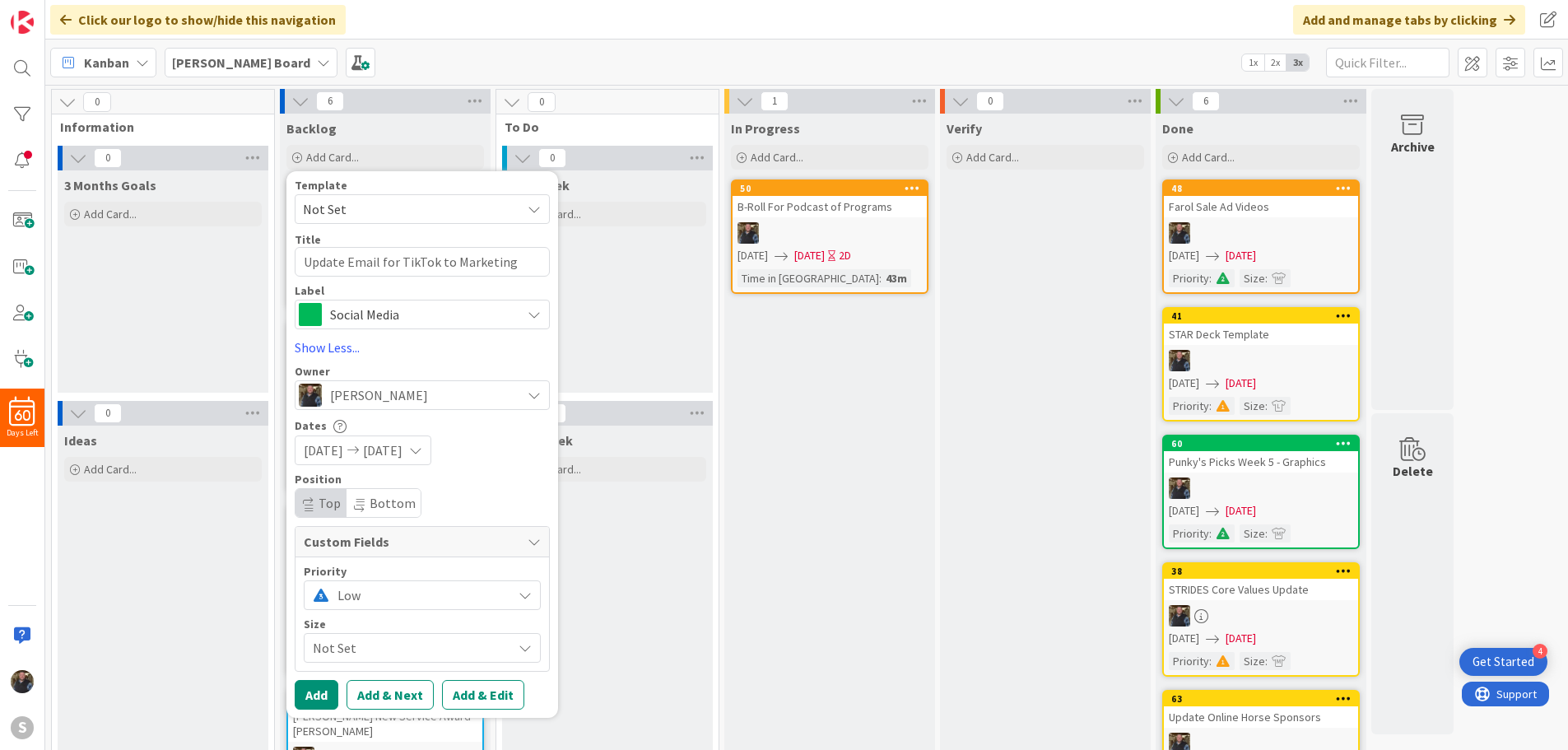
click at [333, 641] on span "Not Set" at bounding box center [408, 648] width 191 height 23
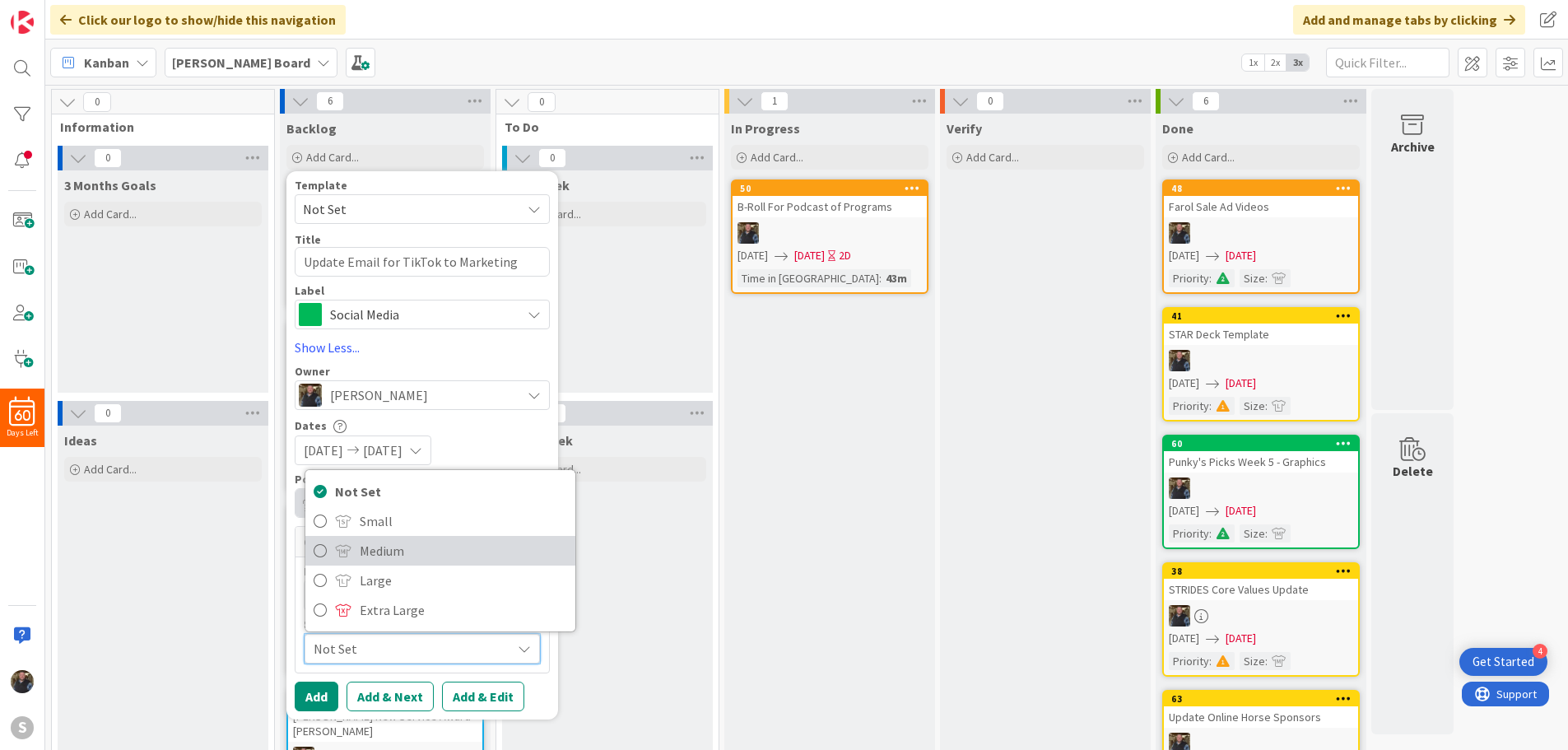
click at [349, 549] on span at bounding box center [342, 551] width 16 height 14
type textarea "x"
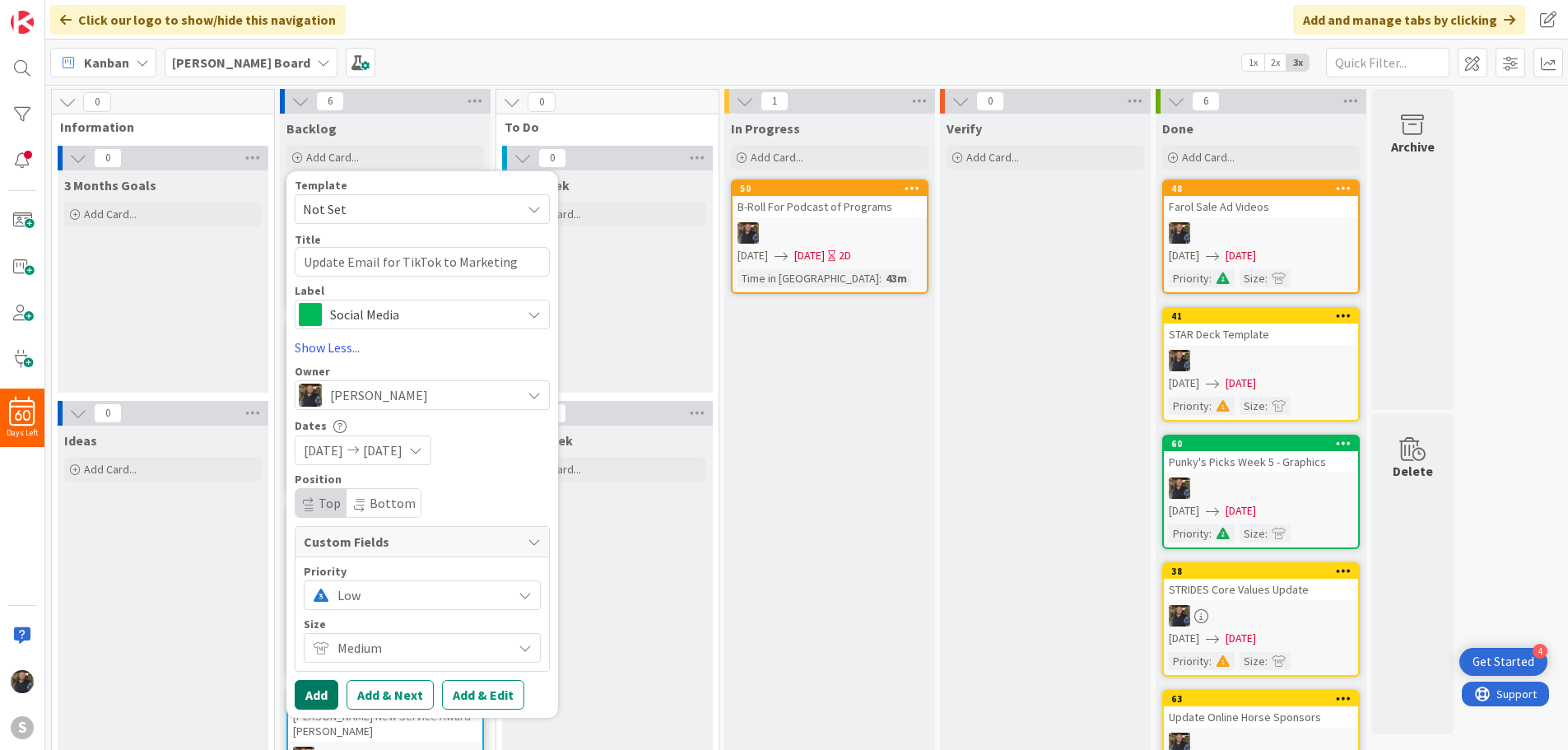
click at [316, 695] on button "Add" at bounding box center [317, 694] width 44 height 30
